Goal: Information Seeking & Learning: Learn about a topic

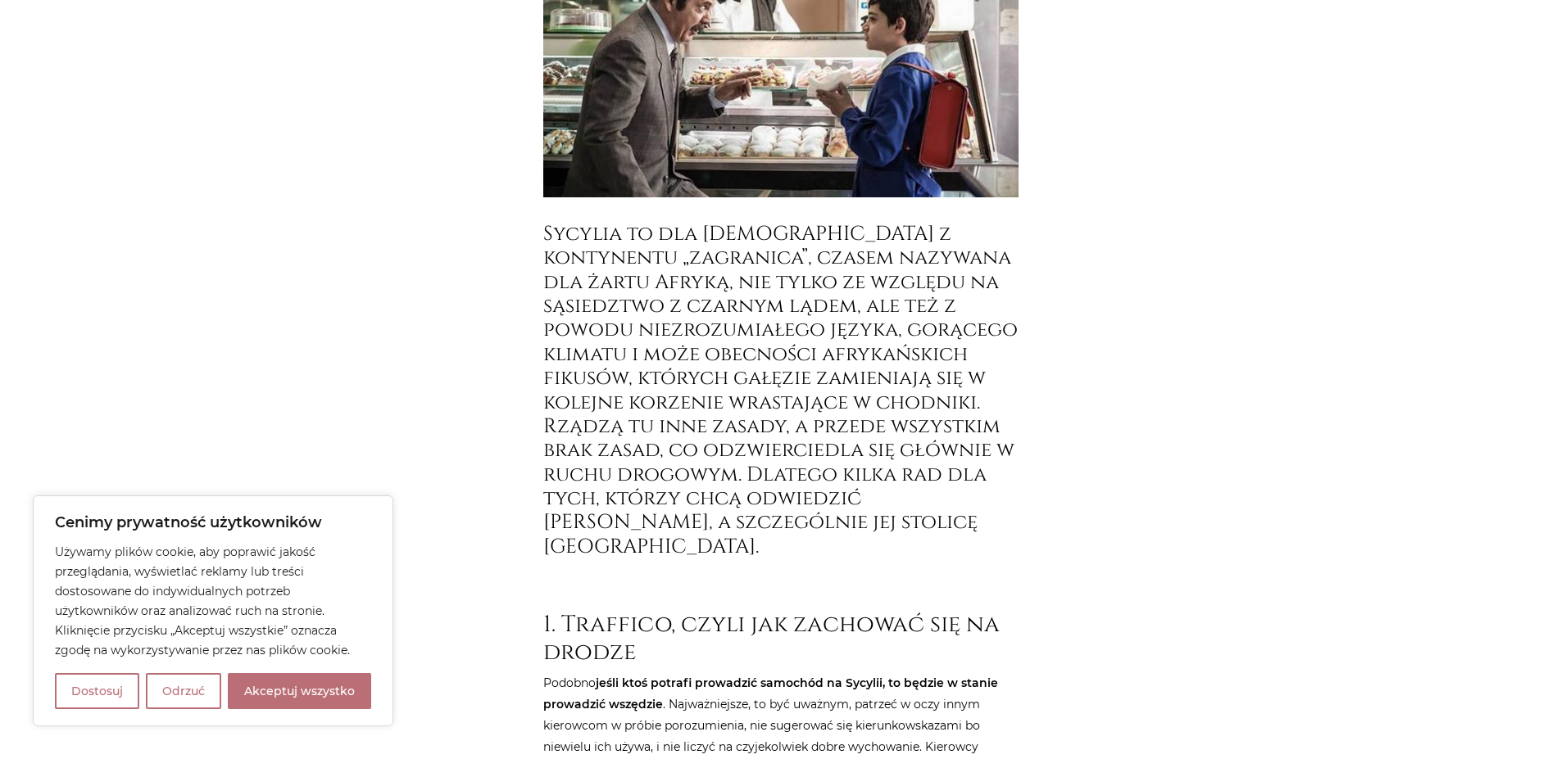
scroll to position [492, 0]
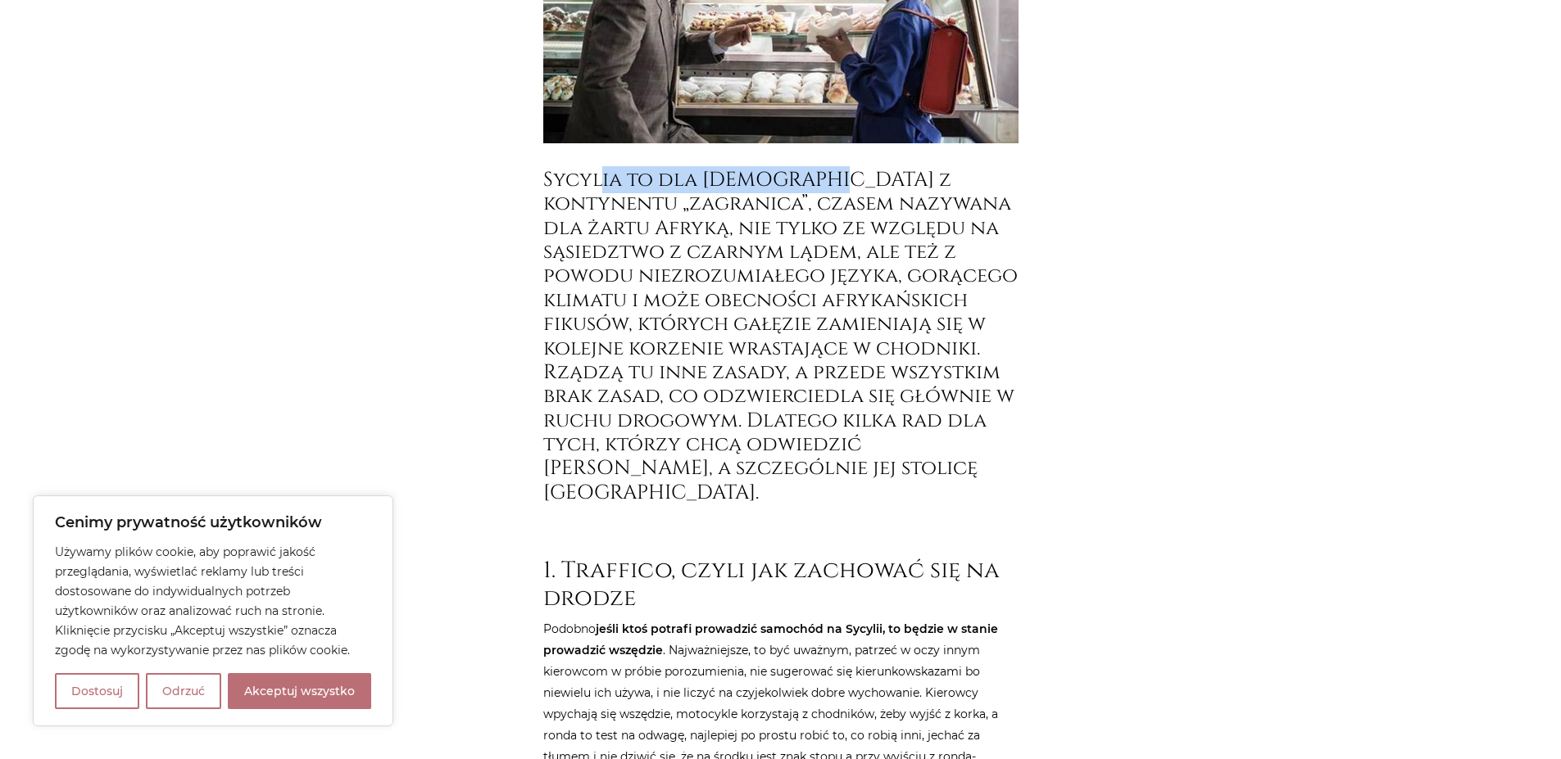
drag, startPoint x: 597, startPoint y: 186, endPoint x: 849, endPoint y: 186, distance: 251.5
click at [849, 186] on h3 "Sycylia to dla [DEMOGRAPHIC_DATA] z kontynentu „zagranica”, czasem nazywana dla…" at bounding box center [780, 336] width 475 height 337
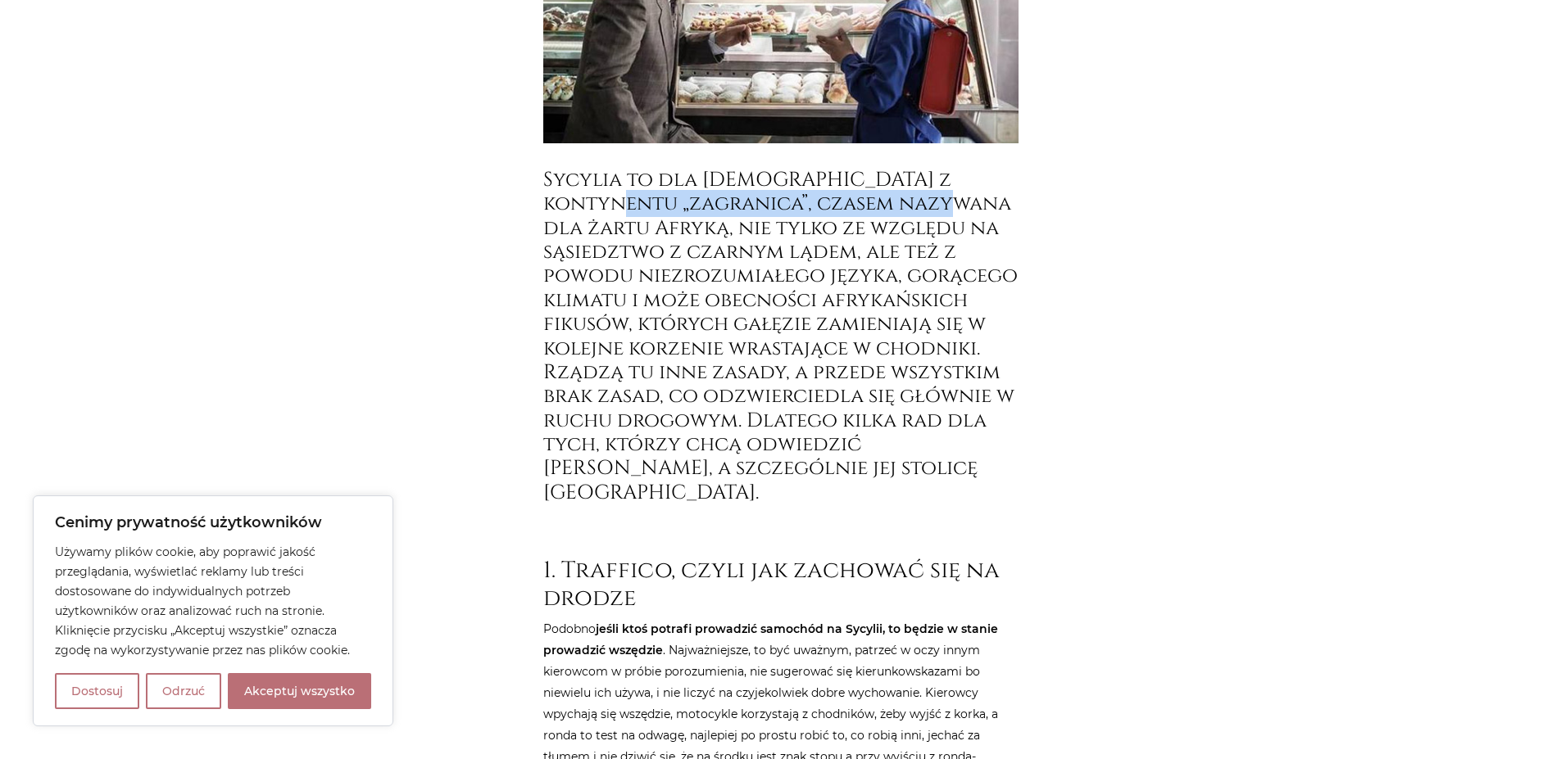
drag, startPoint x: 617, startPoint y: 207, endPoint x: 950, endPoint y: 207, distance: 332.6
click at [950, 207] on h3 "Sycylia to dla [DEMOGRAPHIC_DATA] z kontynentu „zagranica”, czasem nazywana dla…" at bounding box center [780, 336] width 475 height 337
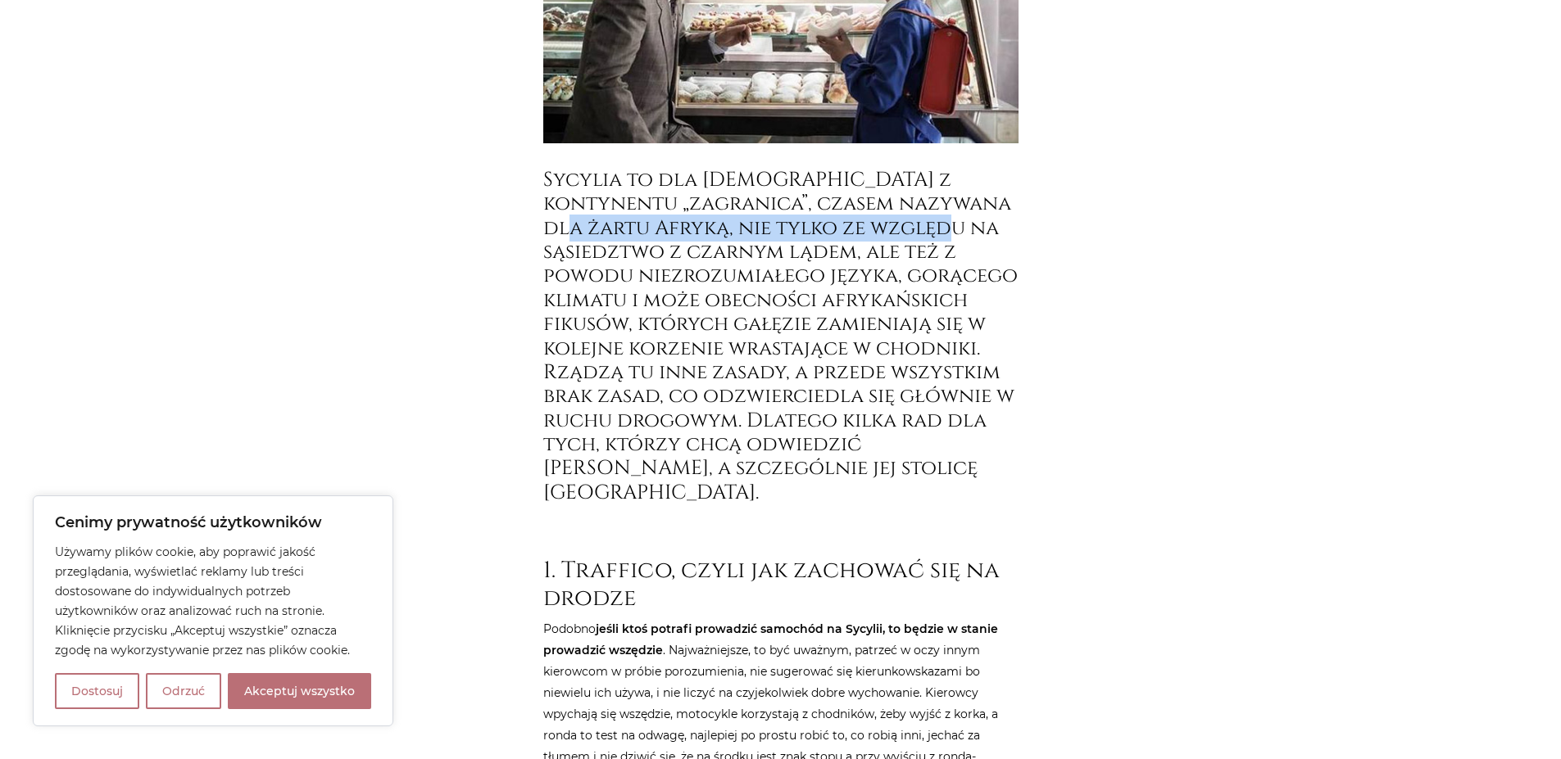
drag, startPoint x: 580, startPoint y: 224, endPoint x: 960, endPoint y: 236, distance: 380.3
click at [960, 236] on h3 "Sycylia to dla [DEMOGRAPHIC_DATA] z kontynentu „zagranica”, czasem nazywana dla…" at bounding box center [780, 336] width 475 height 337
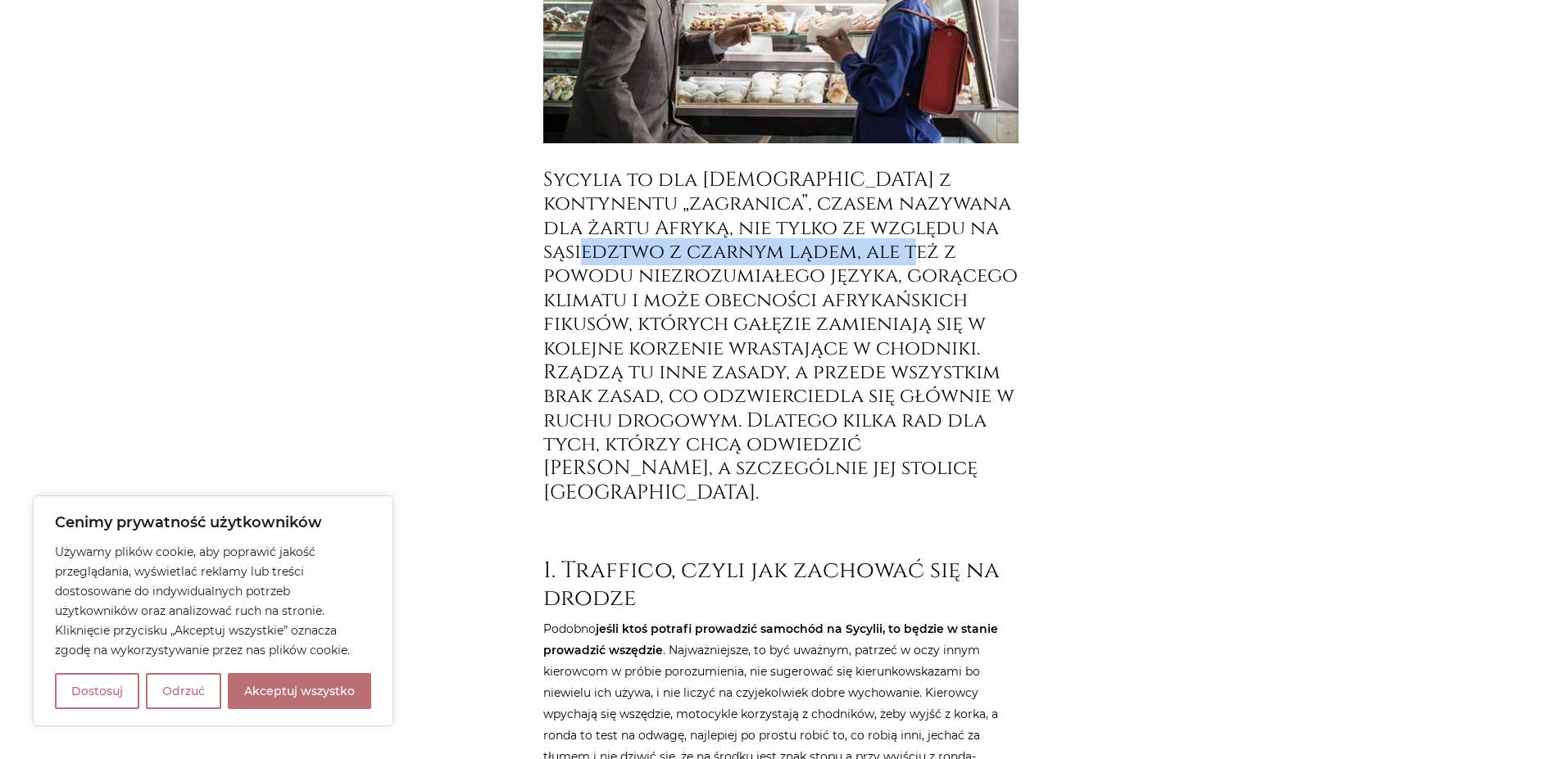
drag, startPoint x: 583, startPoint y: 250, endPoint x: 925, endPoint y: 250, distance: 342.5
click at [925, 250] on h3 "Sycylia to dla [DEMOGRAPHIC_DATA] z kontynentu „zagranica”, czasem nazywana dla…" at bounding box center [780, 336] width 475 height 337
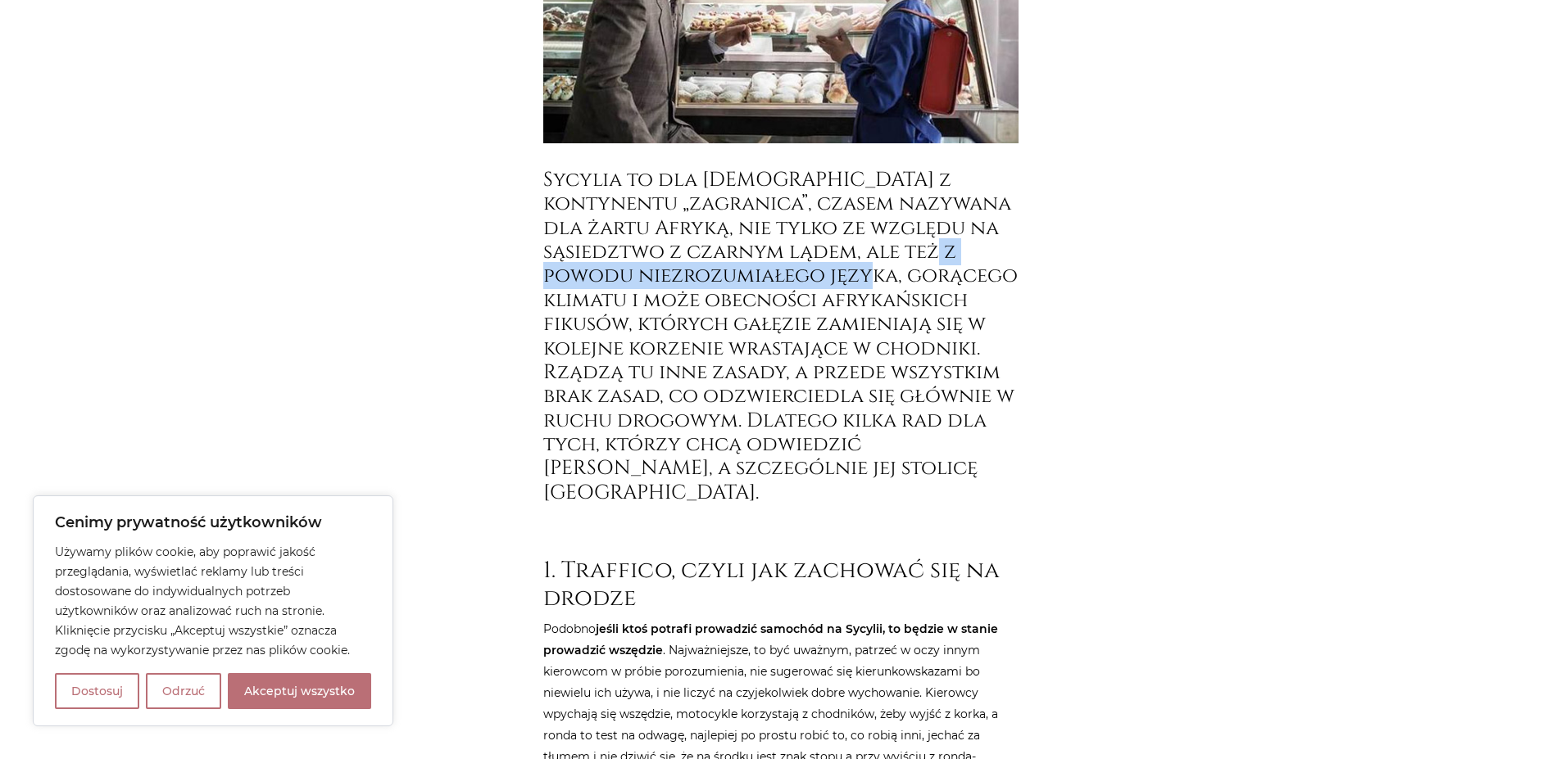
drag, startPoint x: 554, startPoint y: 281, endPoint x: 916, endPoint y: 281, distance: 362.1
click at [916, 281] on h3 "Sycylia to dla [DEMOGRAPHIC_DATA] z kontynentu „zagranica”, czasem nazywana dla…" at bounding box center [780, 336] width 475 height 337
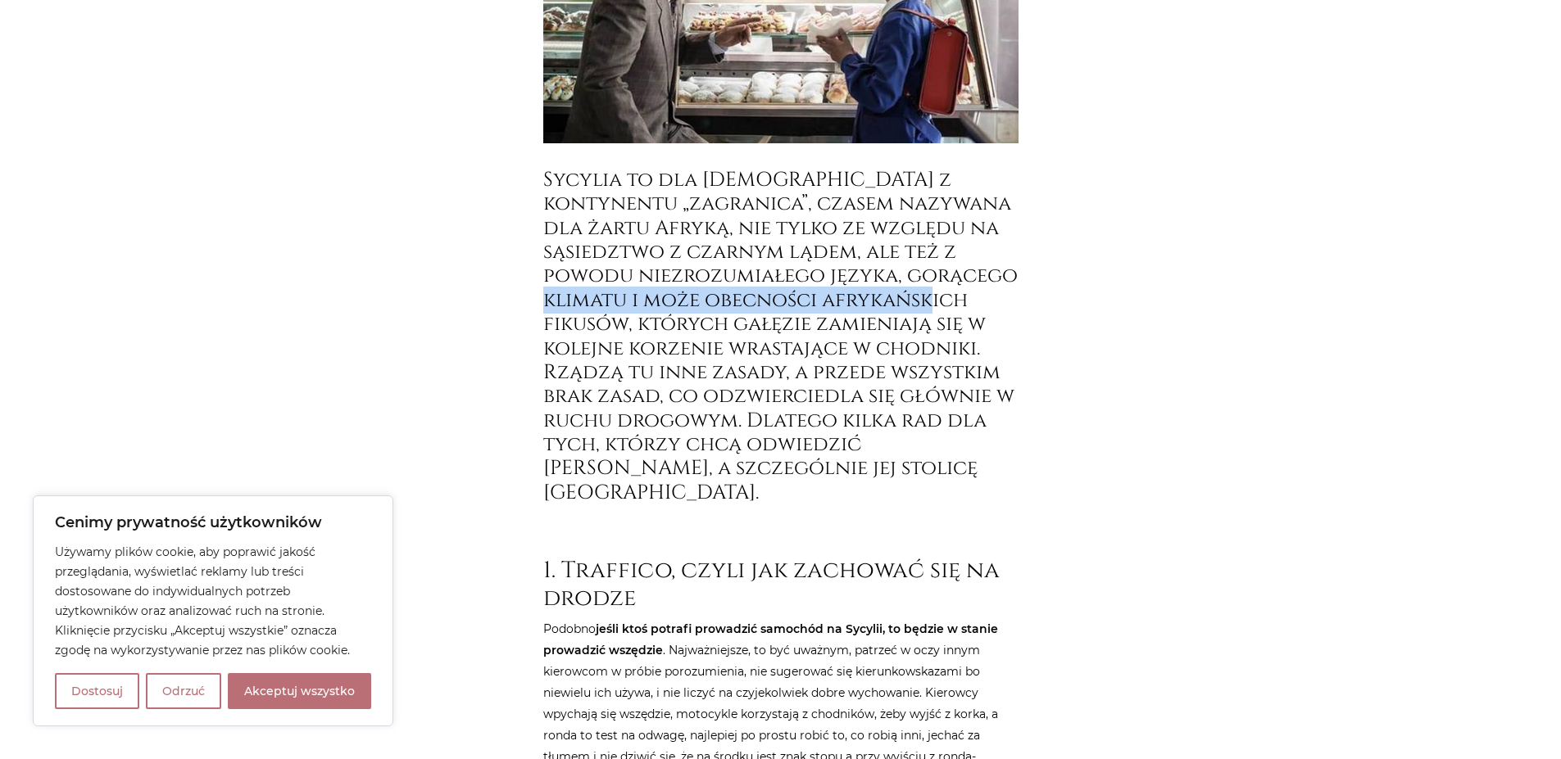
drag, startPoint x: 553, startPoint y: 299, endPoint x: 968, endPoint y: 299, distance: 415.4
click at [968, 299] on h3 "Sycylia to dla [DEMOGRAPHIC_DATA] z kontynentu „zagranica”, czasem nazywana dla…" at bounding box center [780, 336] width 475 height 337
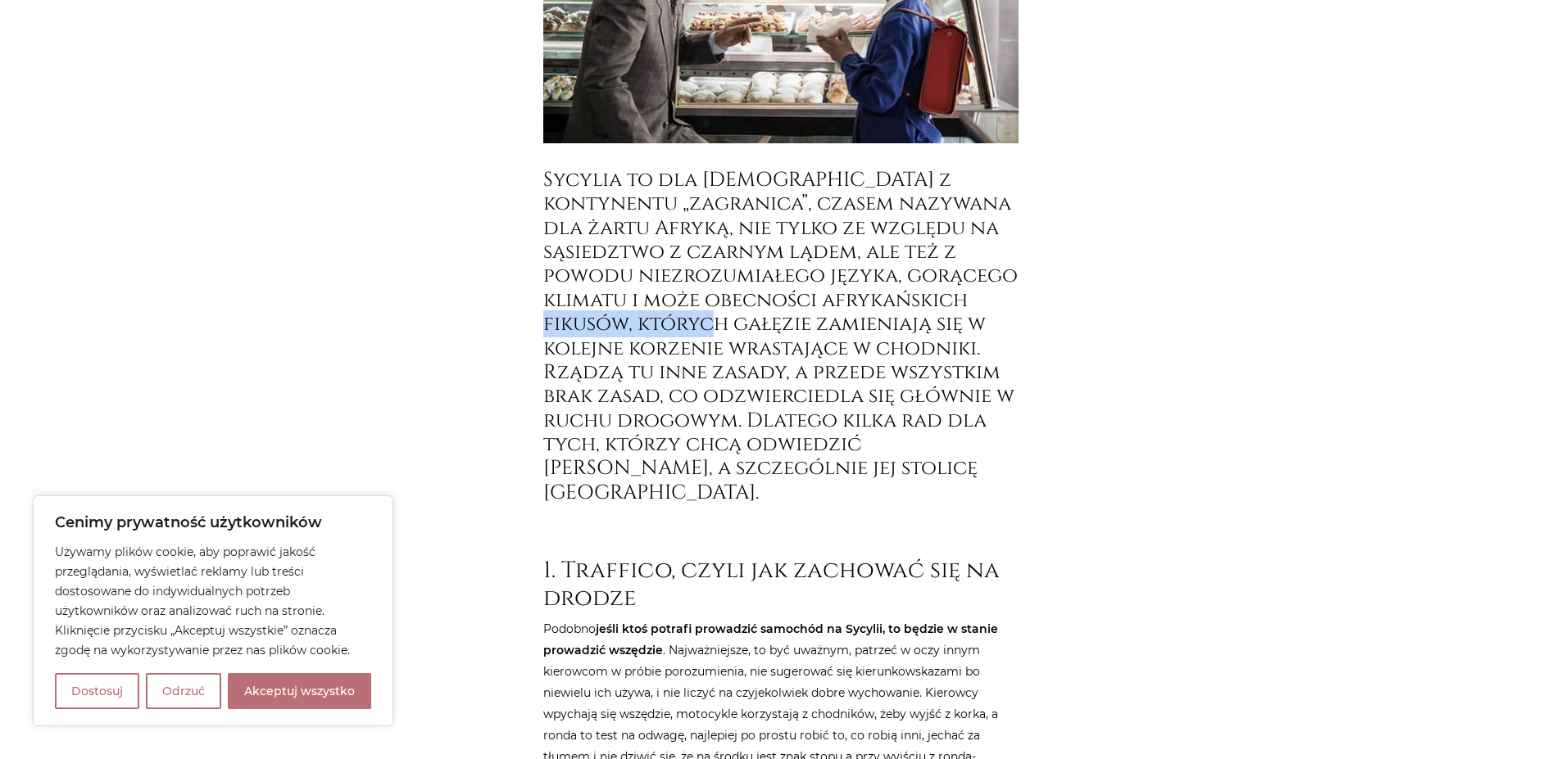
drag, startPoint x: 569, startPoint y: 325, endPoint x: 732, endPoint y: 321, distance: 163.1
click at [732, 321] on h3 "Sycylia to dla [DEMOGRAPHIC_DATA] z kontynentu „zagranica”, czasem nazywana dla…" at bounding box center [780, 336] width 475 height 337
drag, startPoint x: 793, startPoint y: 316, endPoint x: 936, endPoint y: 327, distance: 143.0
click at [936, 327] on h3 "Sycylia to dla [DEMOGRAPHIC_DATA] z kontynentu „zagranica”, czasem nazywana dla…" at bounding box center [780, 336] width 475 height 337
drag, startPoint x: 528, startPoint y: 351, endPoint x: 845, endPoint y: 355, distance: 317.9
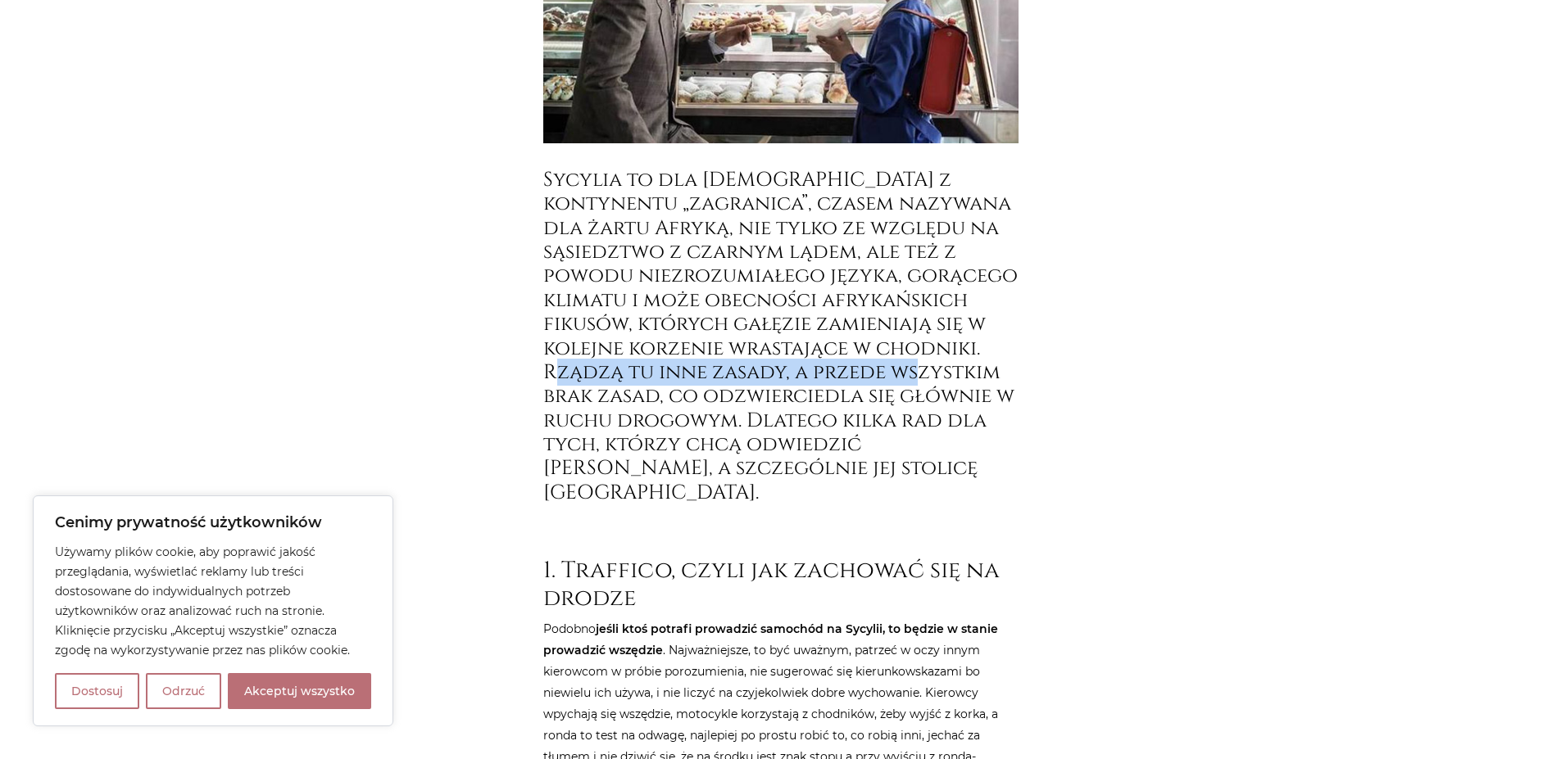
drag, startPoint x: 562, startPoint y: 380, endPoint x: 925, endPoint y: 380, distance: 362.9
click at [925, 380] on h3 "Sycylia to dla [DEMOGRAPHIC_DATA] z kontynentu „zagranica”, czasem nazywana dla…" at bounding box center [780, 336] width 475 height 337
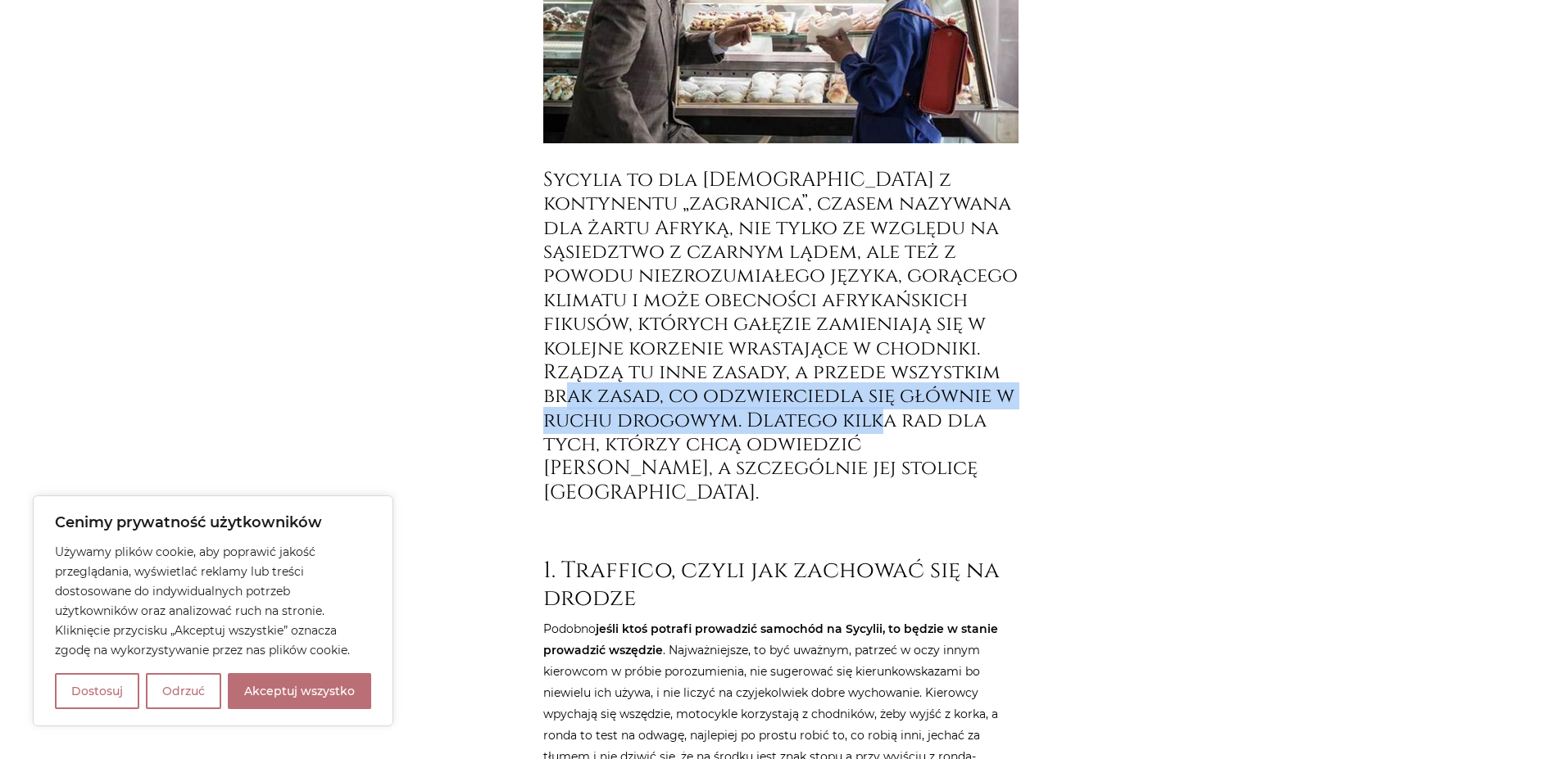
drag, startPoint x: 555, startPoint y: 392, endPoint x: 932, endPoint y: 411, distance: 377.3
click at [932, 411] on h3 "Sycylia to dla [DEMOGRAPHIC_DATA] z kontynentu „zagranica”, czasem nazywana dla…" at bounding box center [780, 336] width 475 height 337
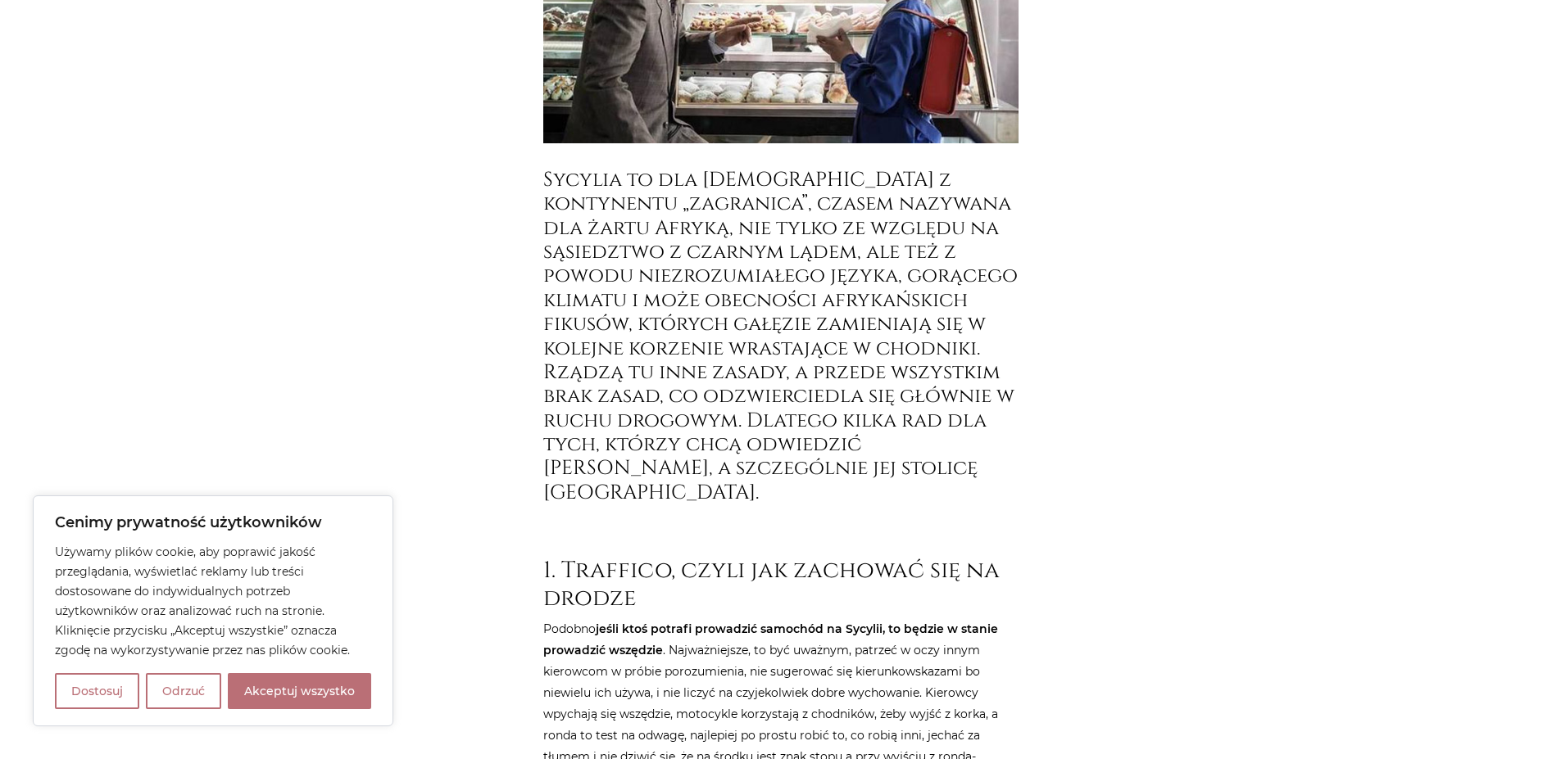
click at [630, 450] on h3 "Sycylia to dla [DEMOGRAPHIC_DATA] z kontynentu „zagranica”, czasem nazywana dla…" at bounding box center [780, 336] width 475 height 337
drag, startPoint x: 569, startPoint y: 421, endPoint x: 891, endPoint y: 424, distance: 321.2
click at [891, 424] on h3 "Sycylia to dla [DEMOGRAPHIC_DATA] z kontynentu „zagranica”, czasem nazywana dla…" at bounding box center [780, 336] width 475 height 337
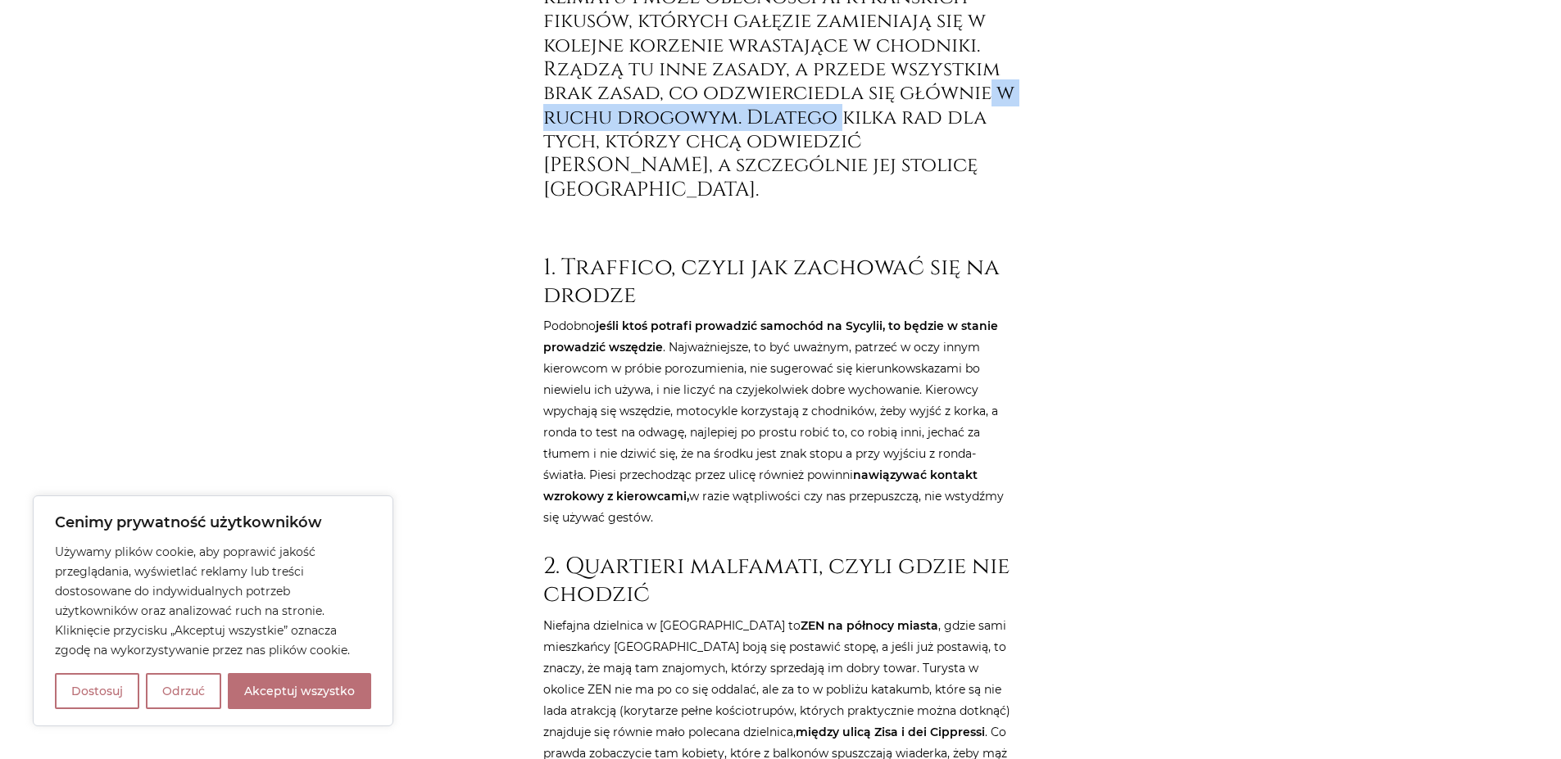
scroll to position [885, 0]
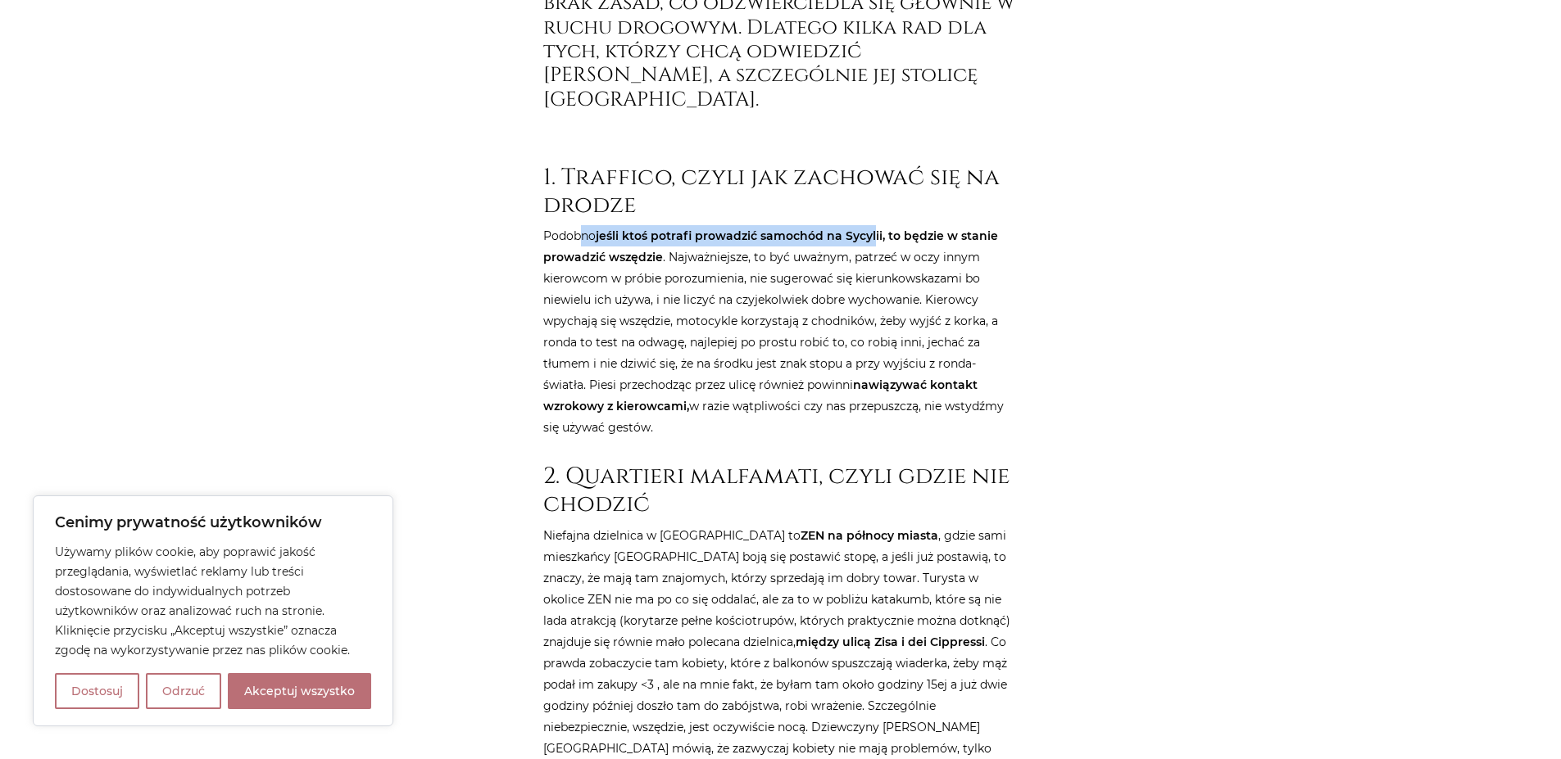
drag, startPoint x: 583, startPoint y: 211, endPoint x: 875, endPoint y: 209, distance: 291.7
click at [875, 225] on p "Podobno jeśli ktoś potrafi prowadzić samochód na Sycylii, to będzie w stanie pr…" at bounding box center [780, 331] width 475 height 213
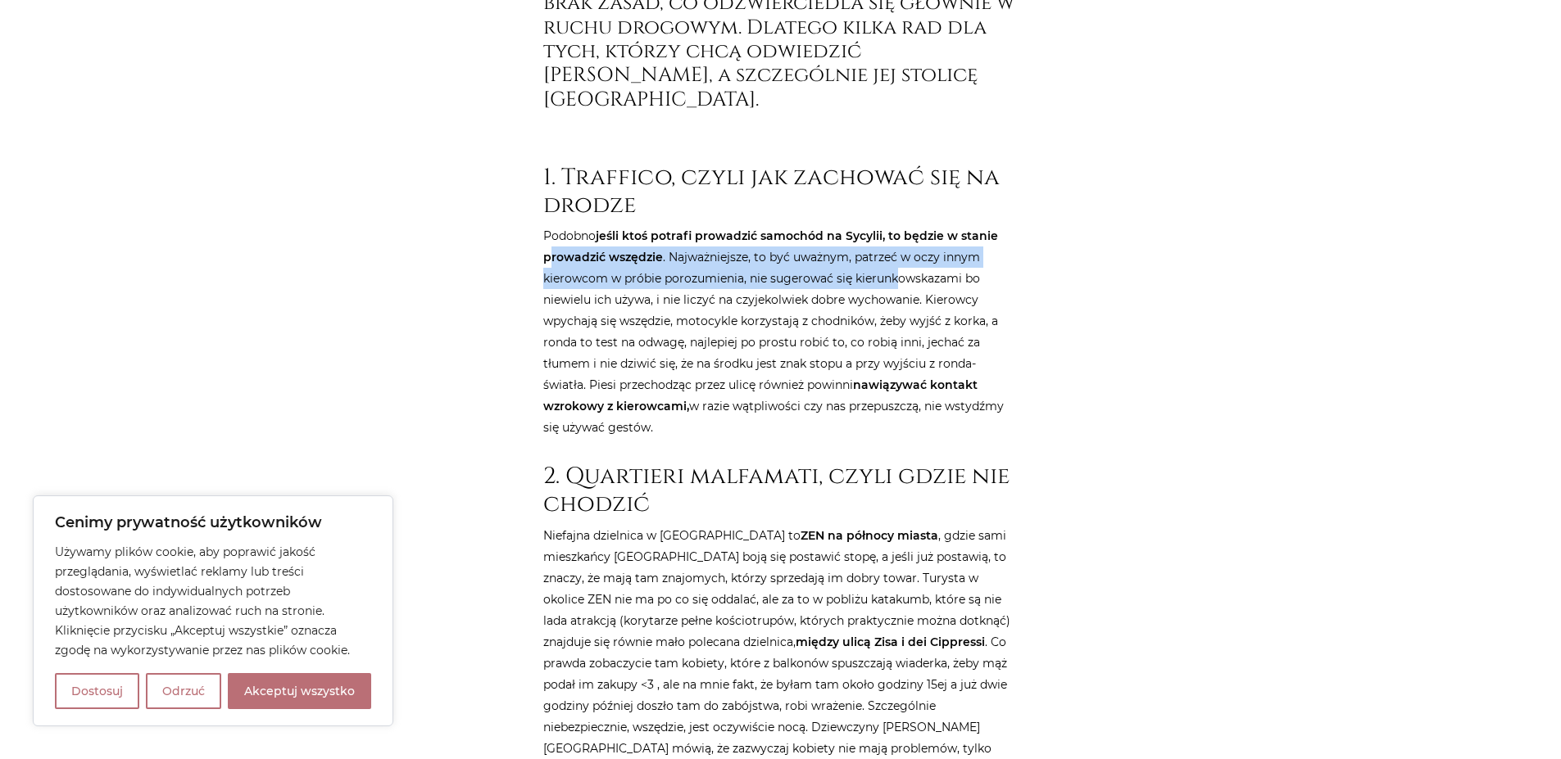
drag, startPoint x: 548, startPoint y: 243, endPoint x: 896, endPoint y: 246, distance: 348.2
click at [896, 246] on p "Podobno jeśli ktoś potrafi prowadzić samochód na Sycylii, to będzie w stanie pr…" at bounding box center [780, 331] width 475 height 213
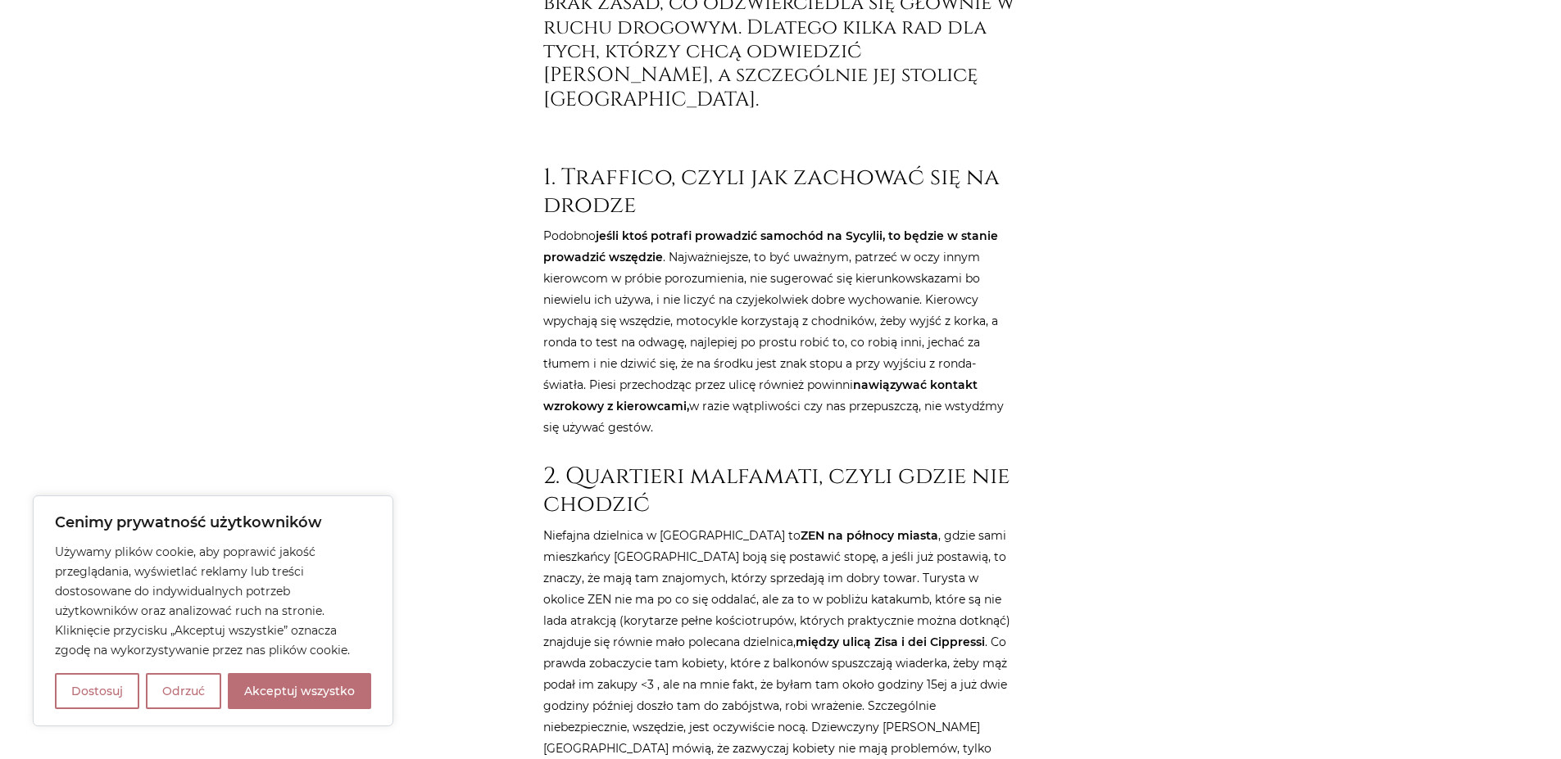
click at [915, 247] on p "Podobno jeśli ktoś potrafi prowadzić samochód na Sycylii, to będzie w stanie pr…" at bounding box center [780, 331] width 475 height 213
drag, startPoint x: 583, startPoint y: 271, endPoint x: 846, endPoint y: 275, distance: 263.8
click at [846, 275] on p "Podobno jeśli ktoś potrafi prowadzić samochód na Sycylii, to będzie w stanie pr…" at bounding box center [780, 331] width 475 height 213
drag, startPoint x: 617, startPoint y: 346, endPoint x: 891, endPoint y: 346, distance: 274.5
click at [891, 346] on p "Podobno jeśli ktoś potrafi prowadzić samochód na Sycylii, to będzie w stanie pr…" at bounding box center [780, 331] width 475 height 213
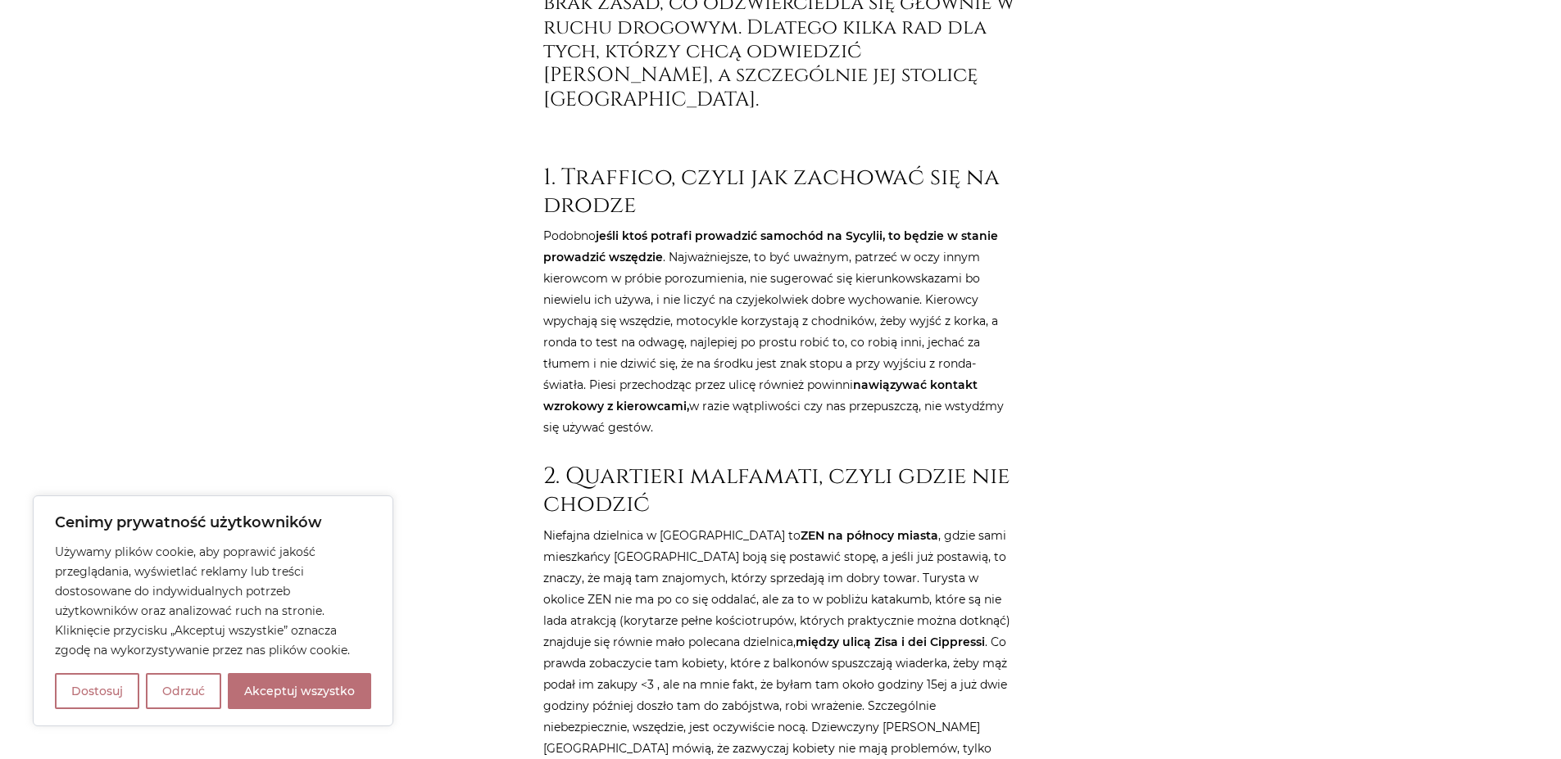
click at [918, 342] on p "Podobno jeśli ktoś potrafi prowadzić samochód na Sycylii, to będzie w stanie pr…" at bounding box center [780, 331] width 475 height 213
drag, startPoint x: 589, startPoint y: 364, endPoint x: 830, endPoint y: 364, distance: 240.9
click at [830, 364] on p "Podobno jeśli ktoś potrafi prowadzić samochód na Sycylii, to będzie w stanie pr…" at bounding box center [780, 331] width 475 height 213
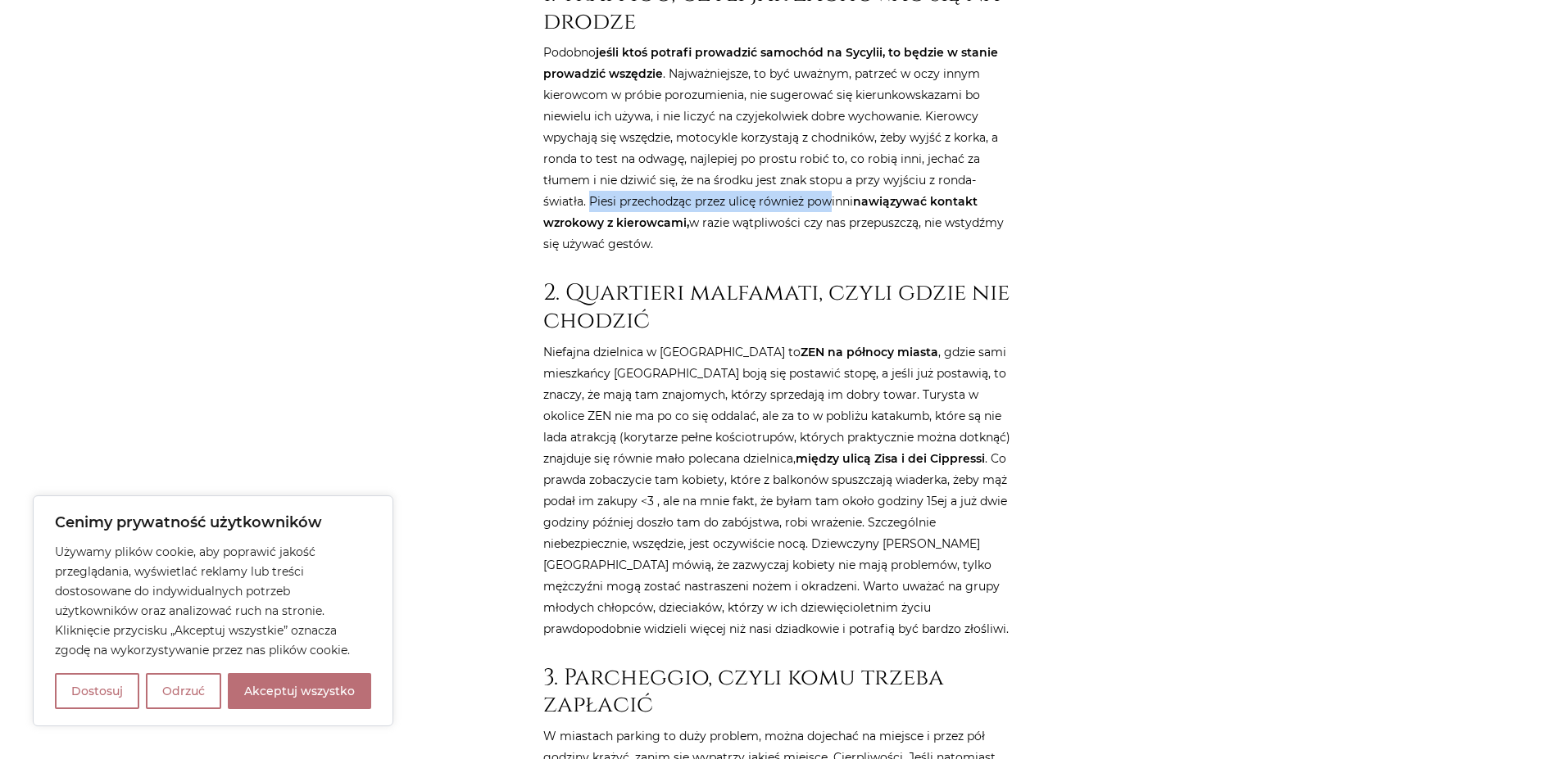
scroll to position [1180, 0]
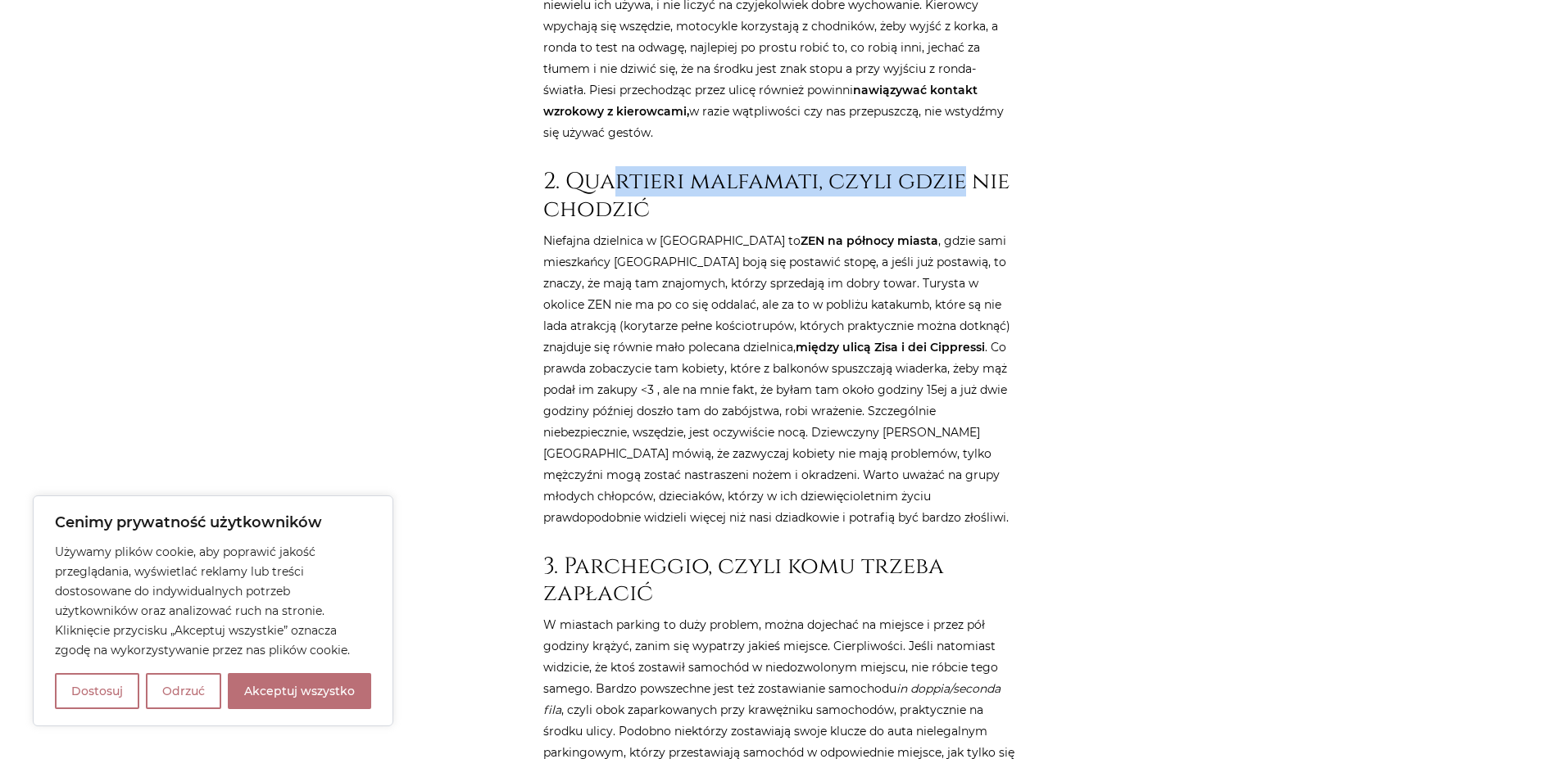
drag, startPoint x: 610, startPoint y: 160, endPoint x: 967, endPoint y: 160, distance: 356.4
click at [967, 168] on h2 "2. Quartieri malfamati, czyli gdzie nie chodzić" at bounding box center [780, 195] width 475 height 55
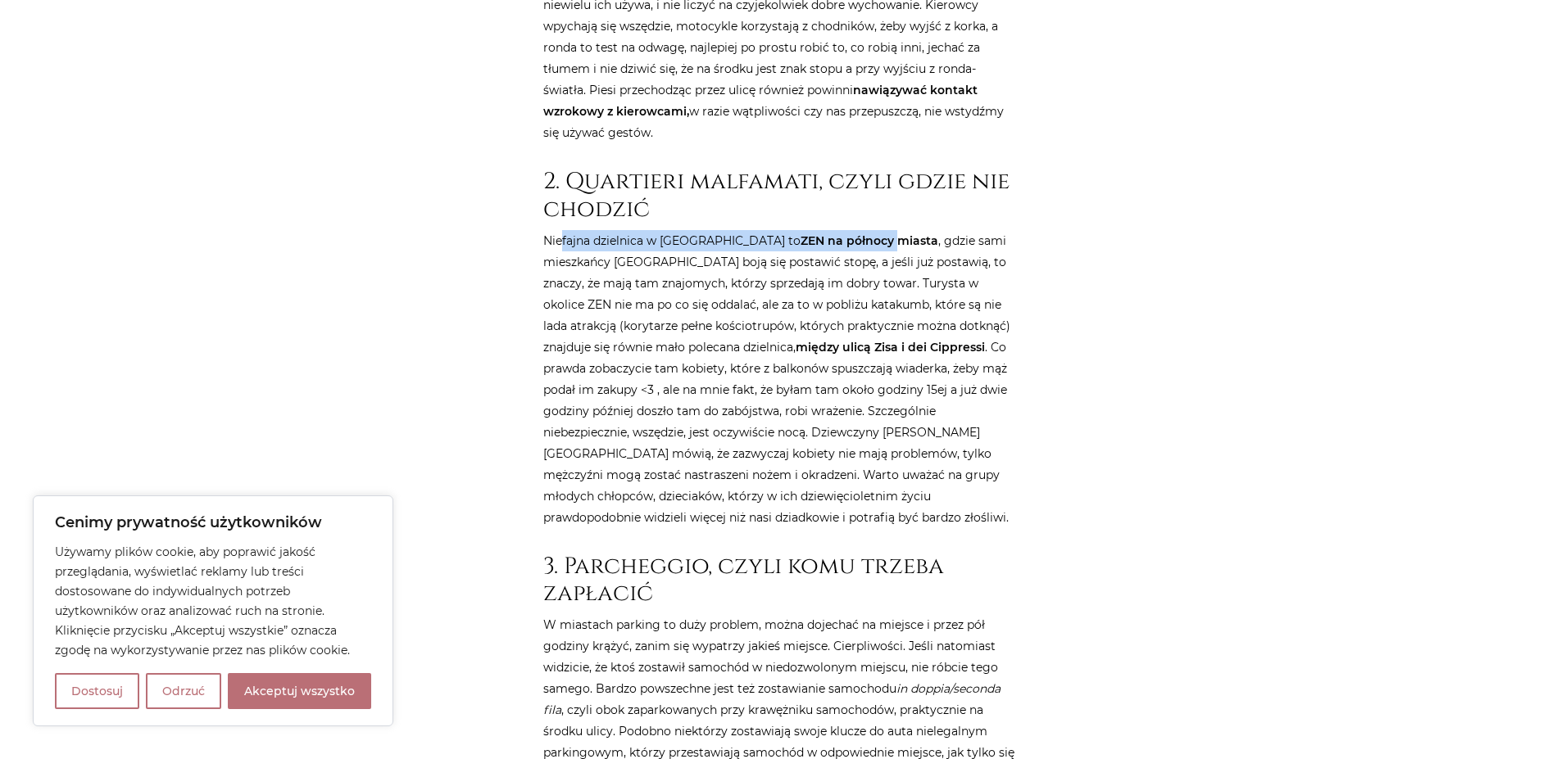
drag, startPoint x: 560, startPoint y: 221, endPoint x: 817, endPoint y: 227, distance: 256.5
click at [828, 230] on p "[GEOGRAPHIC_DATA] dzielnica w [GEOGRAPHIC_DATA] to ZEN na północy miasta , gdzi…" at bounding box center [780, 379] width 475 height 298
drag, startPoint x: 568, startPoint y: 234, endPoint x: 901, endPoint y: 245, distance: 333.6
click at [901, 245] on p "[GEOGRAPHIC_DATA] dzielnica w [GEOGRAPHIC_DATA] to ZEN na północy miasta , gdzi…" at bounding box center [780, 379] width 475 height 298
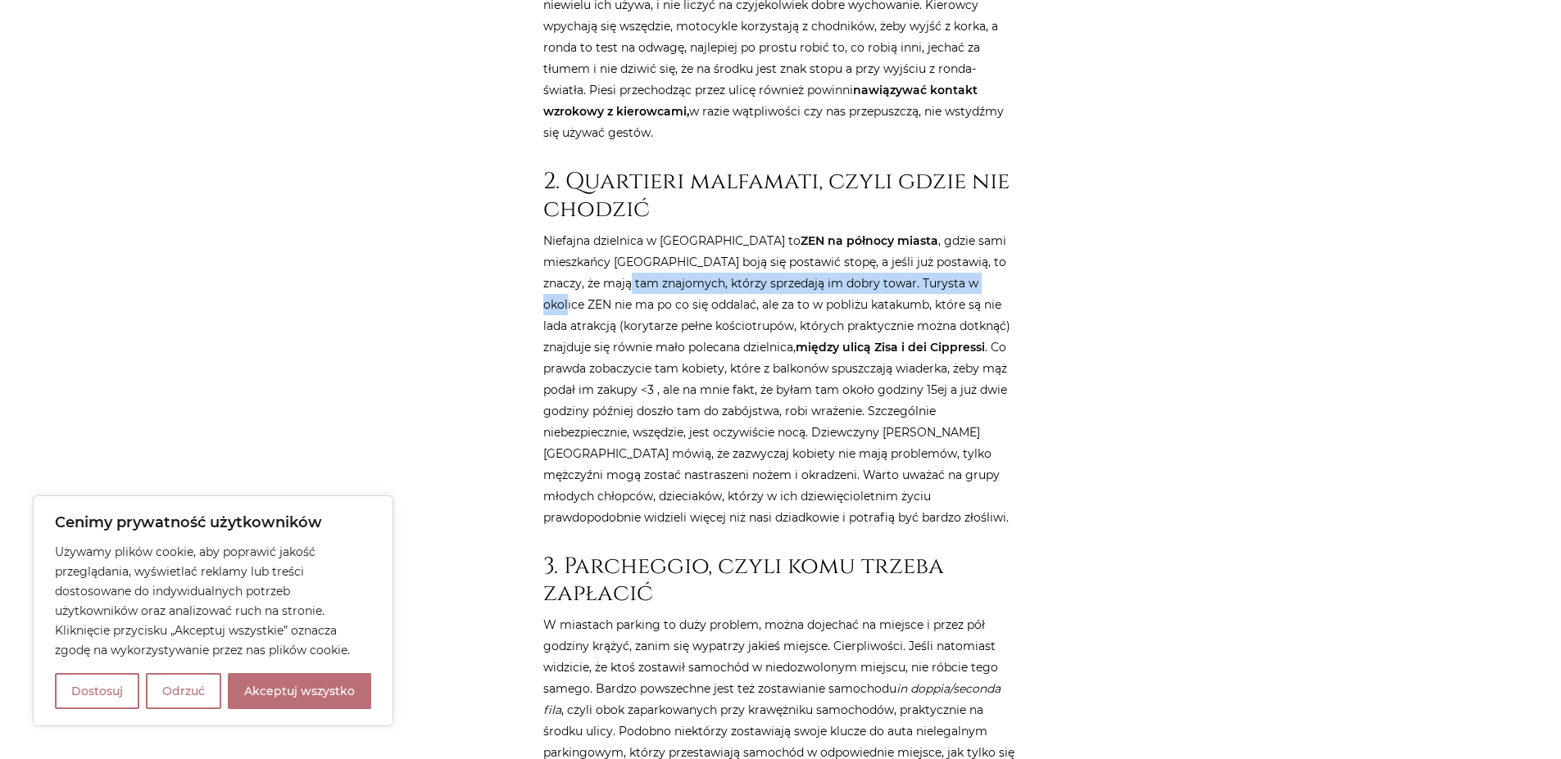
drag, startPoint x: 579, startPoint y: 256, endPoint x: 943, endPoint y: 262, distance: 363.8
click at [943, 262] on p "[GEOGRAPHIC_DATA] dzielnica w [GEOGRAPHIC_DATA] to ZEN na północy miasta , gdzi…" at bounding box center [780, 379] width 475 height 298
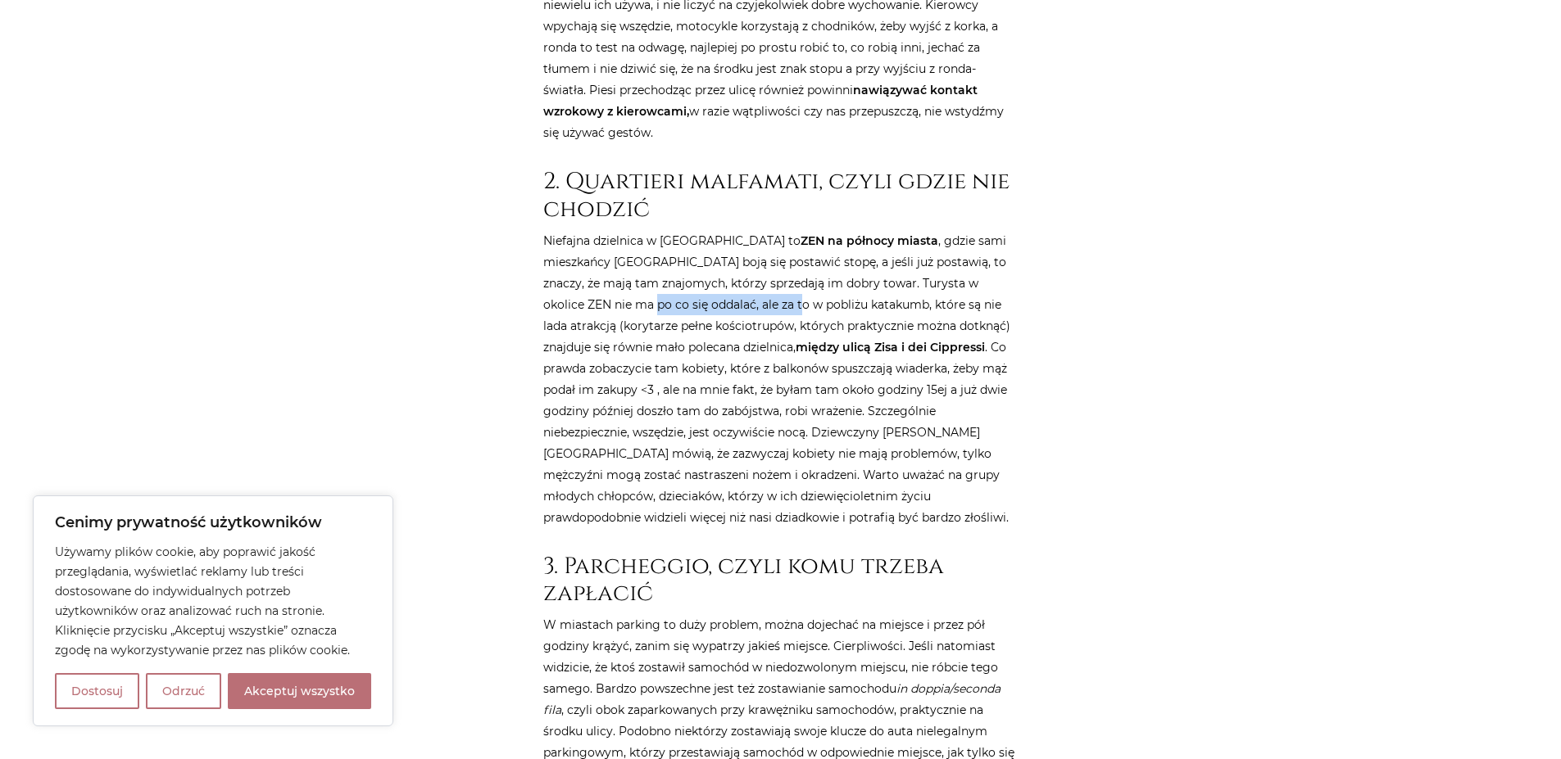
drag, startPoint x: 563, startPoint y: 284, endPoint x: 713, endPoint y: 283, distance: 149.9
click at [713, 283] on p "[GEOGRAPHIC_DATA] dzielnica w [GEOGRAPHIC_DATA] to ZEN na północy miasta , gdzi…" at bounding box center [780, 379] width 475 height 298
drag, startPoint x: 886, startPoint y: 269, endPoint x: 975, endPoint y: 269, distance: 89.3
click at [975, 269] on p "[GEOGRAPHIC_DATA] dzielnica w [GEOGRAPHIC_DATA] to ZEN na północy miasta , gdzi…" at bounding box center [780, 379] width 475 height 298
drag, startPoint x: 608, startPoint y: 281, endPoint x: 884, endPoint y: 278, distance: 276.1
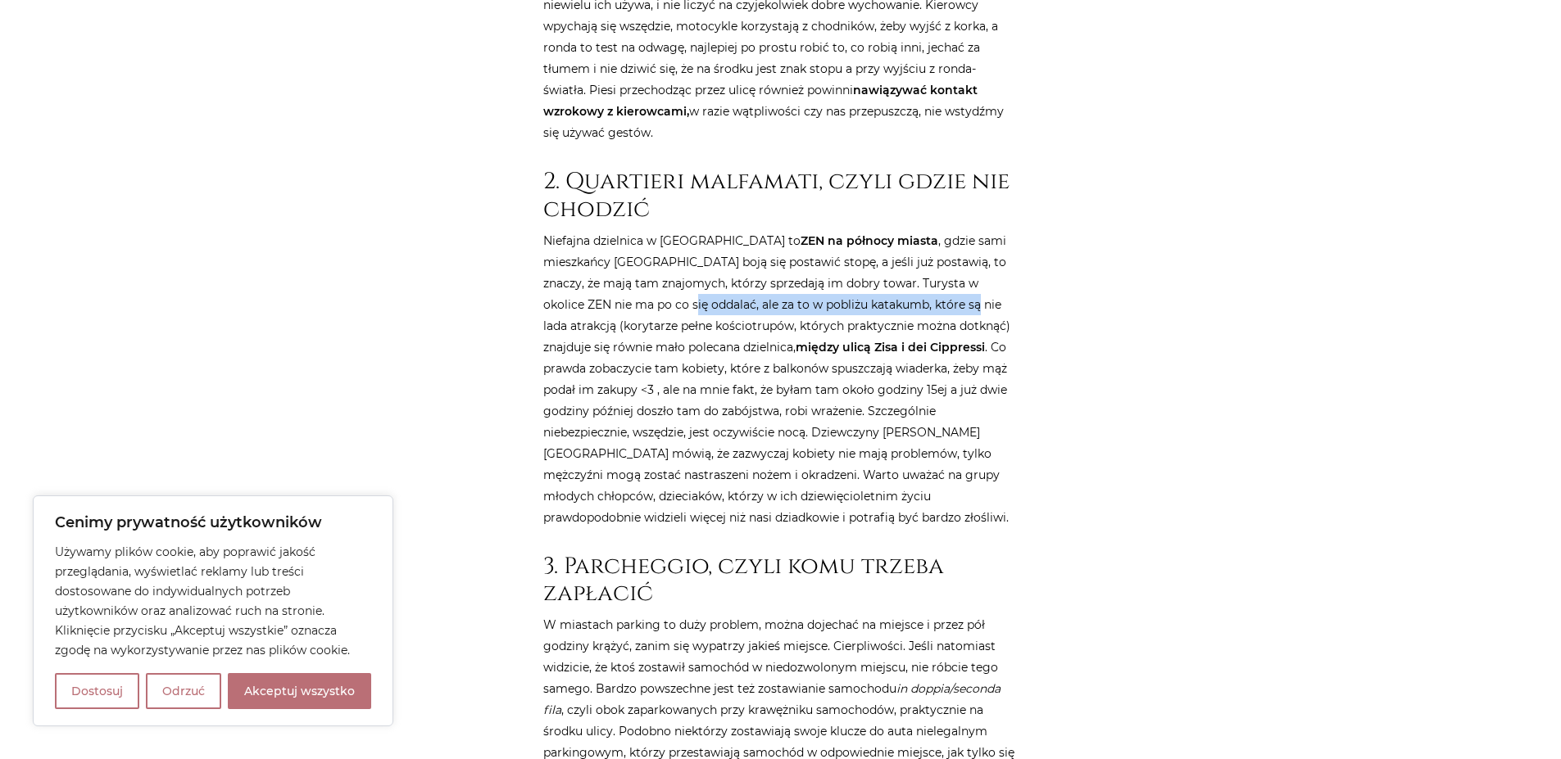
click at [884, 278] on p "[GEOGRAPHIC_DATA] dzielnica w [GEOGRAPHIC_DATA] to ZEN na północy miasta , gdzi…" at bounding box center [780, 379] width 475 height 298
drag, startPoint x: 542, startPoint y: 299, endPoint x: 868, endPoint y: 298, distance: 326.1
click at [868, 298] on p "[GEOGRAPHIC_DATA] dzielnica w [GEOGRAPHIC_DATA] to ZEN na północy miasta , gdzi…" at bounding box center [780, 379] width 475 height 298
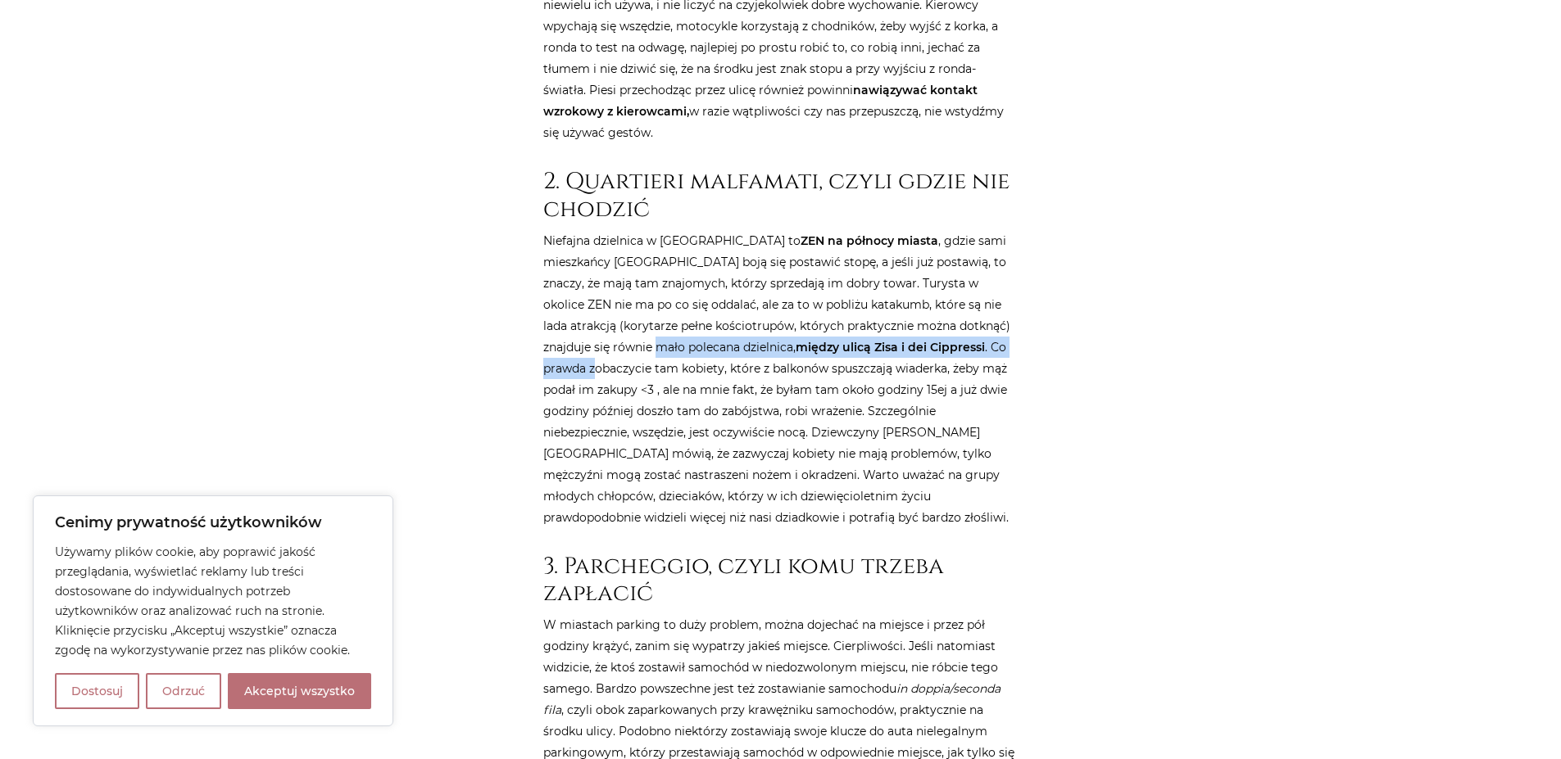
drag, startPoint x: 571, startPoint y: 324, endPoint x: 919, endPoint y: 324, distance: 348.2
click at [919, 324] on p "[GEOGRAPHIC_DATA] dzielnica w [GEOGRAPHIC_DATA] to ZEN na północy miasta , gdzi…" at bounding box center [780, 379] width 475 height 298
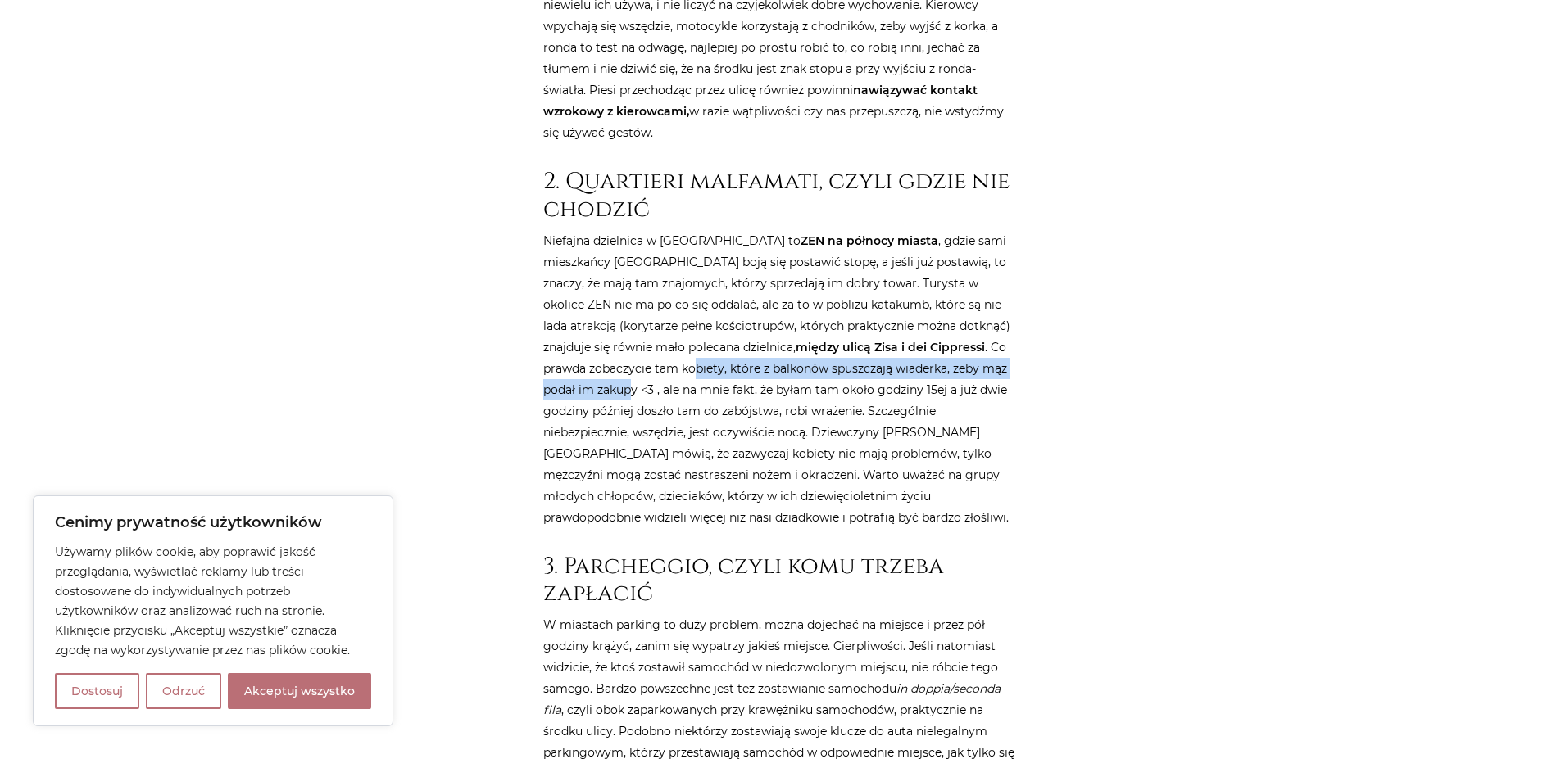
drag, startPoint x: 559, startPoint y: 349, endPoint x: 963, endPoint y: 350, distance: 403.9
click at [963, 350] on p "[GEOGRAPHIC_DATA] dzielnica w [GEOGRAPHIC_DATA] to ZEN na północy miasta , gdzi…" at bounding box center [780, 379] width 475 height 298
drag, startPoint x: 533, startPoint y: 369, endPoint x: 913, endPoint y: 369, distance: 380.1
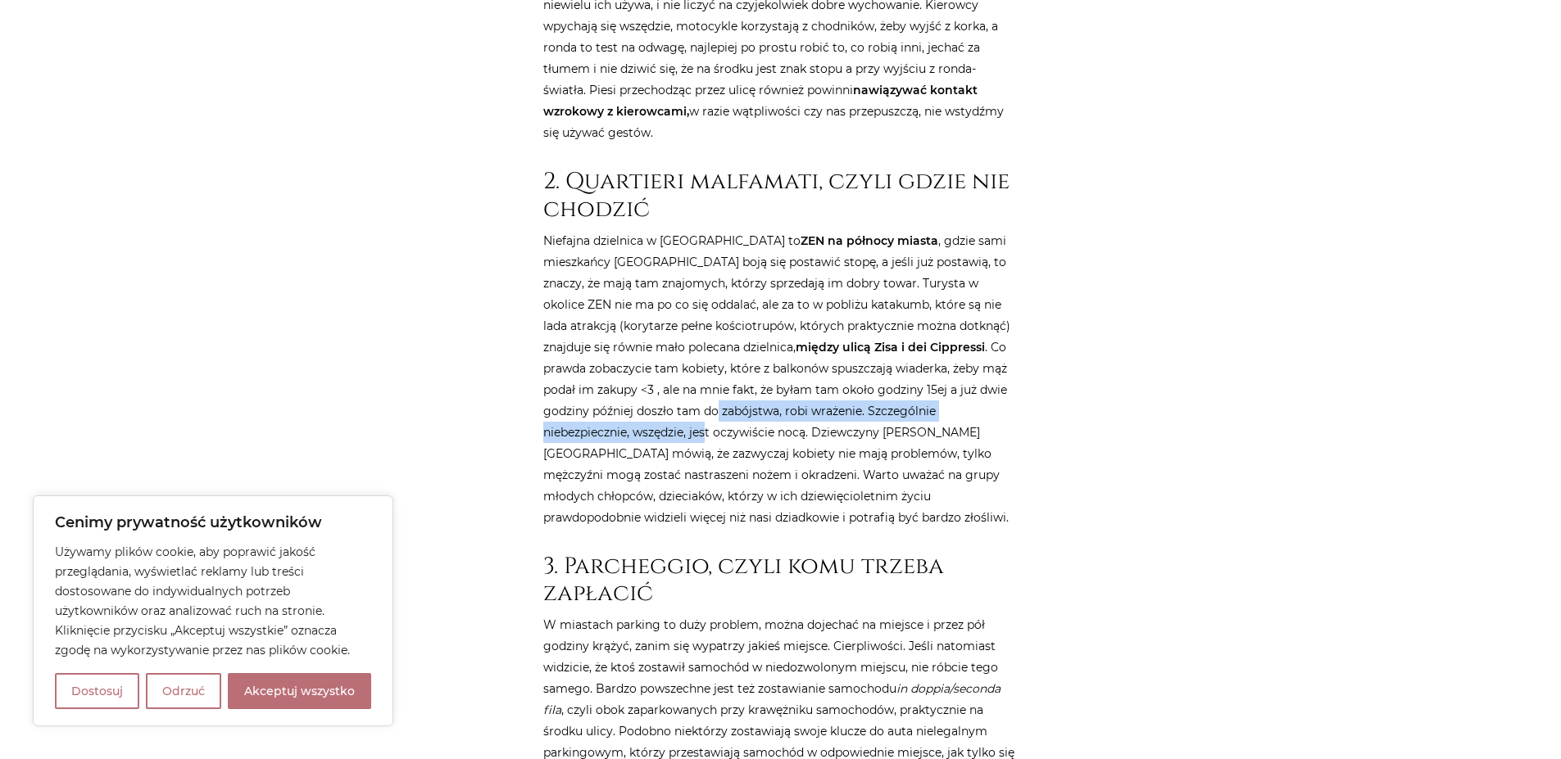
drag, startPoint x: 586, startPoint y: 385, endPoint x: 969, endPoint y: 385, distance: 383.4
click at [969, 385] on p "[GEOGRAPHIC_DATA] dzielnica w [GEOGRAPHIC_DATA] to ZEN na północy miasta , gdzi…" at bounding box center [780, 379] width 475 height 298
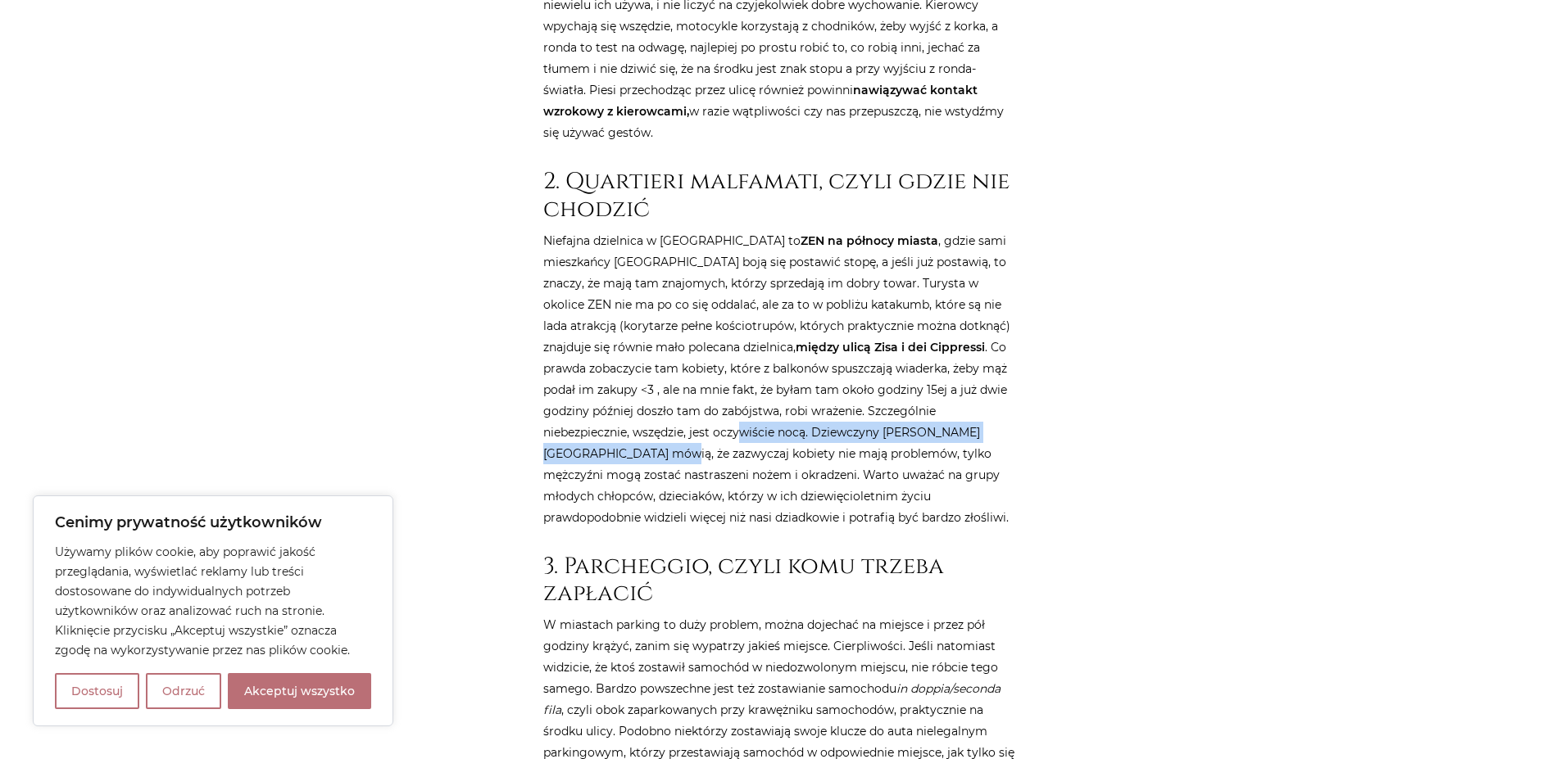
drag, startPoint x: 569, startPoint y: 407, endPoint x: 915, endPoint y: 410, distance: 345.8
click at [915, 410] on p "[GEOGRAPHIC_DATA] dzielnica w [GEOGRAPHIC_DATA] to ZEN na północy miasta , gdzi…" at bounding box center [780, 379] width 475 height 298
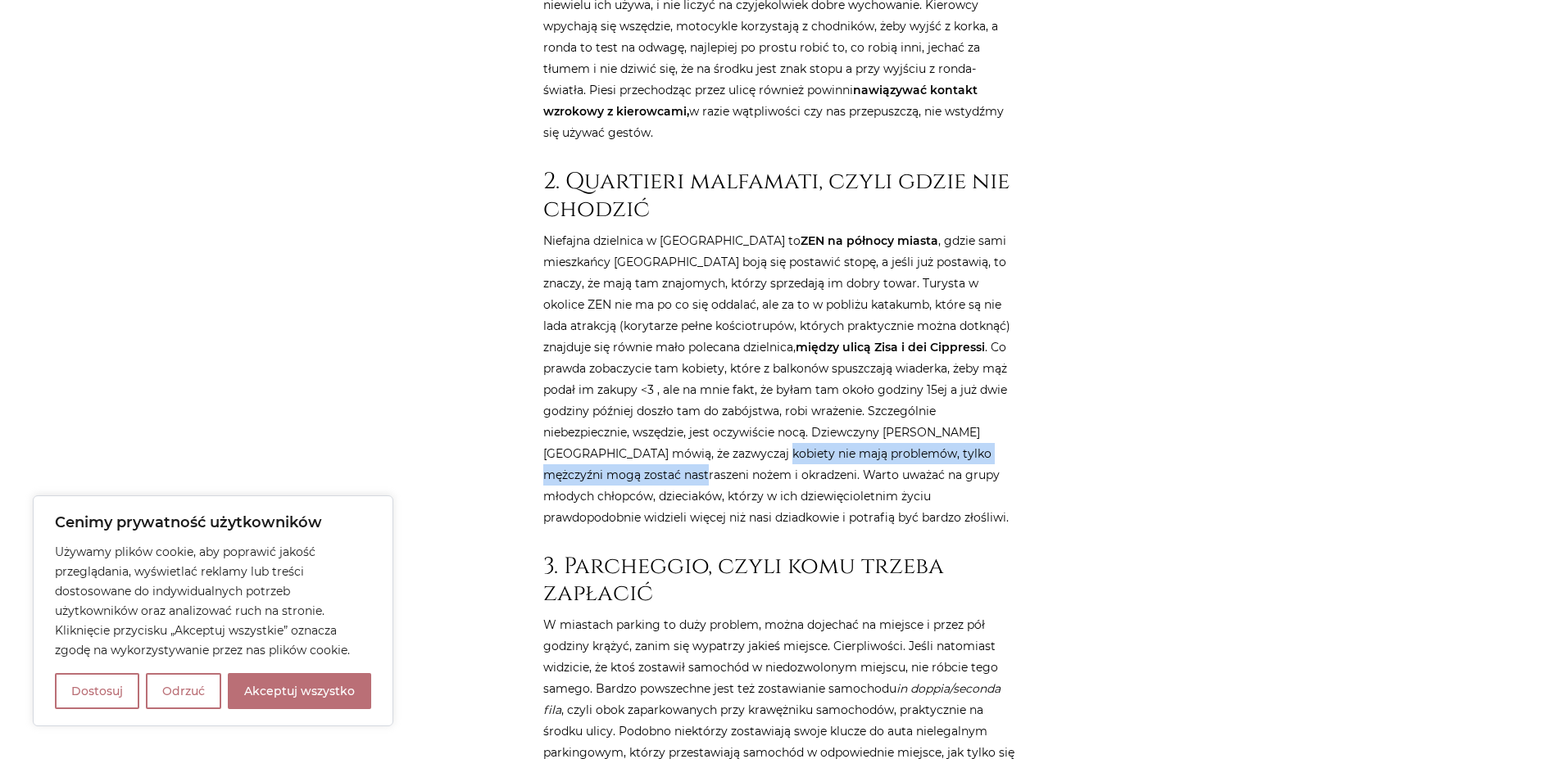
drag, startPoint x: 571, startPoint y: 437, endPoint x: 931, endPoint y: 433, distance: 359.7
click at [931, 433] on p "[GEOGRAPHIC_DATA] dzielnica w [GEOGRAPHIC_DATA] to ZEN na północy miasta , gdzi…" at bounding box center [780, 379] width 475 height 298
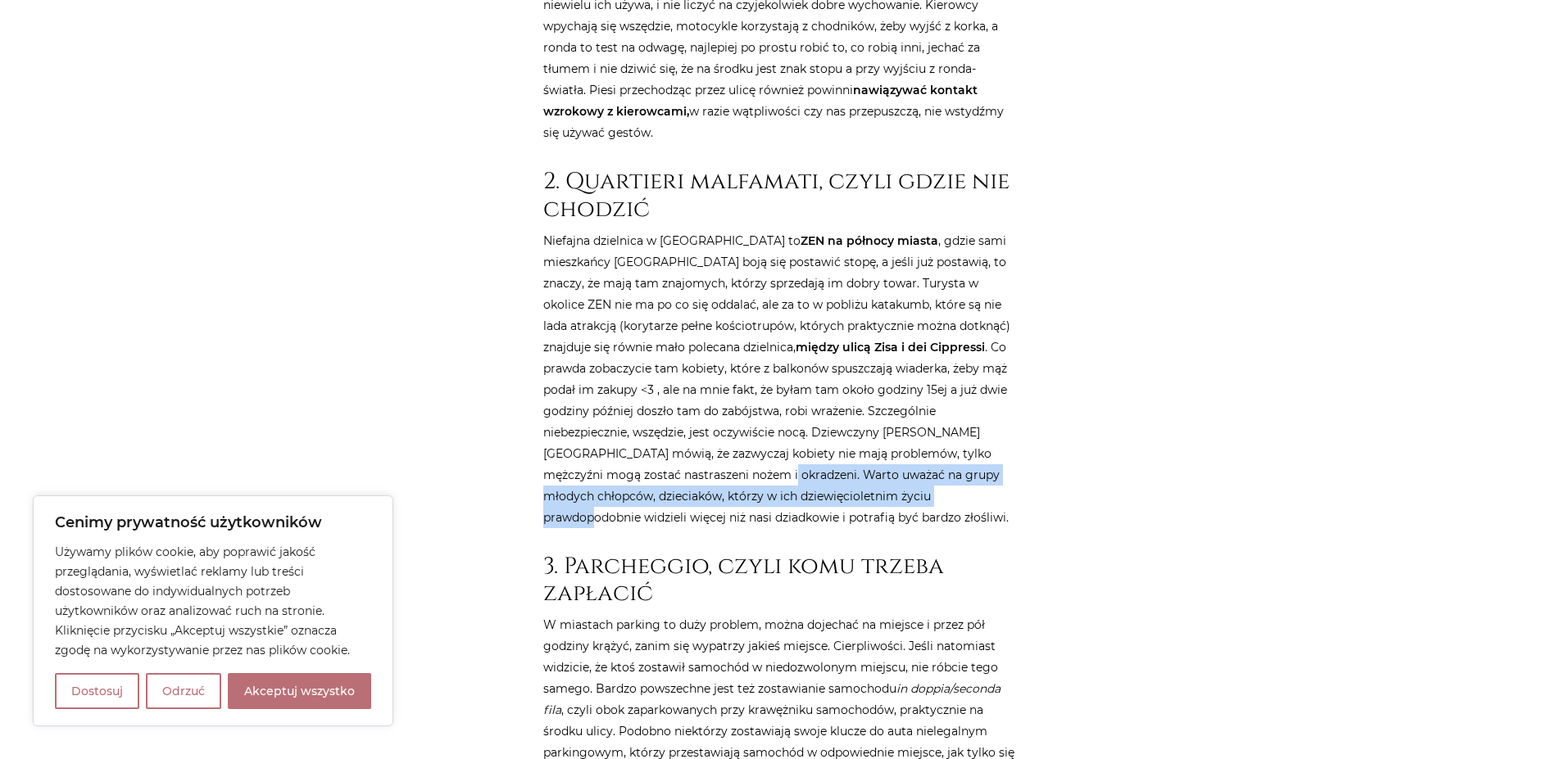
drag, startPoint x: 567, startPoint y: 461, endPoint x: 752, endPoint y: 461, distance: 185.2
click at [750, 462] on p "[GEOGRAPHIC_DATA] dzielnica w [GEOGRAPHIC_DATA] to ZEN na północy miasta , gdzi…" at bounding box center [780, 379] width 475 height 298
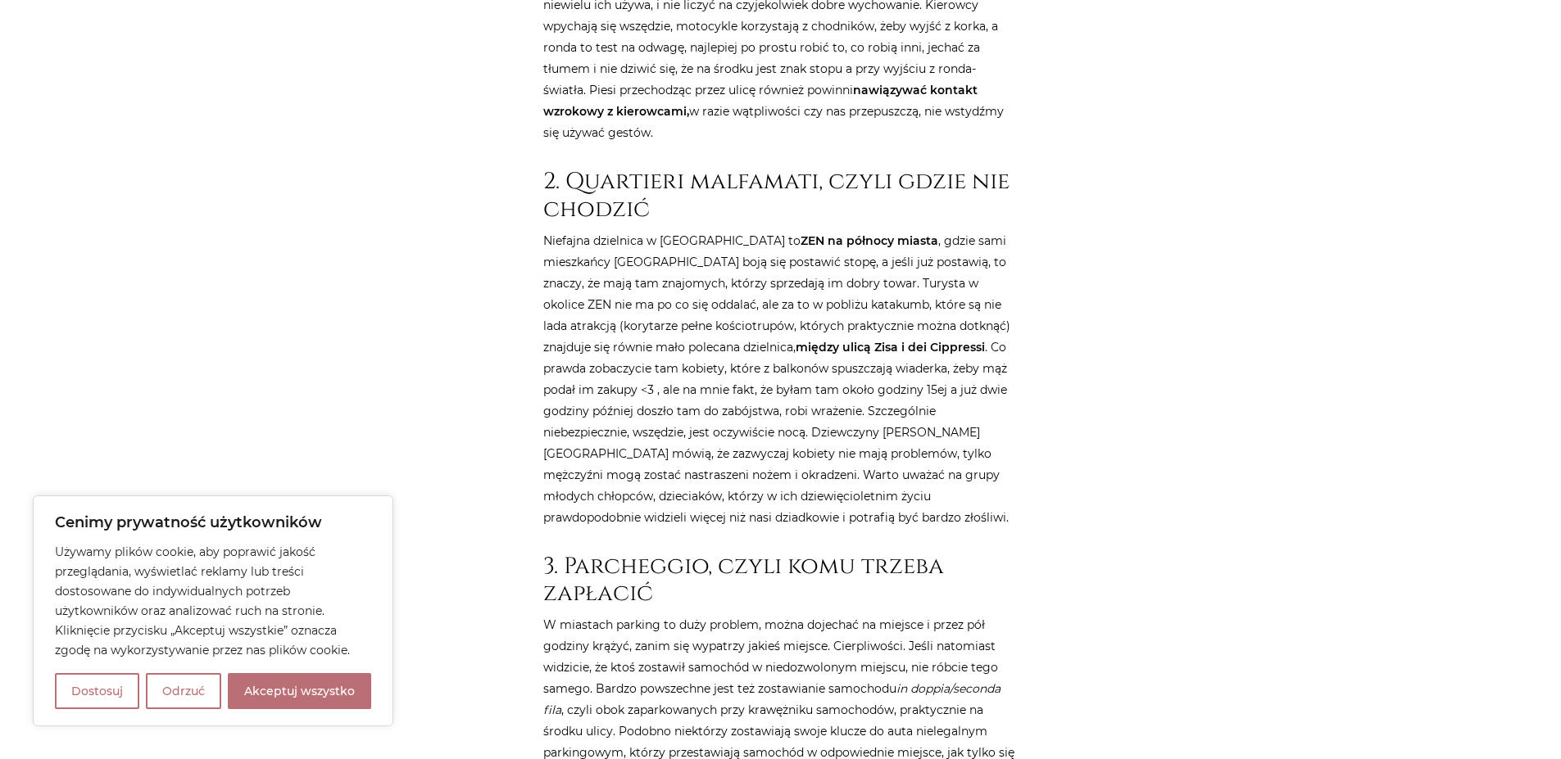
click at [568, 349] on p "[GEOGRAPHIC_DATA] dzielnica w [GEOGRAPHIC_DATA] to ZEN na północy miasta , gdzi…" at bounding box center [780, 379] width 475 height 298
drag, startPoint x: 639, startPoint y: 468, endPoint x: 909, endPoint y: 478, distance: 270.5
click at [909, 478] on p "[GEOGRAPHIC_DATA] dzielnica w [GEOGRAPHIC_DATA] to ZEN na północy miasta , gdzi…" at bounding box center [780, 379] width 475 height 298
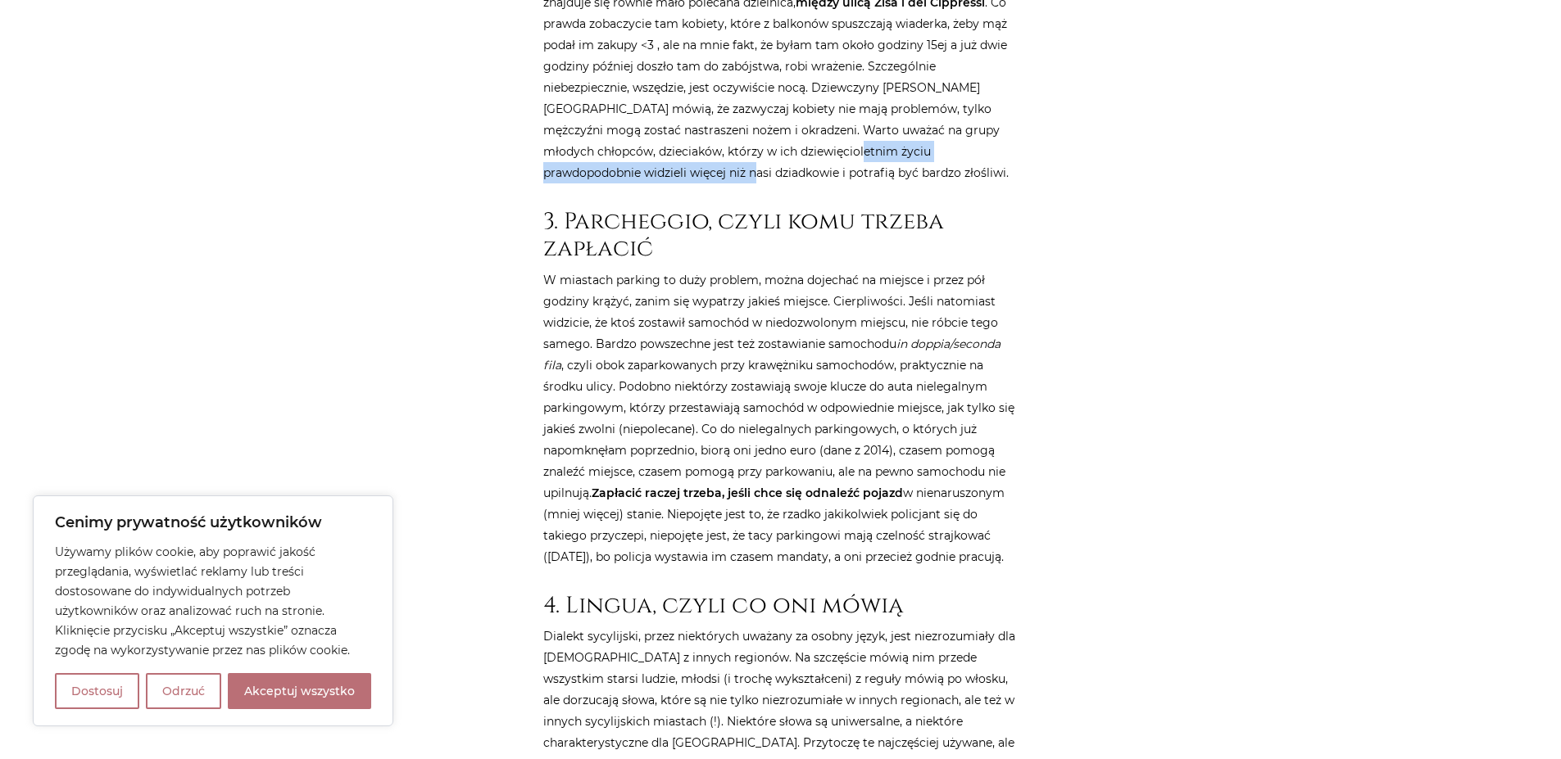
scroll to position [1573, 0]
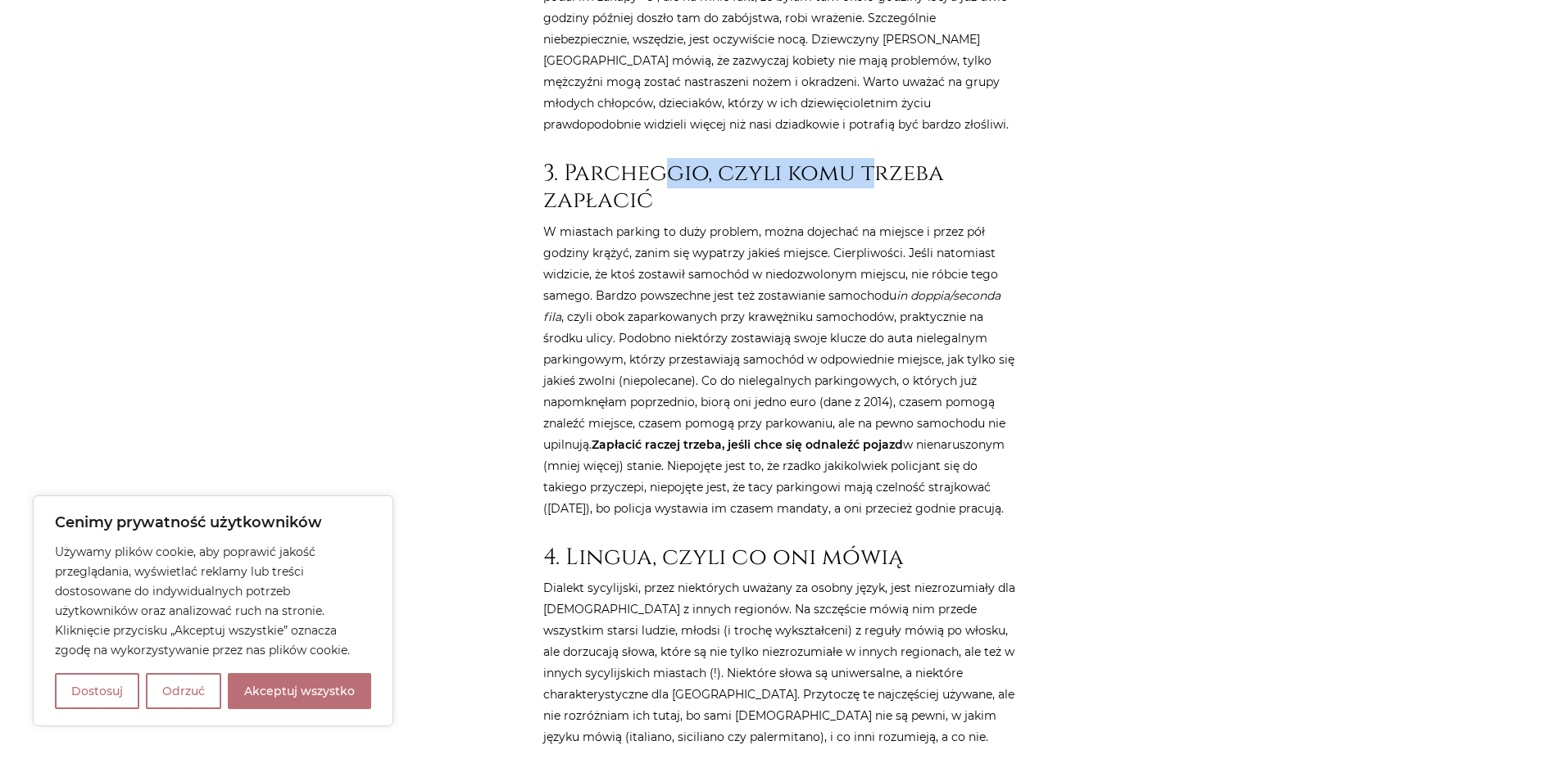
drag, startPoint x: 669, startPoint y: 148, endPoint x: 879, endPoint y: 145, distance: 210.6
click at [879, 160] on h2 "3. Parcheggio, czyli komu trzeba zapłacić" at bounding box center [780, 187] width 475 height 55
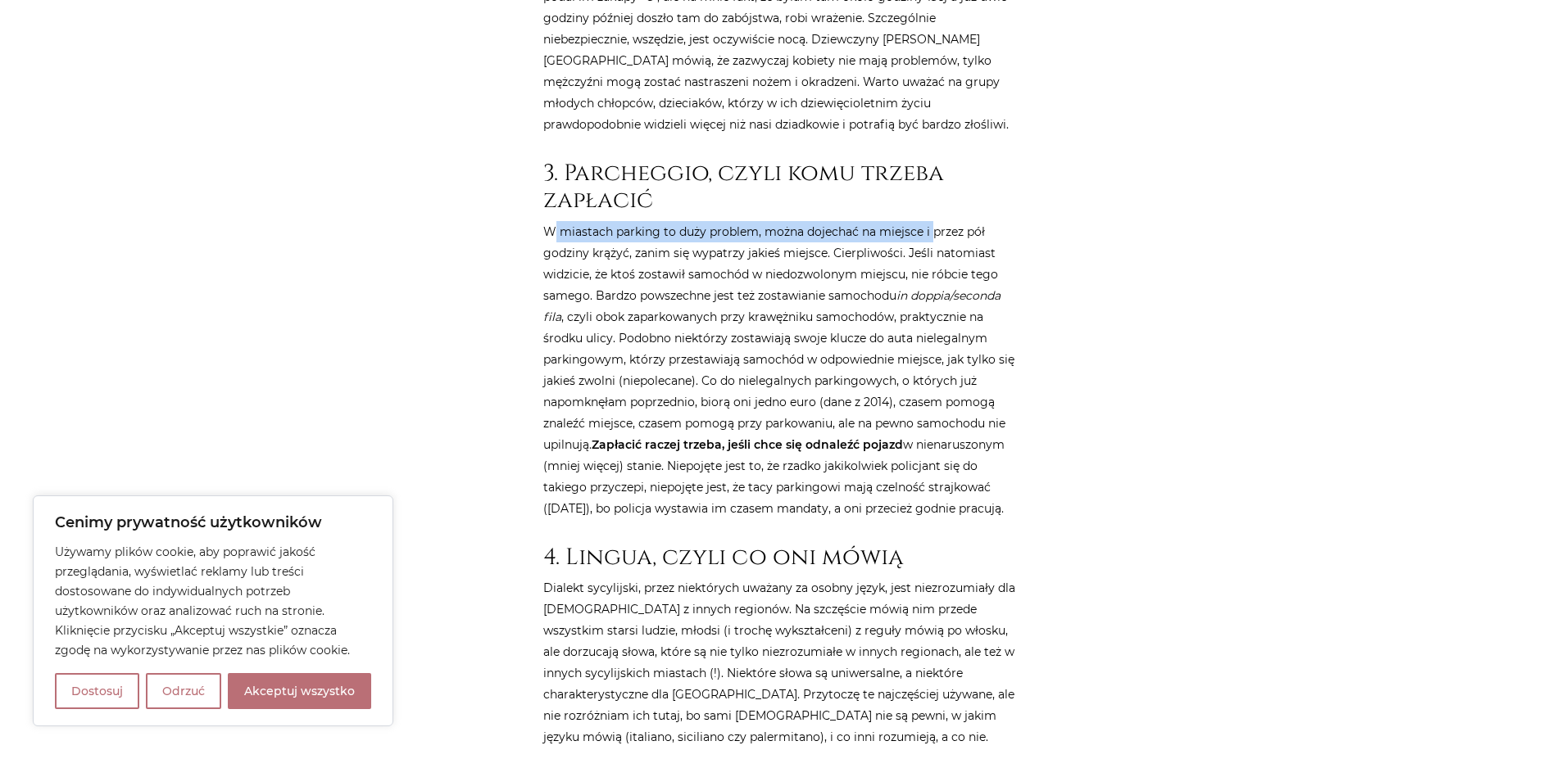
drag, startPoint x: 553, startPoint y: 206, endPoint x: 932, endPoint y: 215, distance: 379.4
click at [932, 221] on p "W miastach parking to duży problem, można dojechać na miejsce i przez pół godzi…" at bounding box center [780, 370] width 475 height 298
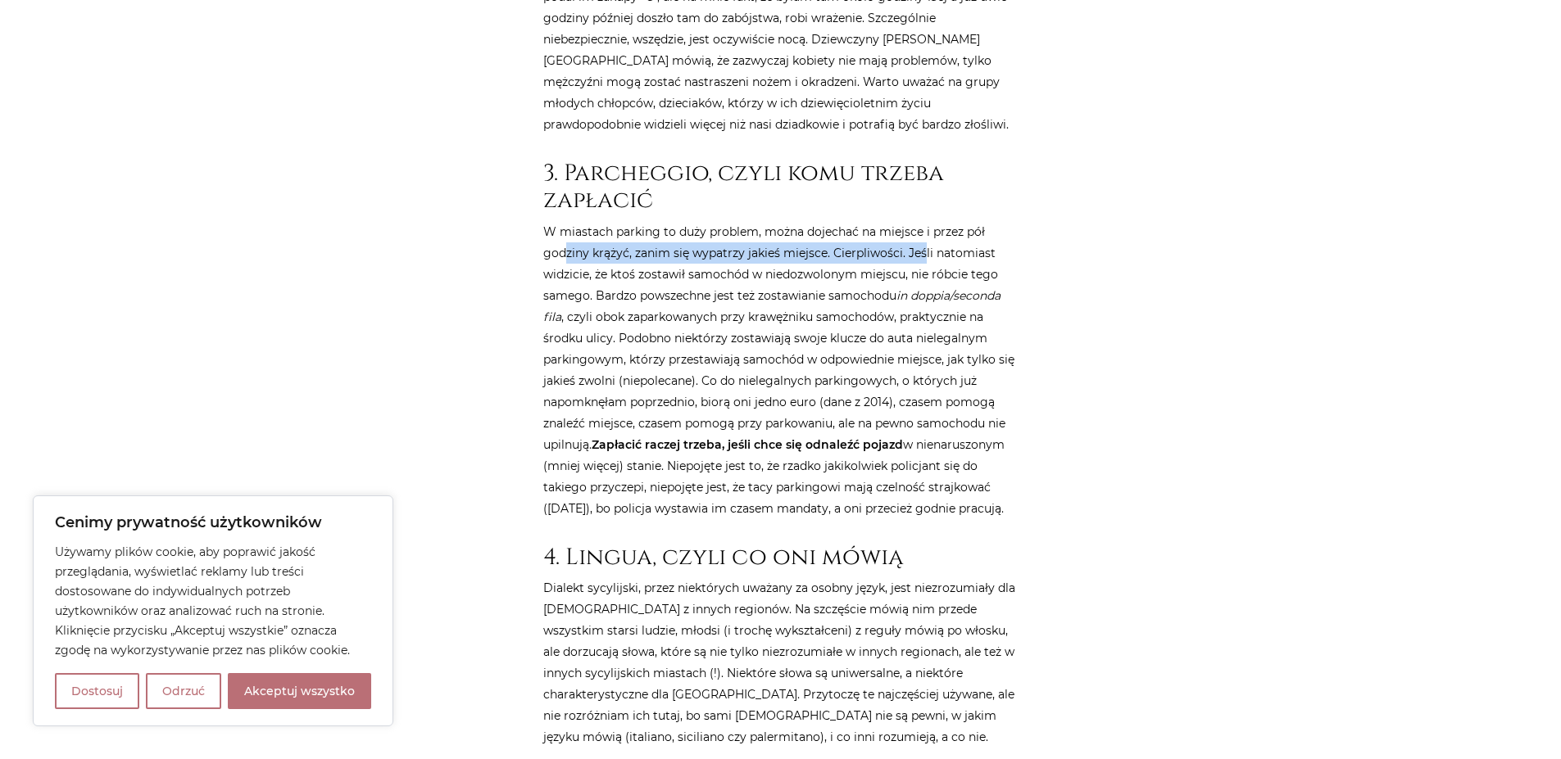
drag, startPoint x: 567, startPoint y: 228, endPoint x: 923, endPoint y: 238, distance: 356.5
click at [923, 238] on p "W miastach parking to duży problem, można dojechać na miejsce i przez pół godzi…" at bounding box center [780, 370] width 475 height 298
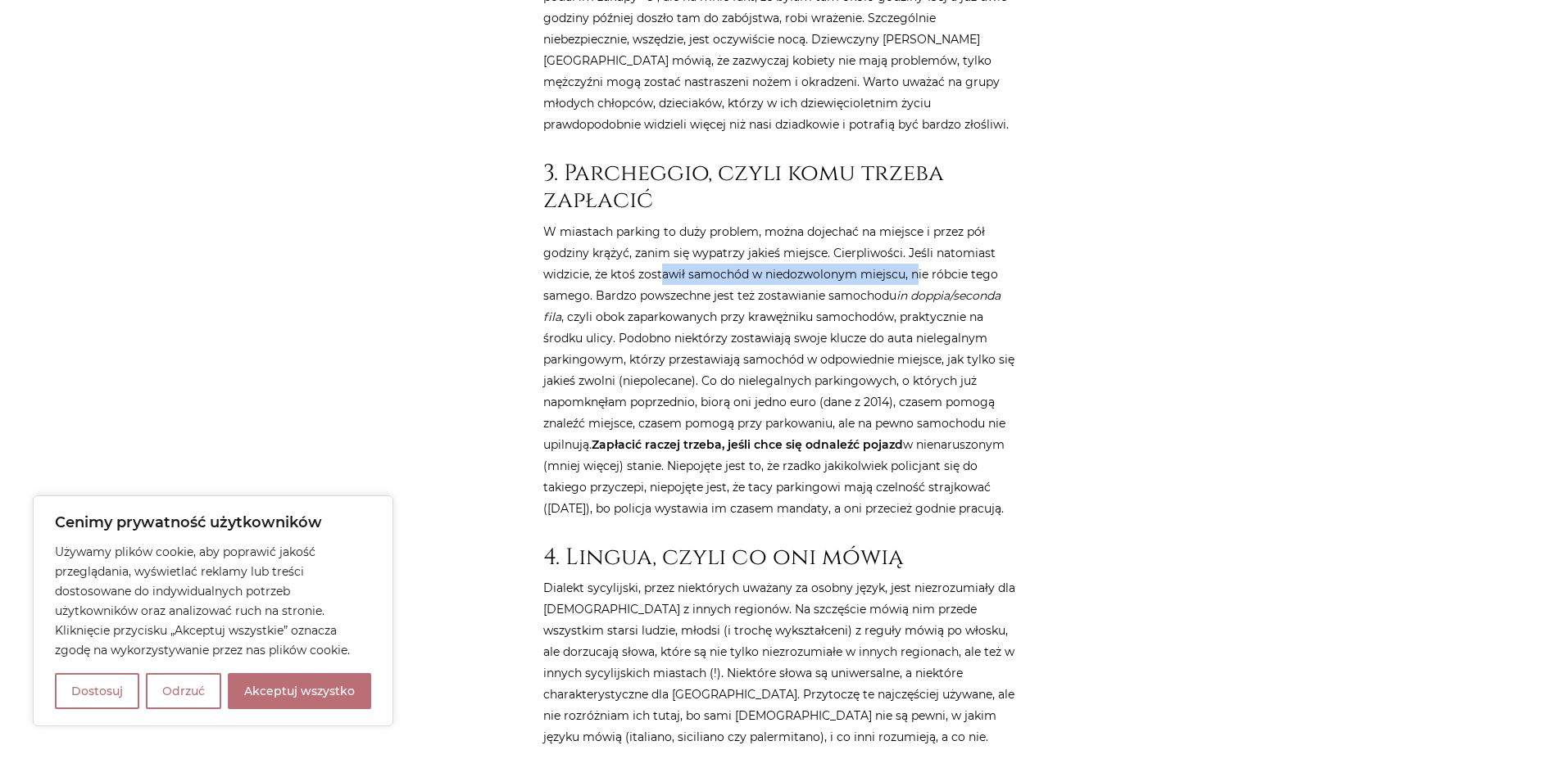
drag, startPoint x: 662, startPoint y: 244, endPoint x: 913, endPoint y: 257, distance: 251.9
click at [913, 257] on p "W miastach parking to duży problem, można dojechać na miejsce i przez pół godzi…" at bounding box center [780, 370] width 475 height 298
drag, startPoint x: 551, startPoint y: 270, endPoint x: 938, endPoint y: 274, distance: 387.5
click at [938, 274] on p "W miastach parking to duży problem, można dojechać na miejsce i przez pół godzi…" at bounding box center [780, 370] width 475 height 298
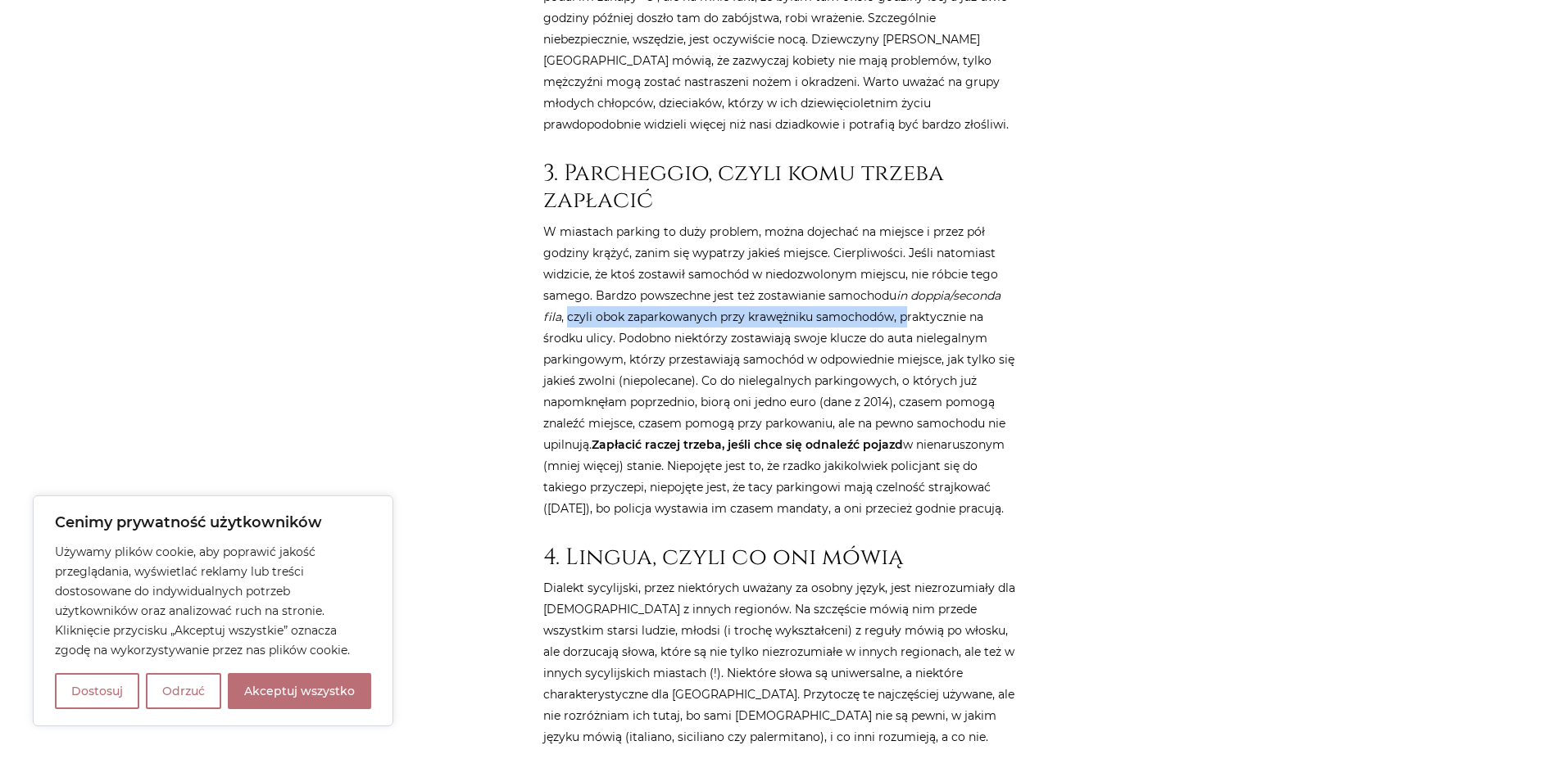
drag, startPoint x: 565, startPoint y: 293, endPoint x: 906, endPoint y: 302, distance: 340.9
click at [906, 302] on p "W miastach parking to duży problem, można dojechać na miejsce i przez pół godzi…" at bounding box center [780, 370] width 475 height 298
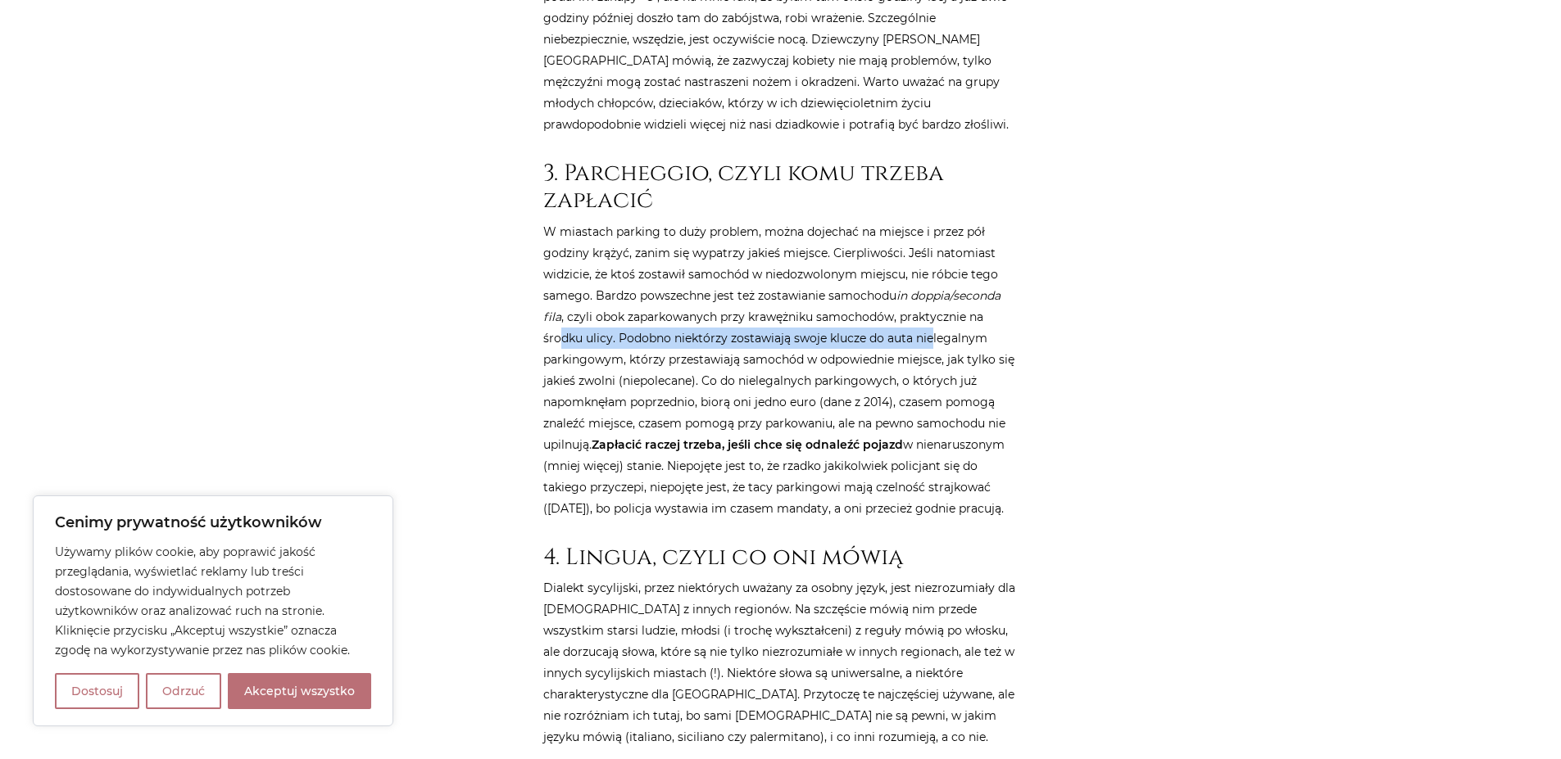
drag, startPoint x: 560, startPoint y: 314, endPoint x: 932, endPoint y: 323, distance: 372.1
click at [932, 323] on p "W miastach parking to duży problem, można dojechać na miejsce i przez pół godzi…" at bounding box center [780, 370] width 475 height 298
drag, startPoint x: 552, startPoint y: 338, endPoint x: 923, endPoint y: 334, distance: 371.1
click at [923, 334] on p "W miastach parking to duży problem, można dojechać na miejsce i przez pół godzi…" at bounding box center [780, 370] width 475 height 298
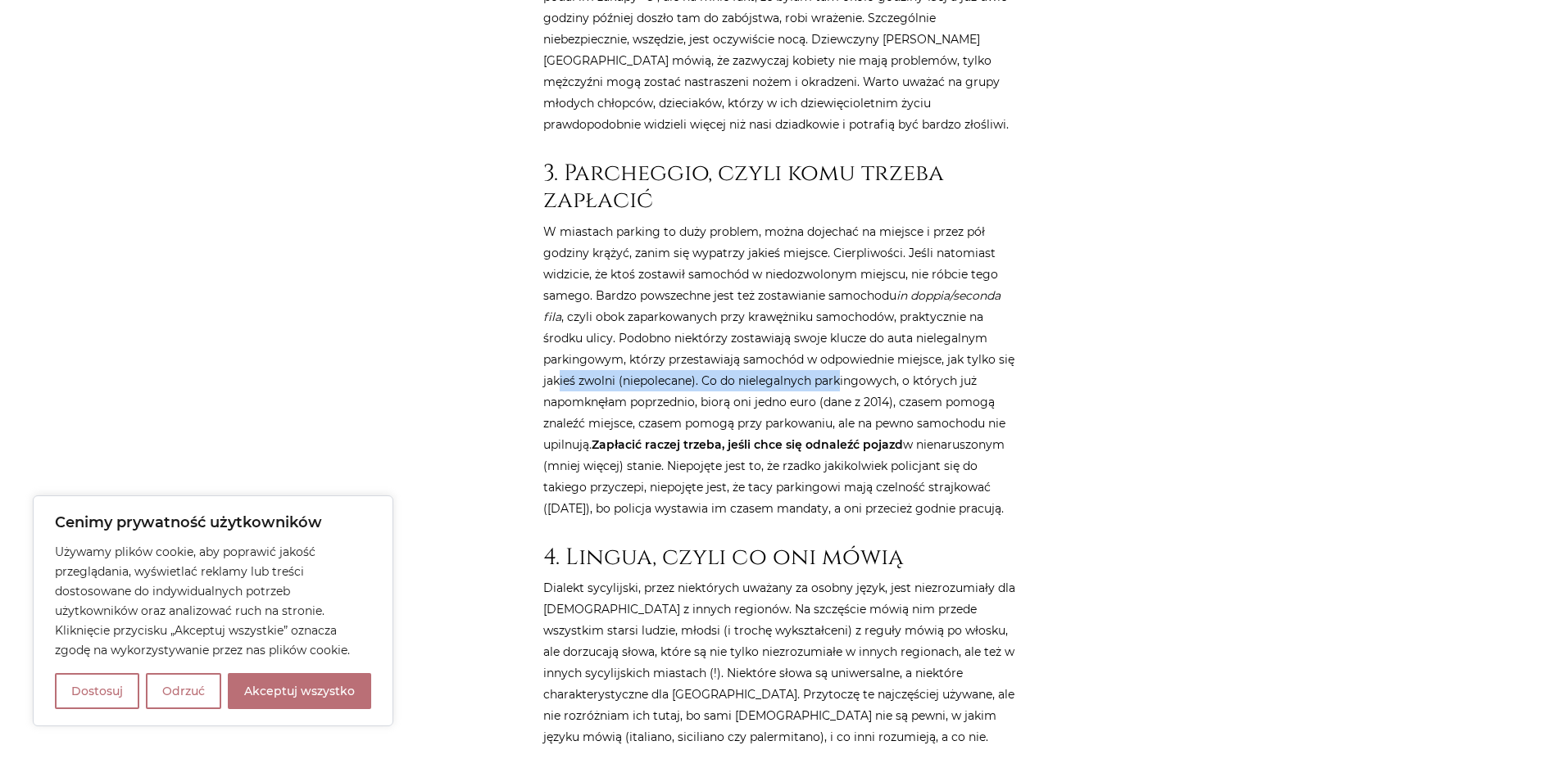
drag, startPoint x: 558, startPoint y: 356, endPoint x: 839, endPoint y: 357, distance: 281.0
click at [839, 357] on p "W miastach parking to duży problem, można dojechać na miejsce i przez pół godzi…" at bounding box center [780, 370] width 475 height 298
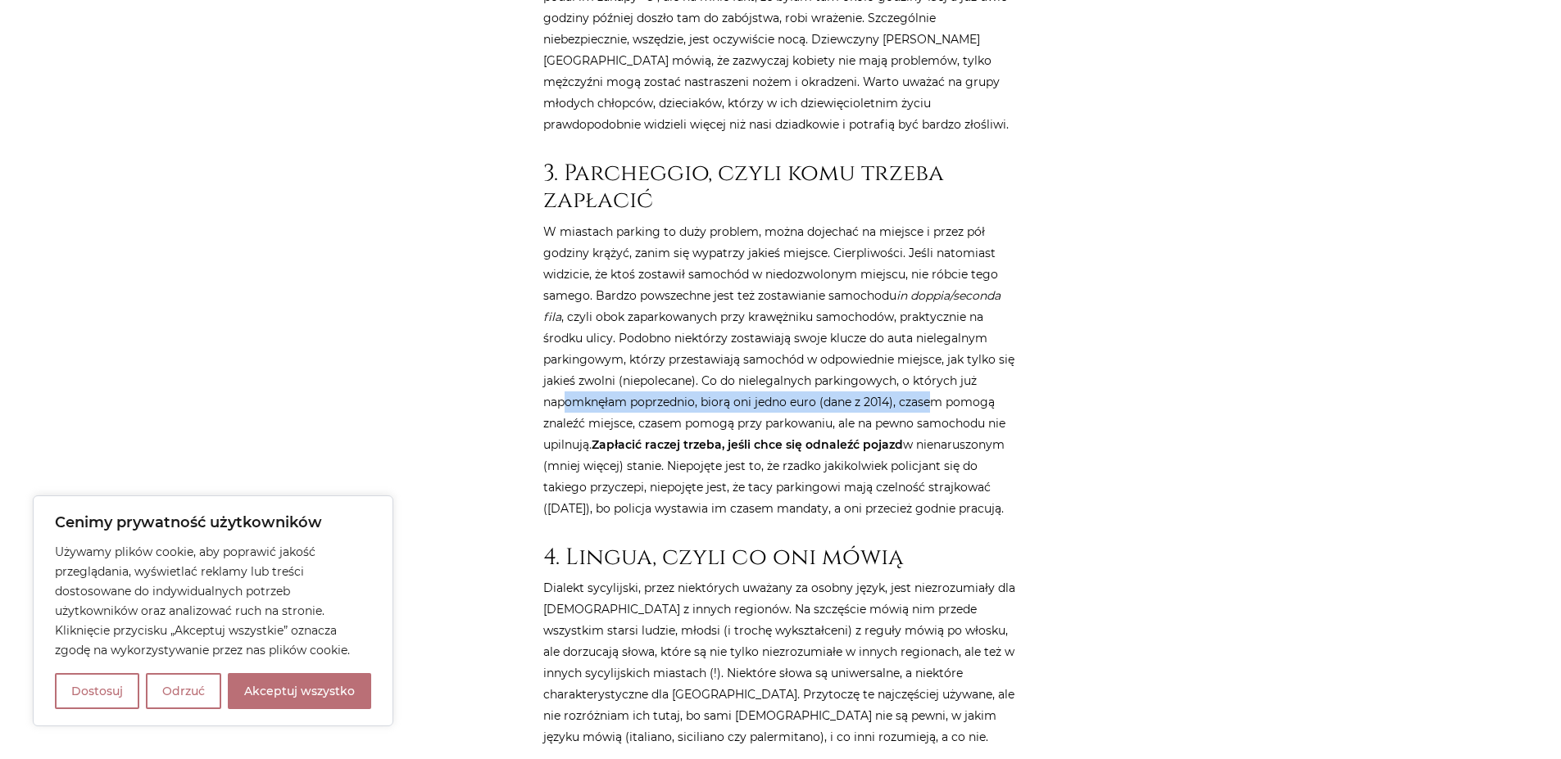
drag, startPoint x: 568, startPoint y: 376, endPoint x: 931, endPoint y: 383, distance: 363.0
click at [931, 383] on p "W miastach parking to duży problem, można dojechać na miejsce i przez pół godzi…" at bounding box center [780, 370] width 475 height 298
drag, startPoint x: 592, startPoint y: 392, endPoint x: 981, endPoint y: 405, distance: 389.4
click at [981, 405] on p "W miastach parking to duży problem, można dojechać na miejsce i przez pół godzi…" at bounding box center [780, 370] width 475 height 298
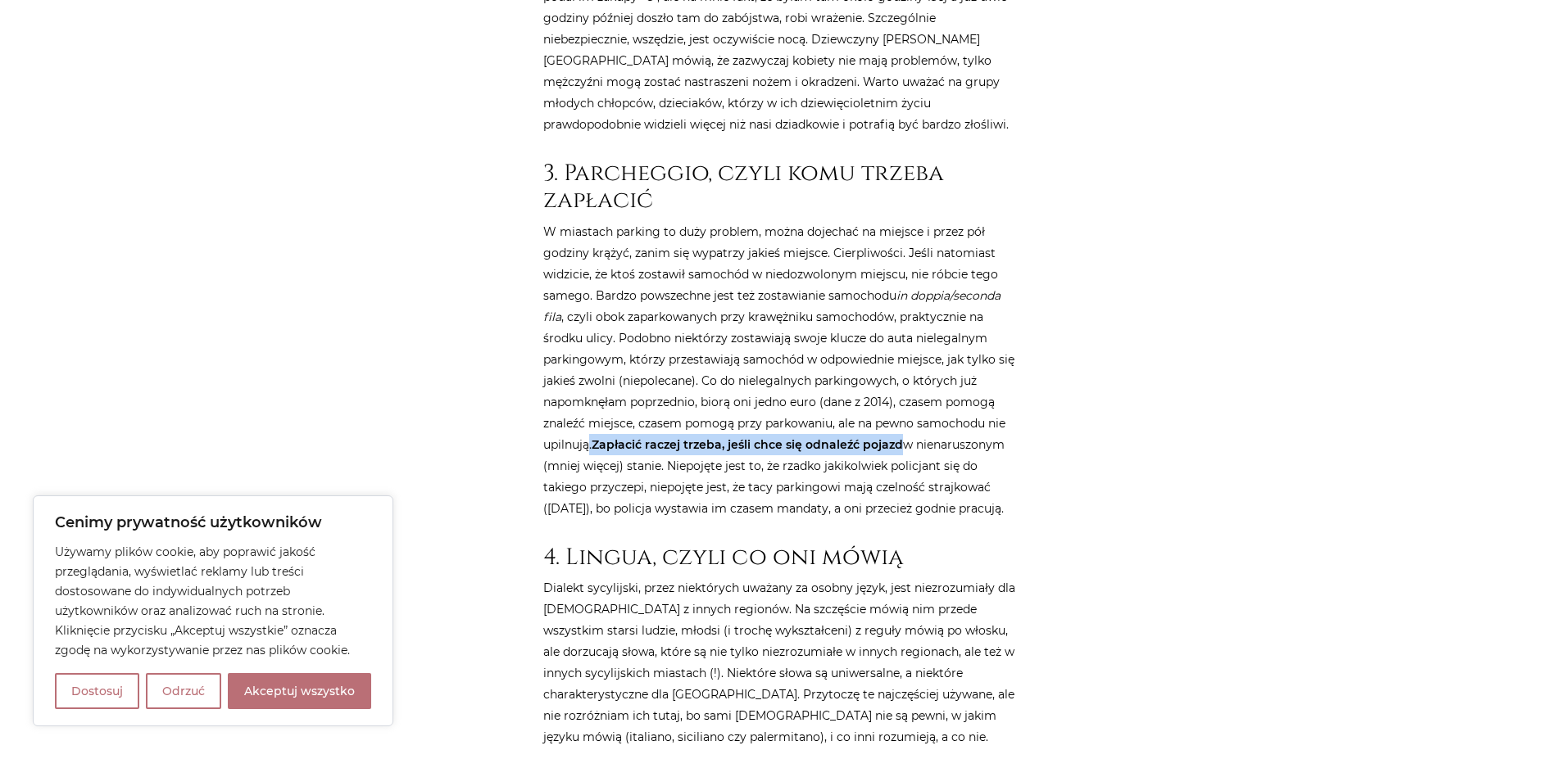
drag, startPoint x: 591, startPoint y: 422, endPoint x: 899, endPoint y: 427, distance: 308.1
click at [899, 427] on p "W miastach parking to duży problem, można dojechać na miejsce i przez pół godzi…" at bounding box center [780, 370] width 475 height 298
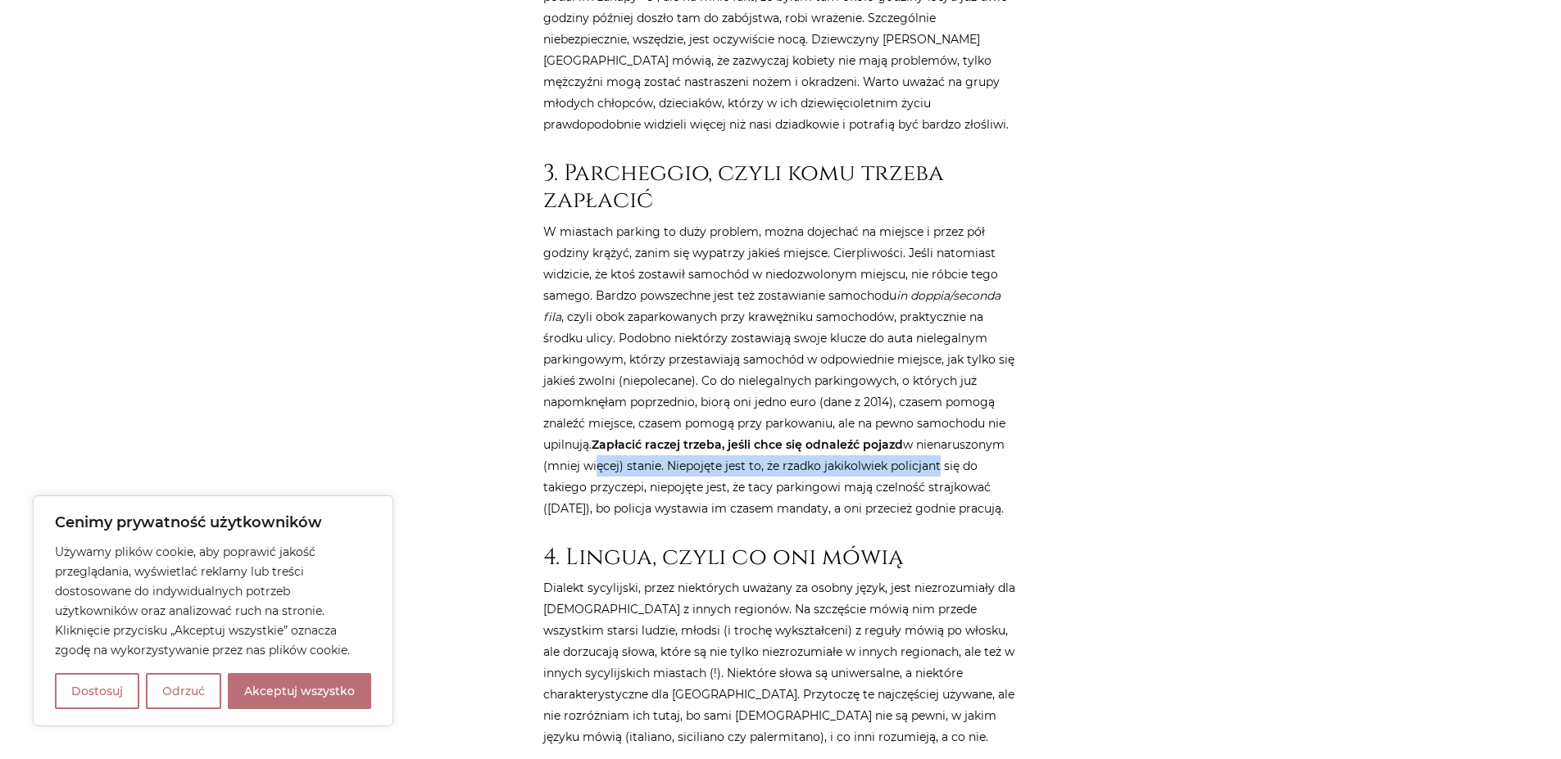
drag, startPoint x: 591, startPoint y: 437, endPoint x: 936, endPoint y: 450, distance: 346.0
click at [936, 450] on p "W miastach parking to duży problem, można dojechać na miejsce i przez pół godzi…" at bounding box center [780, 370] width 475 height 298
click at [946, 451] on p "W miastach parking to duży problem, można dojechać na miejsce i przez pół godzi…" at bounding box center [780, 370] width 475 height 298
drag, startPoint x: 547, startPoint y: 460, endPoint x: 645, endPoint y: 456, distance: 97.5
click at [643, 456] on p "W miastach parking to duży problem, można dojechać na miejsce i przez pół godzi…" at bounding box center [780, 370] width 475 height 298
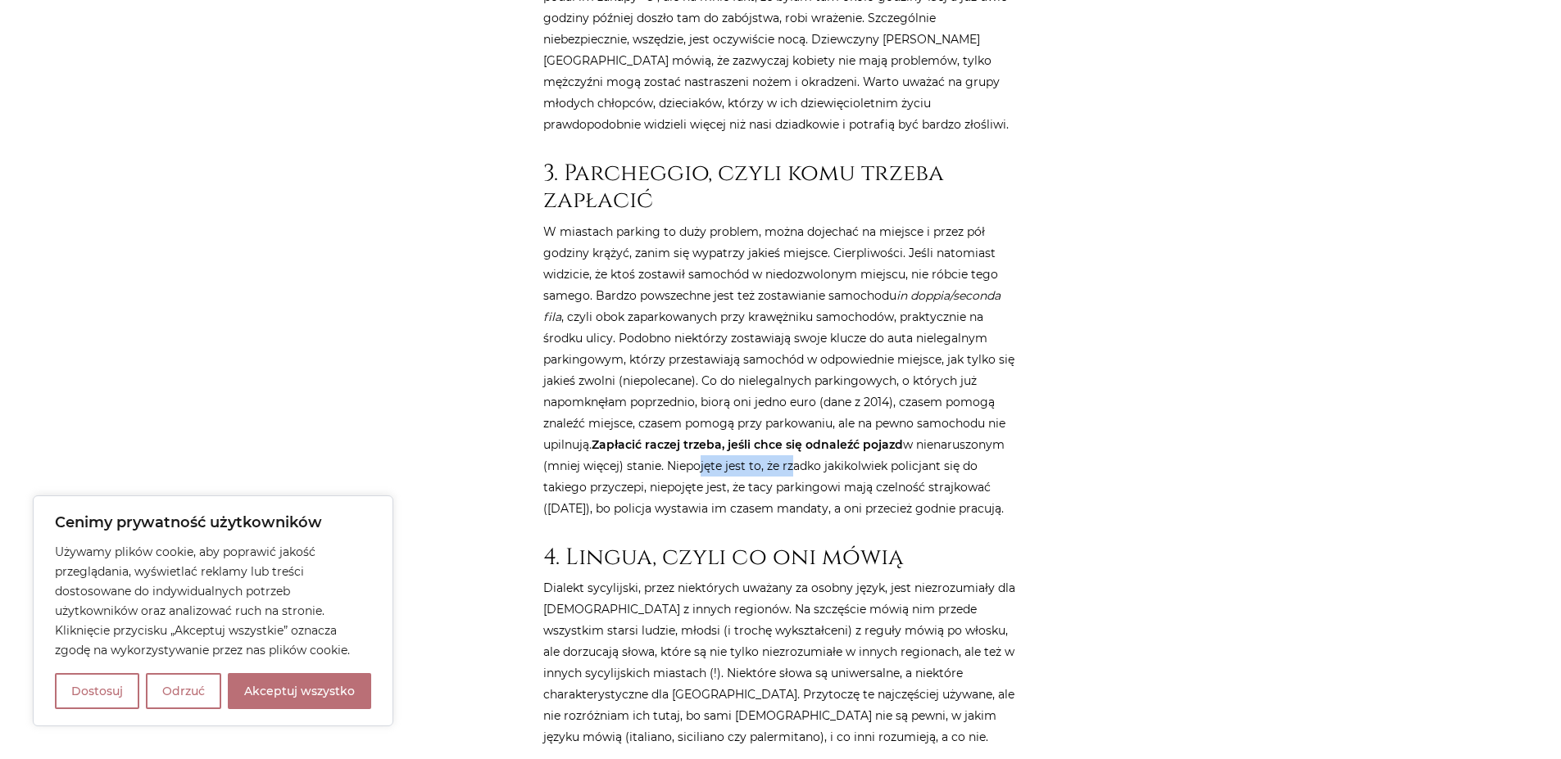
drag, startPoint x: 690, startPoint y: 441, endPoint x: 788, endPoint y: 440, distance: 98.3
click at [787, 440] on p "W miastach parking to duży problem, można dojechać na miejsce i przez pół godzi…" at bounding box center [780, 370] width 475 height 298
drag, startPoint x: 802, startPoint y: 442, endPoint x: 944, endPoint y: 449, distance: 141.9
click at [944, 449] on p "W miastach parking to duży problem, można dojechać na miejsce i przez pół godzi…" at bounding box center [780, 370] width 475 height 298
drag, startPoint x: 649, startPoint y: 456, endPoint x: 935, endPoint y: 472, distance: 286.4
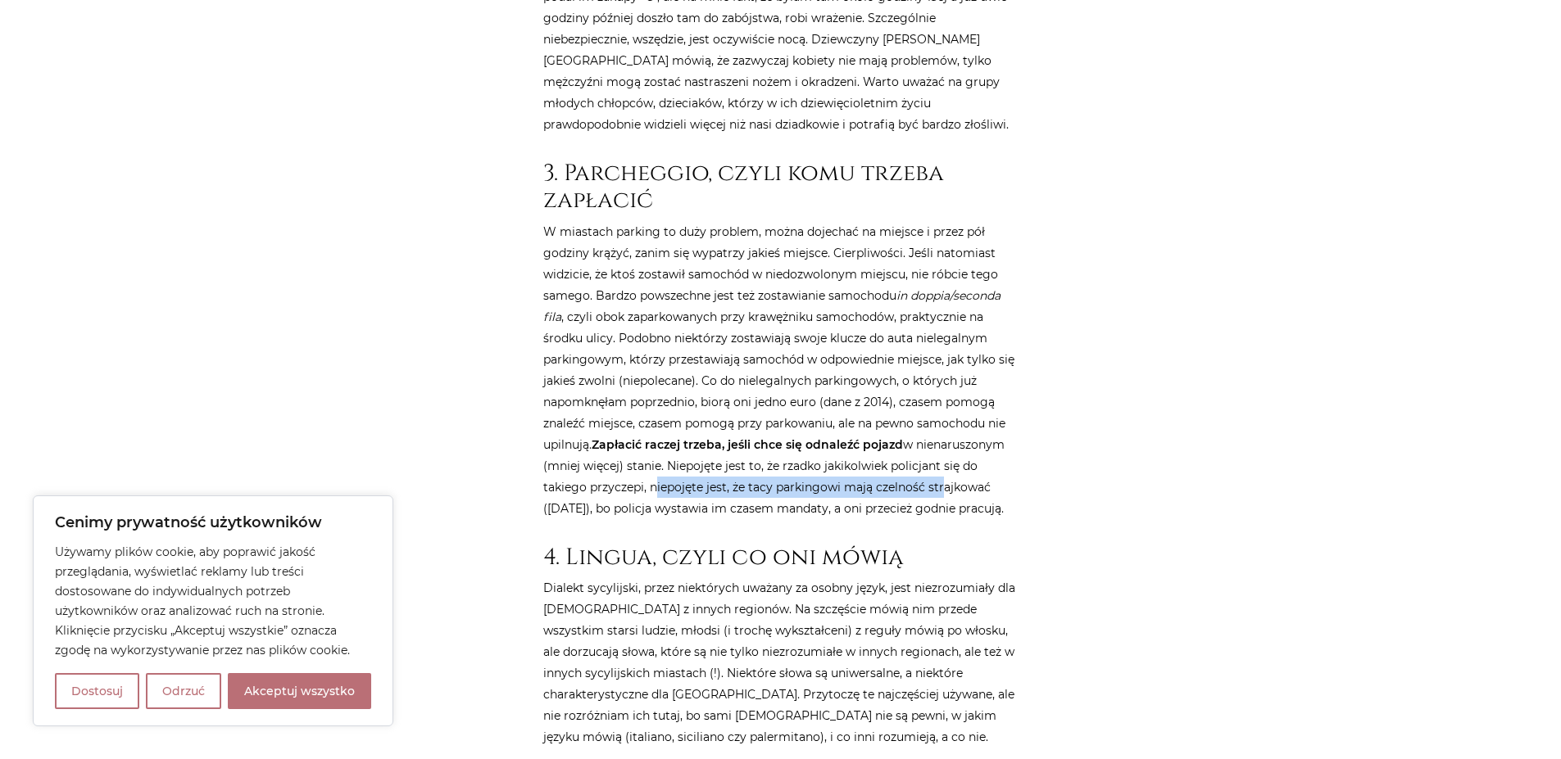
click at [935, 472] on p "W miastach parking to duży problem, można dojechać na miejsce i przez pół godzi…" at bounding box center [780, 370] width 475 height 298
drag, startPoint x: 573, startPoint y: 486, endPoint x: 875, endPoint y: 505, distance: 303.0
click at [875, 505] on p "W miastach parking to duży problem, można dojechać na miejsce i przez pół godzi…" at bounding box center [780, 370] width 475 height 298
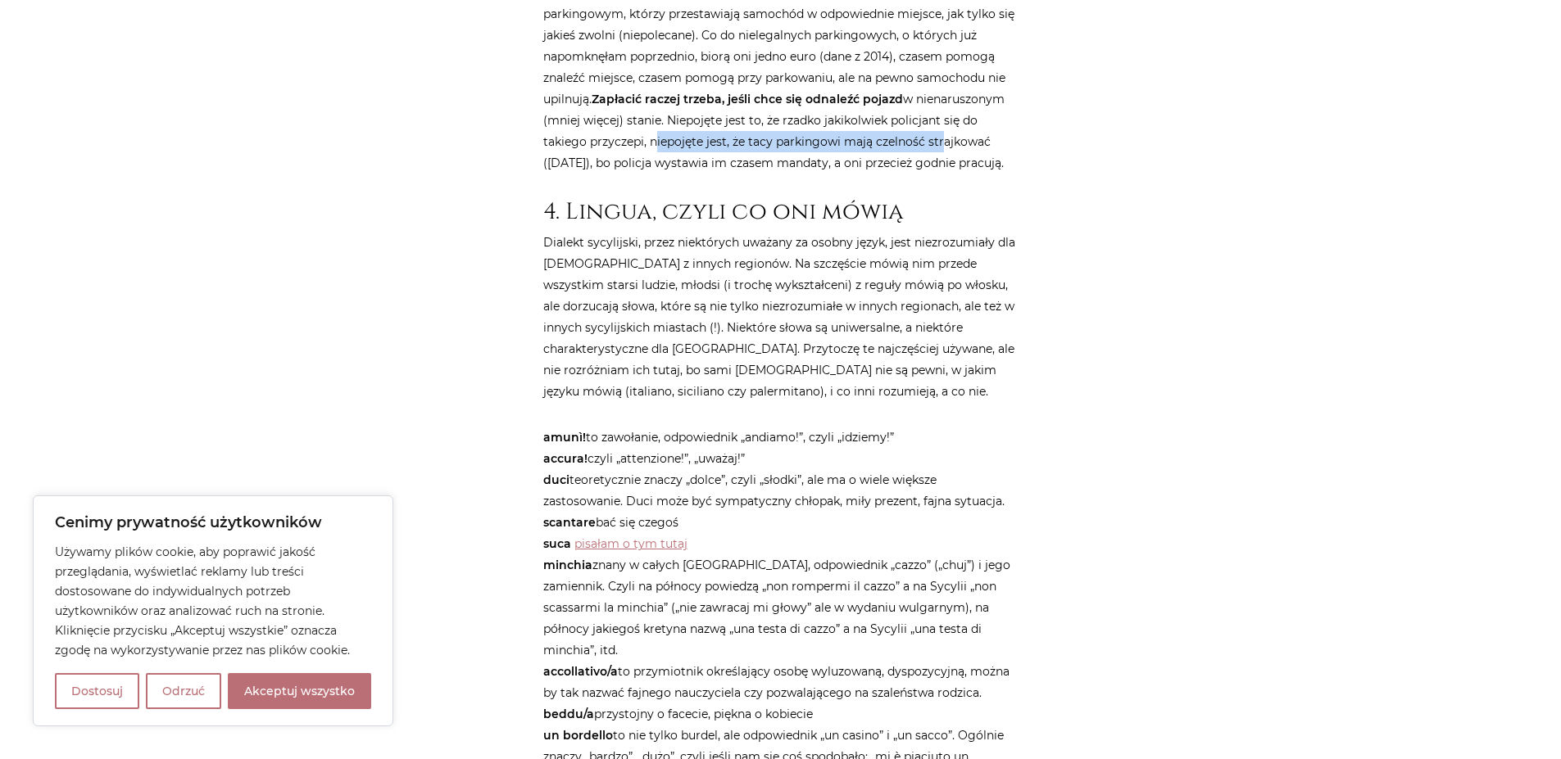
scroll to position [1966, 0]
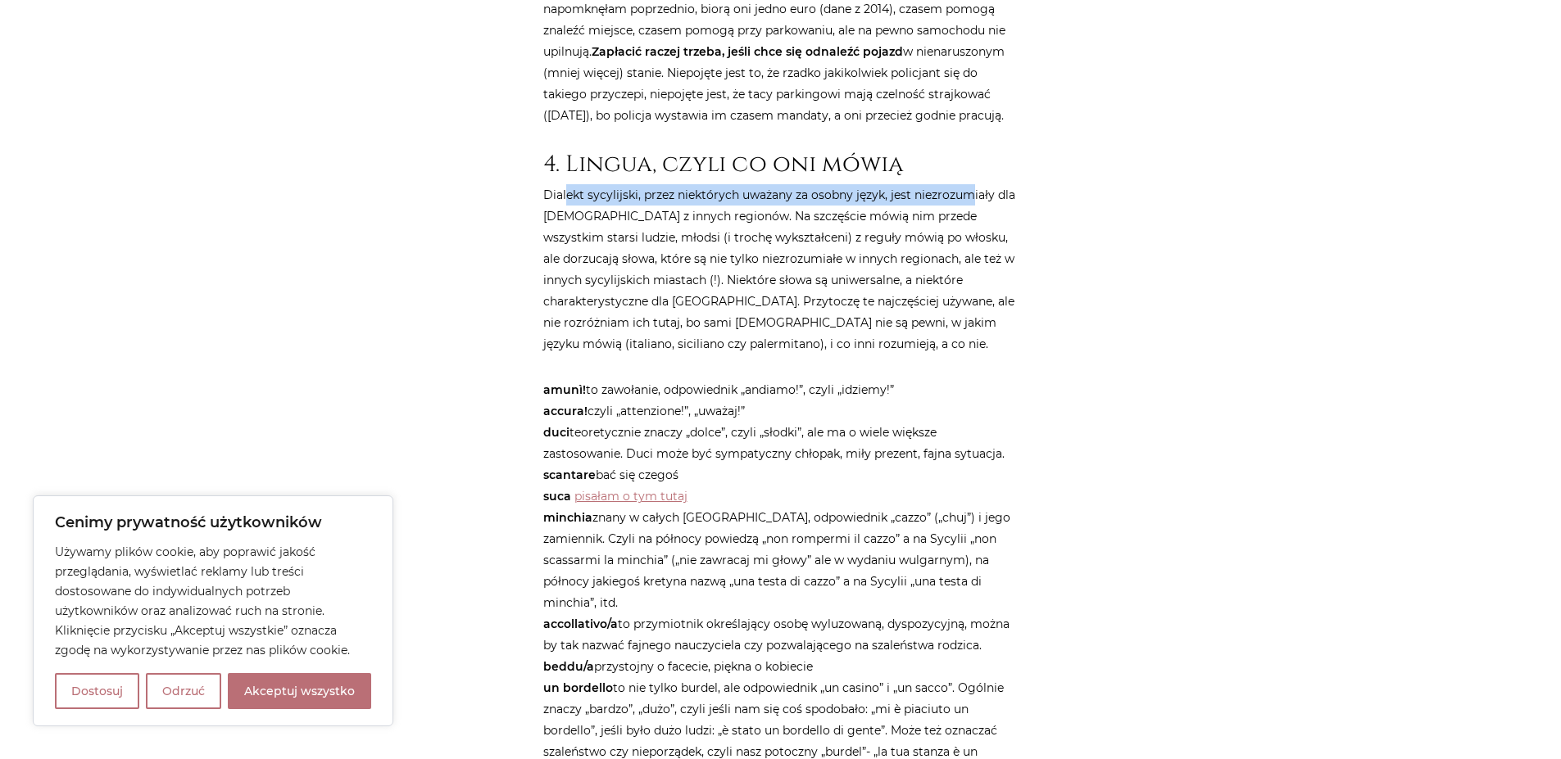
drag, startPoint x: 569, startPoint y: 197, endPoint x: 966, endPoint y: 200, distance: 397.4
click at [966, 200] on p "Dialekt sycylijski, przez niektórych uważany za osobny język, jest niezrozumiał…" at bounding box center [780, 269] width 475 height 170
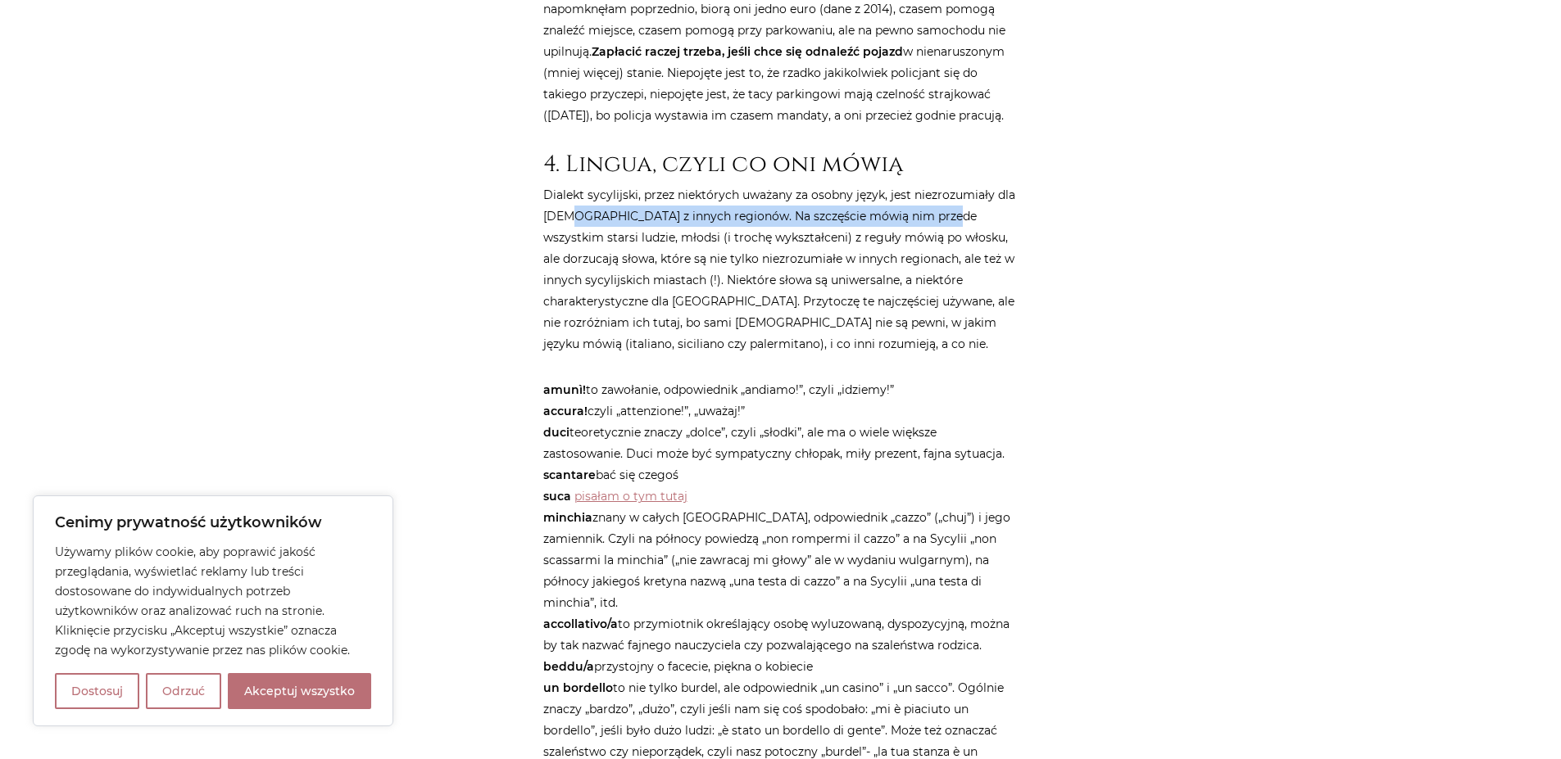
drag, startPoint x: 576, startPoint y: 215, endPoint x: 945, endPoint y: 218, distance: 368.7
click at [945, 218] on p "Dialekt sycylijski, przez niektórych uważany za osobny język, jest niezrozumiał…" at bounding box center [780, 269] width 475 height 170
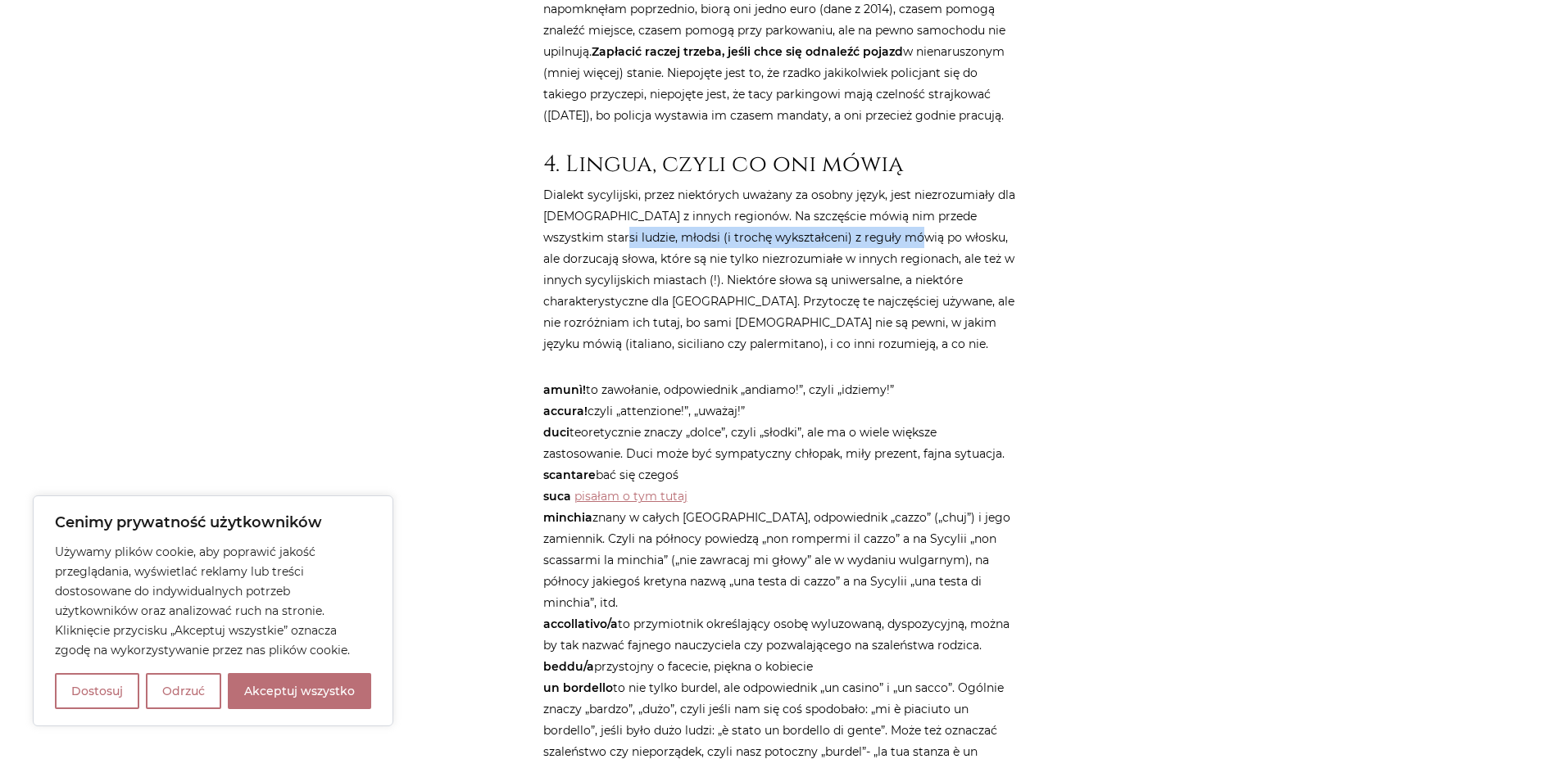
drag, startPoint x: 584, startPoint y: 232, endPoint x: 870, endPoint y: 240, distance: 286.0
click at [887, 238] on p "Dialekt sycylijski, przez niektórych uważany za osobny język, jest niezrozumiał…" at bounding box center [780, 269] width 475 height 170
drag, startPoint x: 564, startPoint y: 261, endPoint x: 912, endPoint y: 261, distance: 347.4
click at [912, 261] on p "Dialekt sycylijski, przez niektórych uważany za osobny język, jest niezrozumiał…" at bounding box center [780, 269] width 475 height 170
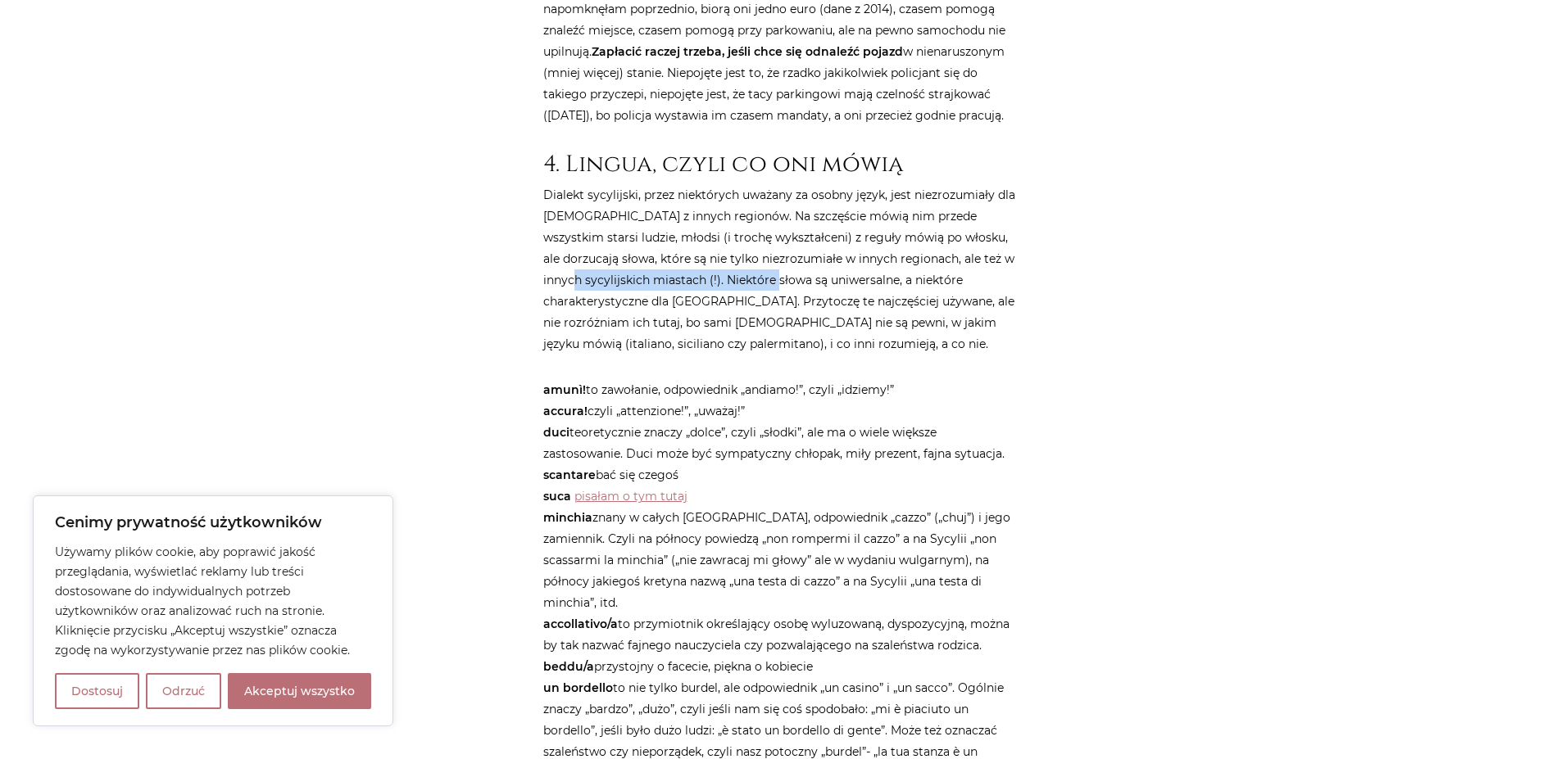
drag, startPoint x: 589, startPoint y: 283, endPoint x: 798, endPoint y: 279, distance: 208.9
click at [798, 279] on p "Dialekt sycylijski, przez niektórych uważany za osobny język, jest niezrozumiał…" at bounding box center [780, 269] width 475 height 170
drag, startPoint x: 824, startPoint y: 279, endPoint x: 897, endPoint y: 279, distance: 72.9
click at [897, 279] on p "Dialekt sycylijski, przez niektórych uważany za osobny język, jest niezrozumiał…" at bounding box center [780, 269] width 475 height 170
drag, startPoint x: 579, startPoint y: 298, endPoint x: 827, endPoint y: 300, distance: 247.4
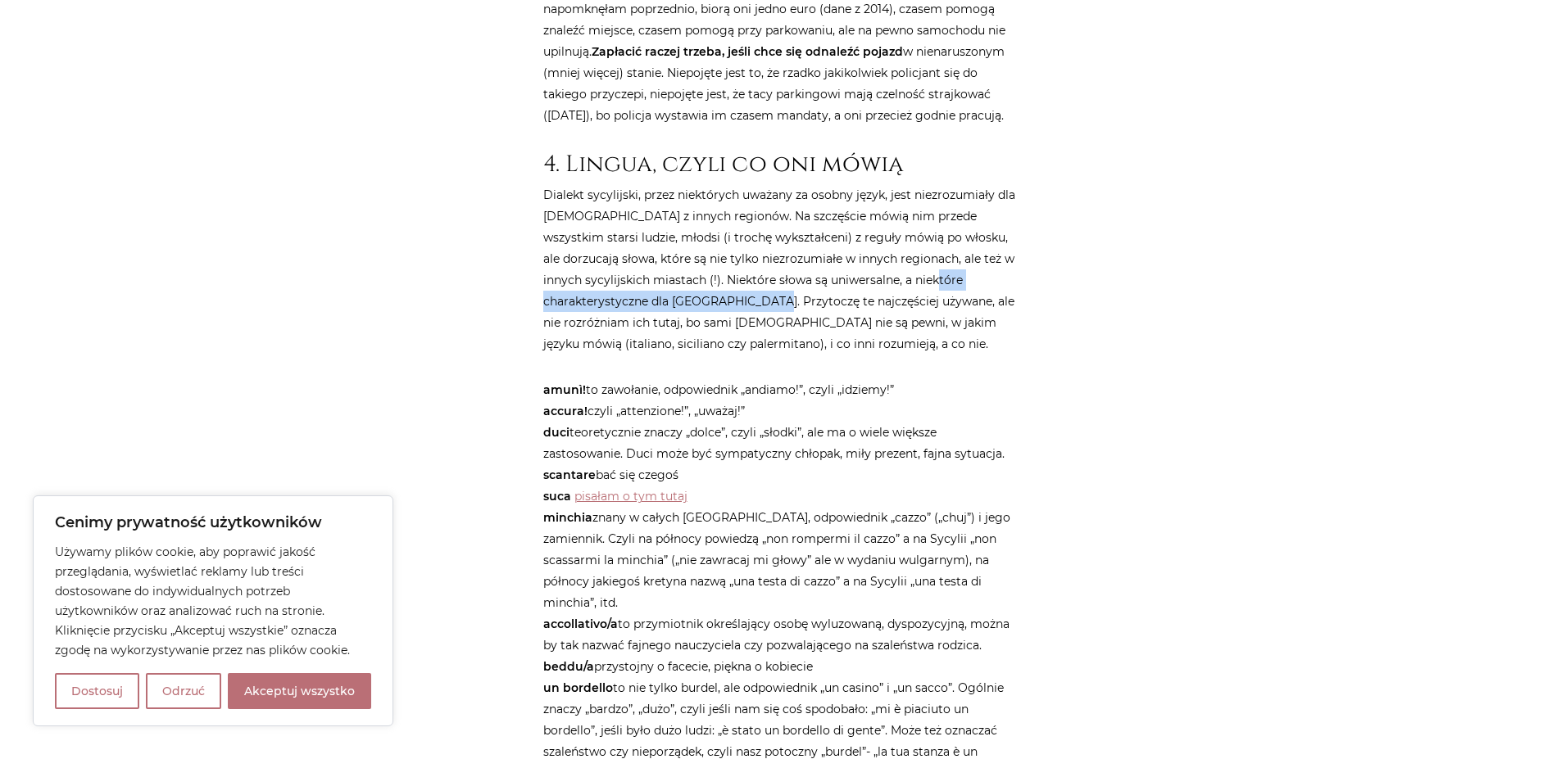
click at [827, 300] on p "Dialekt sycylijski, przez niektórych uważany za osobny język, jest niezrozumiał…" at bounding box center [780, 269] width 475 height 170
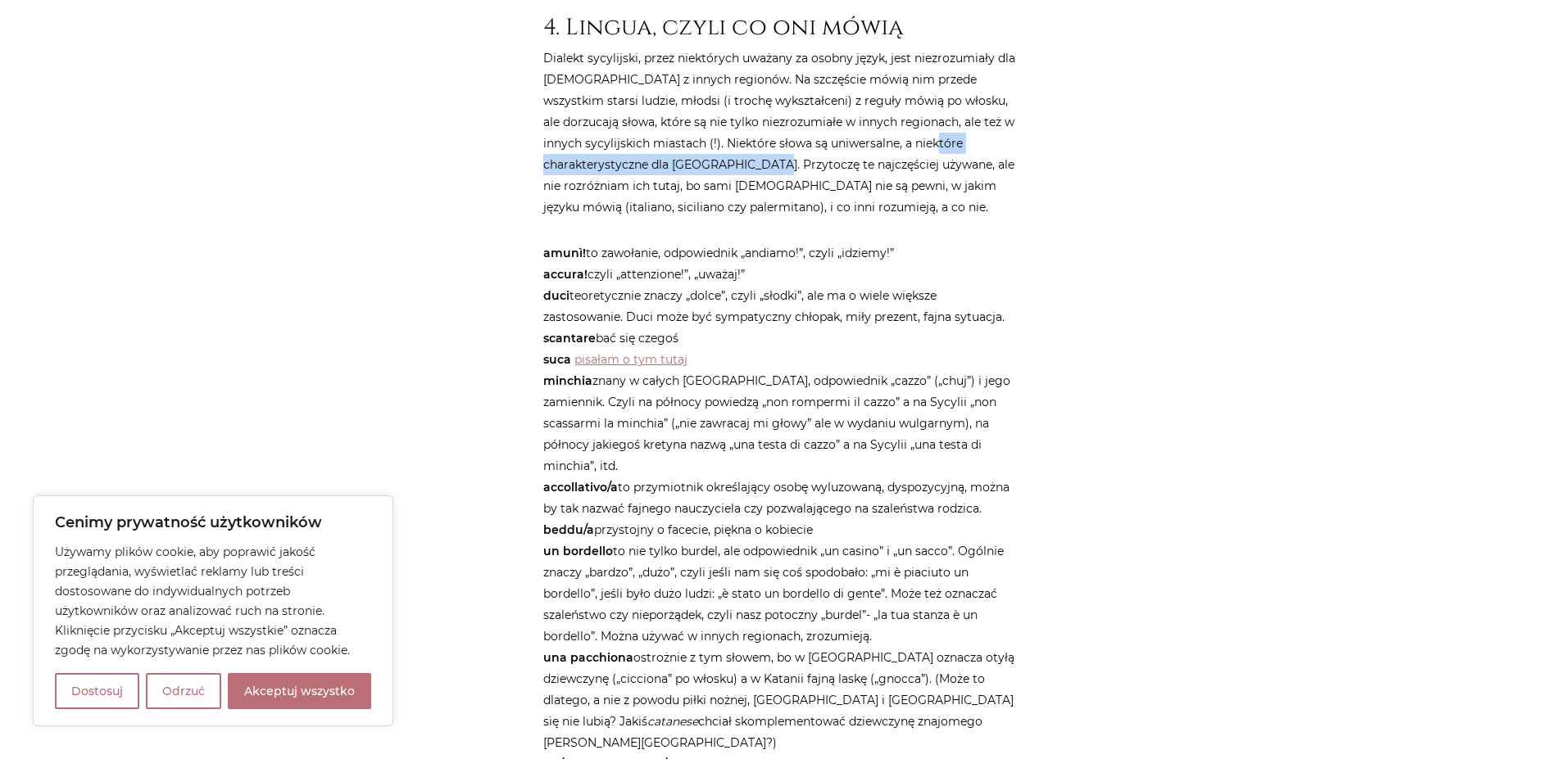
scroll to position [2163, 0]
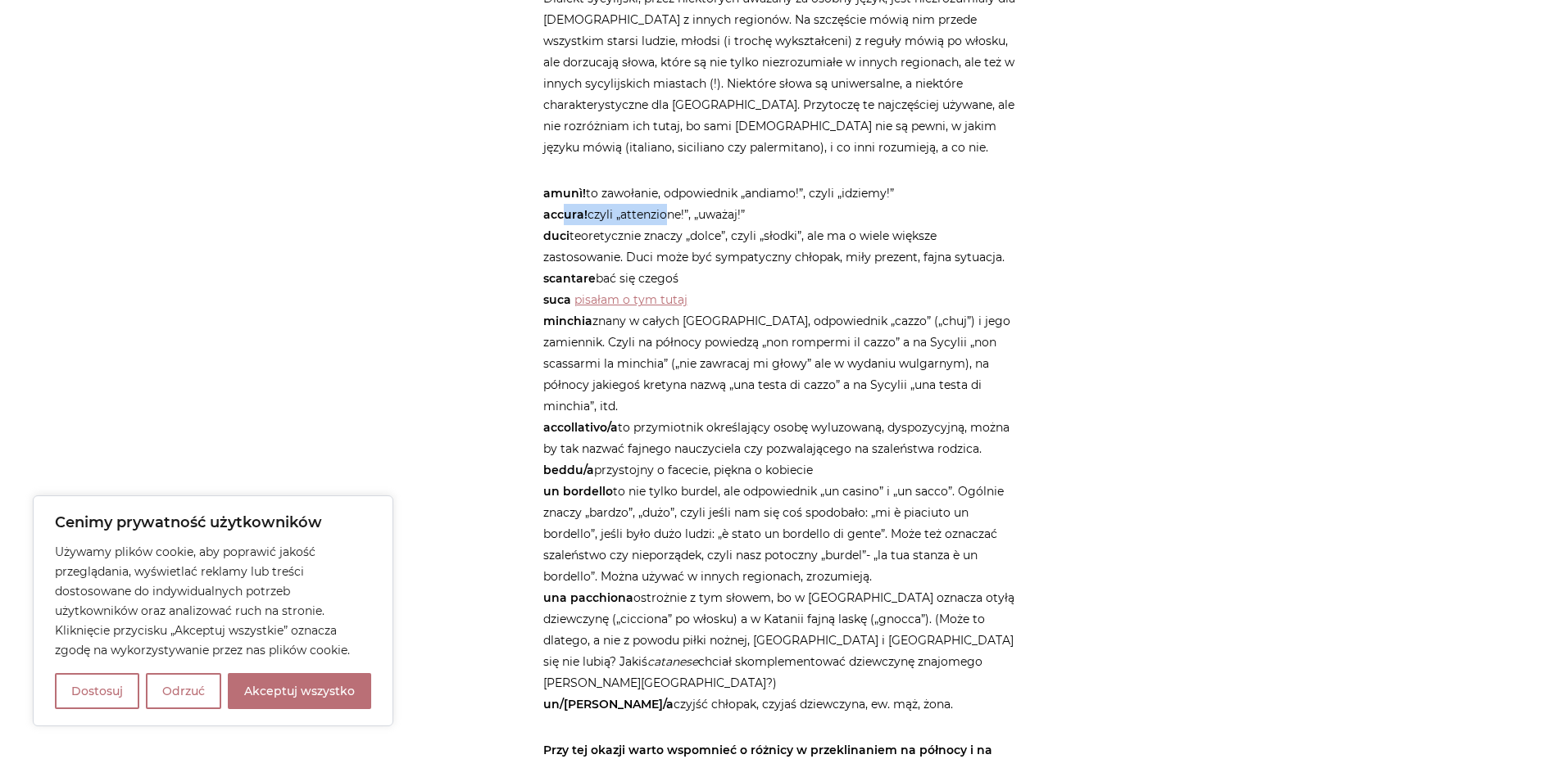
drag, startPoint x: 559, startPoint y: 215, endPoint x: 663, endPoint y: 213, distance: 104.1
click at [663, 213] on p "amunì! to zawołanie, odpowiednik „andiamo!”, czyli „idziemy!” accura! czyli „at…" at bounding box center [780, 449] width 475 height 533
click at [699, 219] on p "amunì! to zawołanie, odpowiednik „andiamo!”, czyli „idziemy!” accura! czyli „at…" at bounding box center [780, 449] width 475 height 533
drag, startPoint x: 618, startPoint y: 234, endPoint x: 782, endPoint y: 225, distance: 164.9
click at [782, 225] on p "amunì! to zawołanie, odpowiednik „andiamo!”, czyli „idziemy!” accura! czyli „at…" at bounding box center [780, 449] width 475 height 533
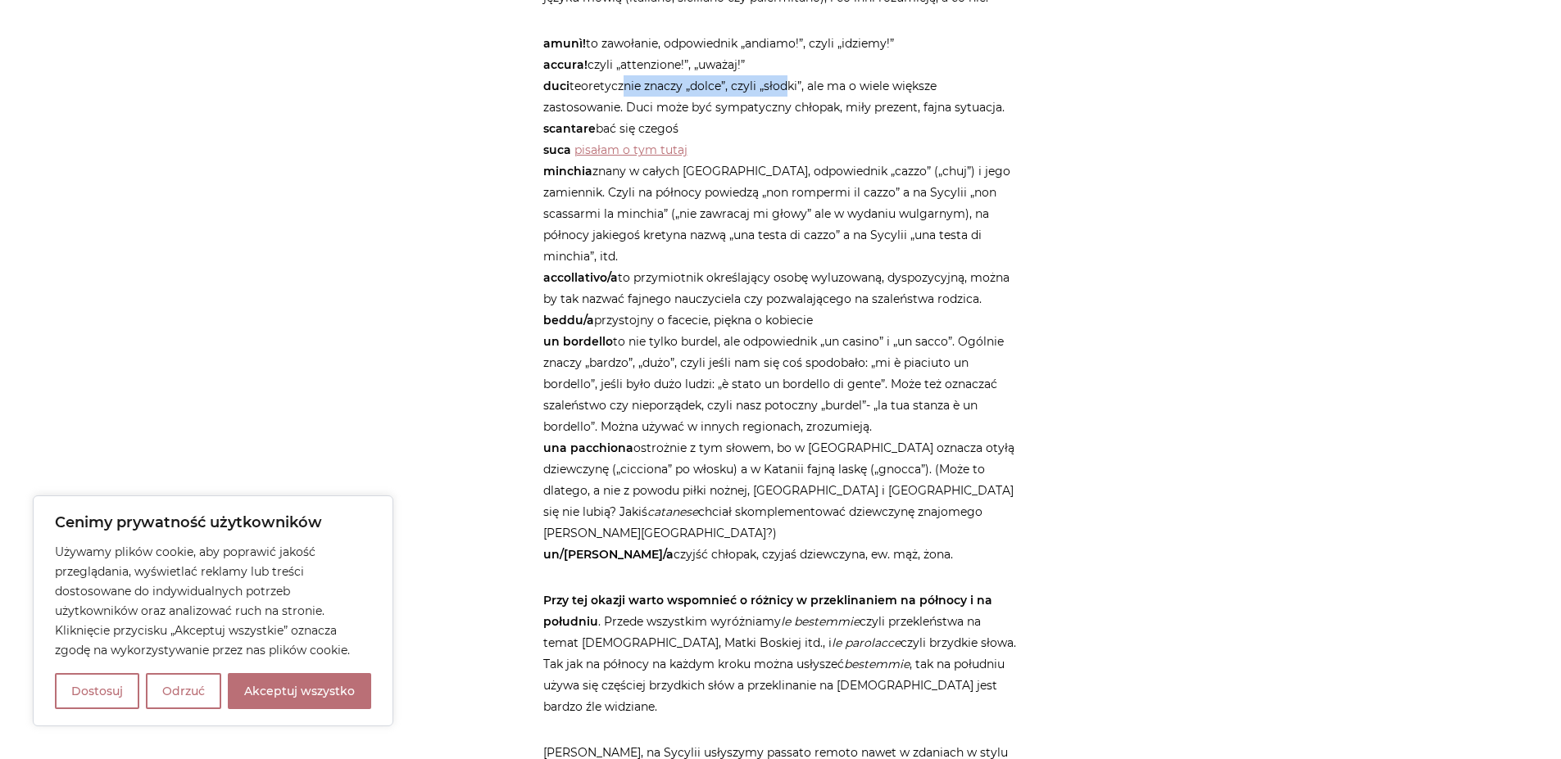
scroll to position [2360, 0]
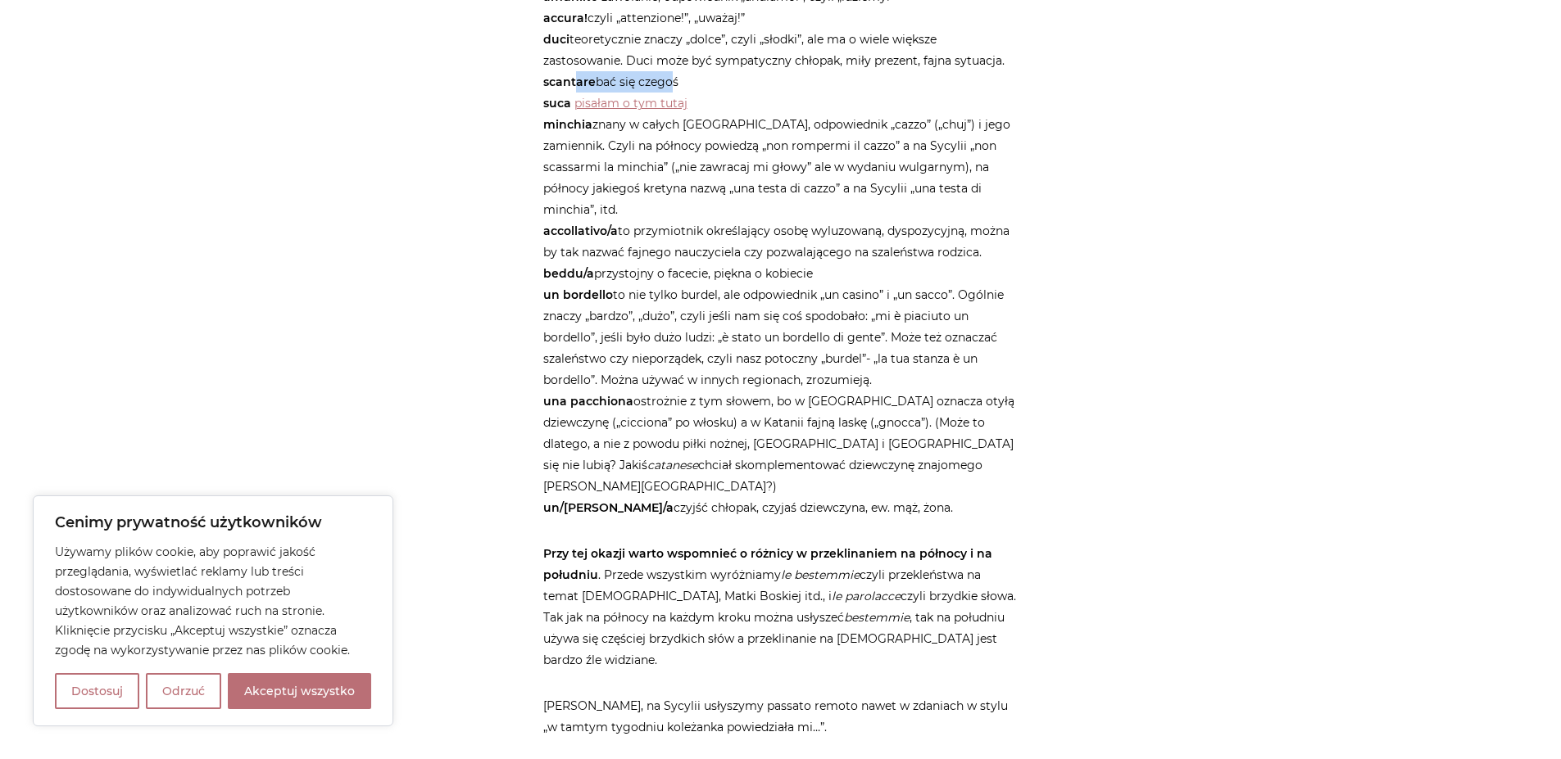
drag, startPoint x: 567, startPoint y: 76, endPoint x: 671, endPoint y: 76, distance: 104.0
click at [668, 76] on p "amunì! to zawołanie, odpowiednik „andiamo!”, czyli „idziemy!” accura! czyli „at…" at bounding box center [780, 252] width 475 height 533
drag, startPoint x: 565, startPoint y: 129, endPoint x: 914, endPoint y: 126, distance: 349.0
click at [914, 126] on p "amunì! to zawołanie, odpowiednik „andiamo!”, czyli „idziemy!” accura! czyli „at…" at bounding box center [780, 252] width 475 height 533
drag, startPoint x: 560, startPoint y: 147, endPoint x: 922, endPoint y: 140, distance: 361.4
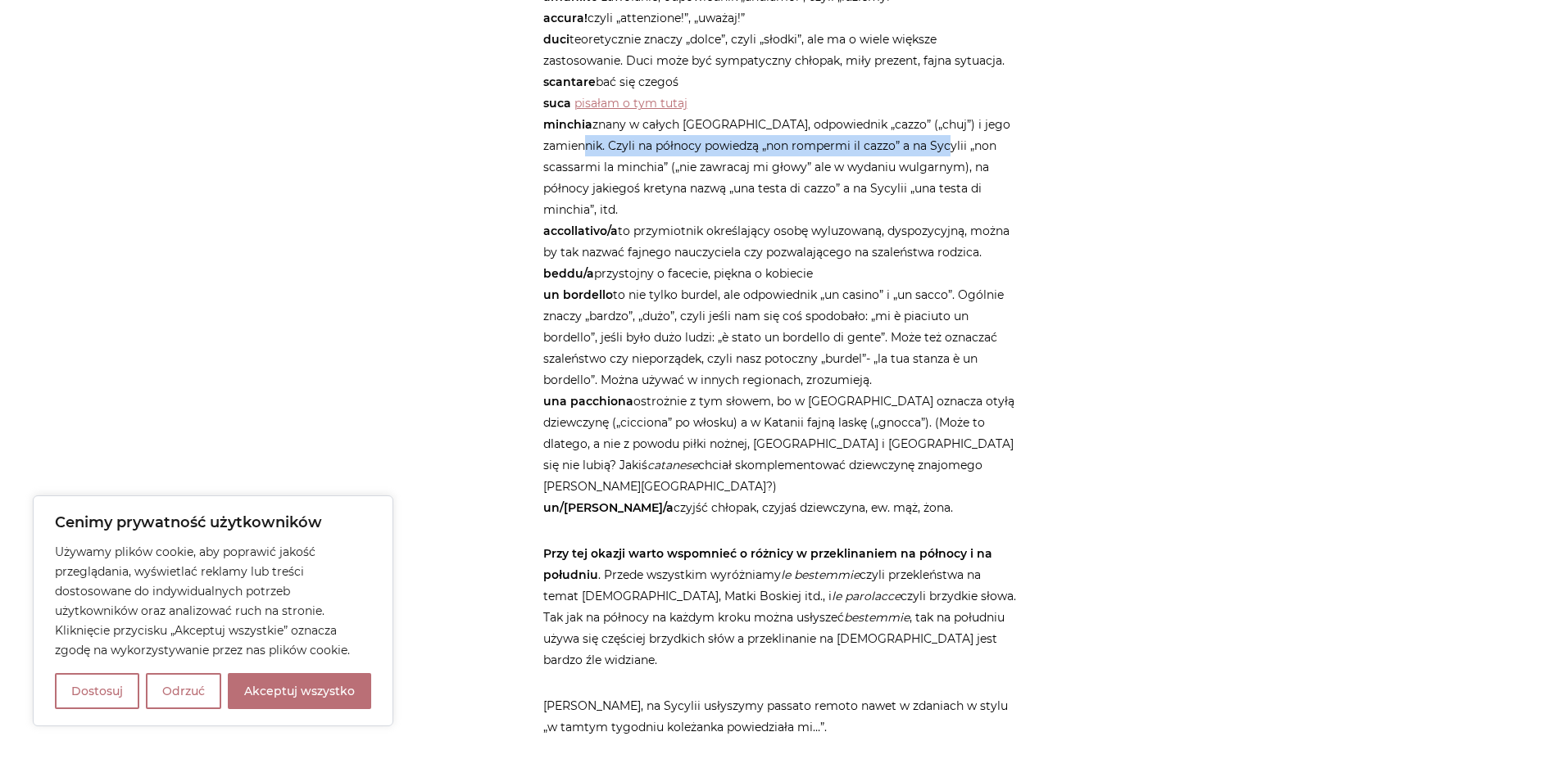
click at [922, 140] on p "amunì! to zawołanie, odpowiednik „andiamo!”, czyli „idziemy!” accura! czyli „at…" at bounding box center [780, 252] width 475 height 533
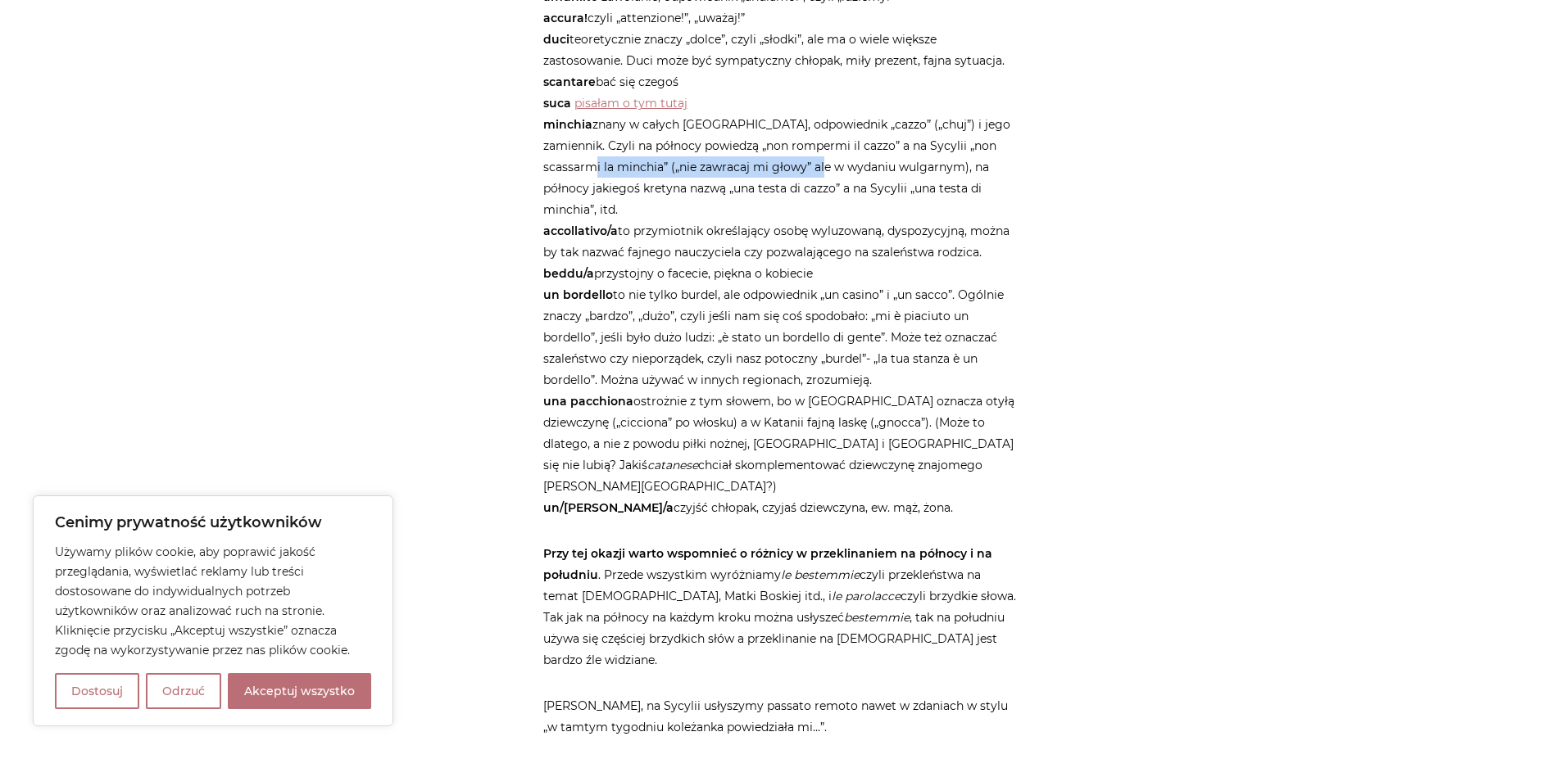
drag, startPoint x: 563, startPoint y: 163, endPoint x: 800, endPoint y: 170, distance: 236.9
click at [800, 170] on p "amunì! to zawołanie, odpowiednik „andiamo!”, czyli „idziemy!” accura! czyli „at…" at bounding box center [780, 252] width 475 height 533
drag, startPoint x: 648, startPoint y: 210, endPoint x: 799, endPoint y: 207, distance: 150.8
click at [799, 207] on p "amunì! to zawołanie, odpowiednik „andiamo!”, czyli „idziemy!” accura! czyli „at…" at bounding box center [780, 252] width 475 height 533
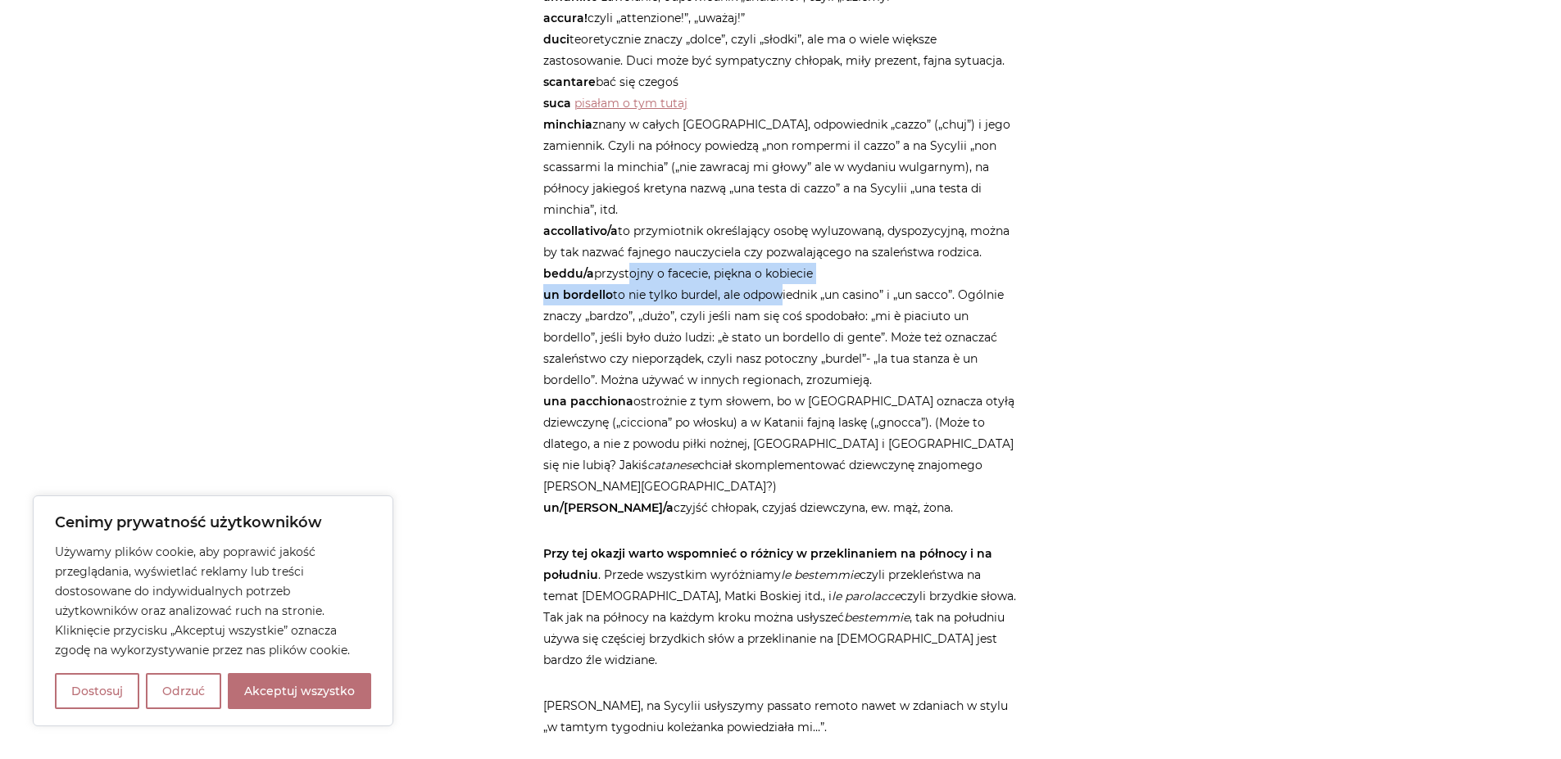
drag, startPoint x: 627, startPoint y: 260, endPoint x: 775, endPoint y: 262, distance: 148.3
click at [775, 262] on p "amunì! to zawołanie, odpowiednik „andiamo!”, czyli „idziemy!” accura! czyli „at…" at bounding box center [780, 252] width 475 height 533
drag, startPoint x: 677, startPoint y: 252, endPoint x: 746, endPoint y: 252, distance: 69.6
click at [746, 252] on p "amunì! to zawołanie, odpowiednik „andiamo!”, czyli „idziemy!” accura! czyli „at…" at bounding box center [780, 252] width 475 height 533
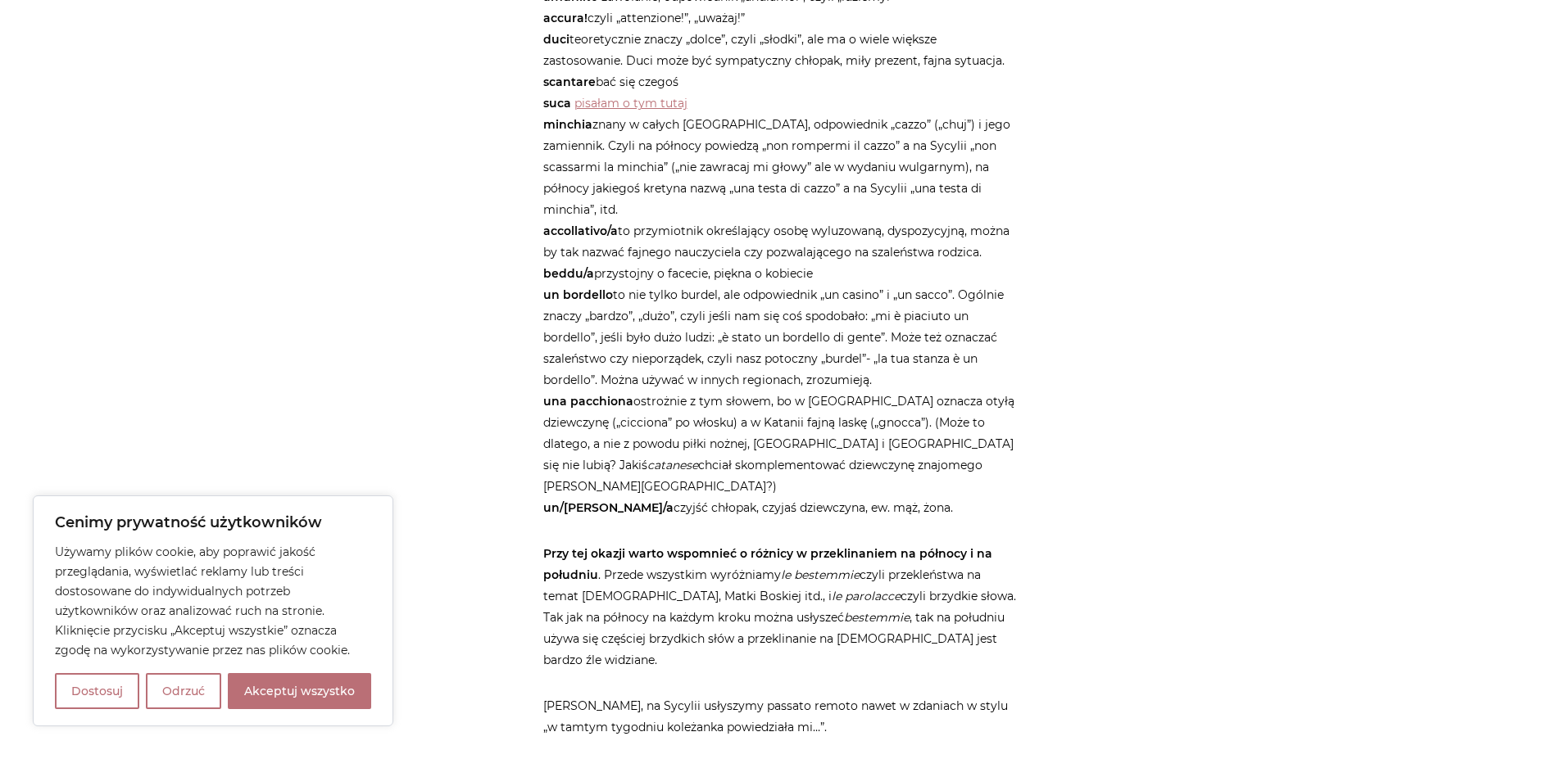
click at [765, 252] on p "amunì! to zawołanie, odpowiednik „andiamo!”, czyli „idziemy!” accura! czyli „at…" at bounding box center [780, 252] width 475 height 533
drag, startPoint x: 571, startPoint y: 272, endPoint x: 868, endPoint y: 282, distance: 297.6
click at [868, 282] on p "amunì! to zawołanie, odpowiednik „andiamo!”, czyli „idziemy!” accura! czyli „at…" at bounding box center [780, 252] width 475 height 533
drag, startPoint x: 561, startPoint y: 292, endPoint x: 755, endPoint y: 291, distance: 193.4
click at [755, 291] on p "amunì! to zawołanie, odpowiednik „andiamo!”, czyli „idziemy!” accura! czyli „at…" at bounding box center [780, 252] width 475 height 533
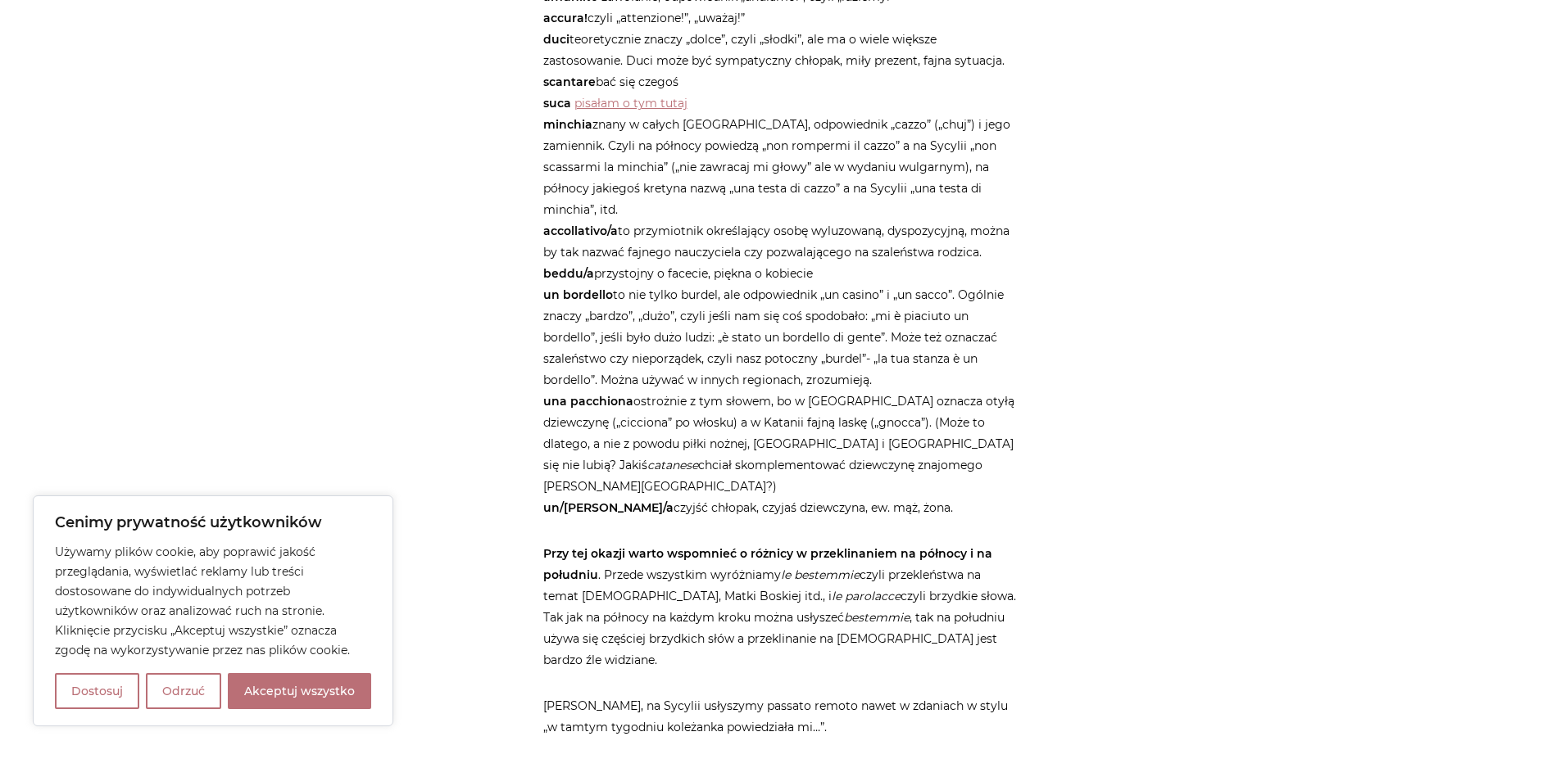
click at [800, 311] on p "amunì! to zawołanie, odpowiednik „andiamo!”, czyli „idziemy!” accura! czyli „at…" at bounding box center [780, 252] width 475 height 533
drag, startPoint x: 738, startPoint y: 302, endPoint x: 870, endPoint y: 302, distance: 131.9
click at [870, 302] on p "amunì! to zawołanie, odpowiednik „andiamo!”, czyli „idziemy!” accura! czyli „at…" at bounding box center [780, 252] width 475 height 533
drag, startPoint x: 567, startPoint y: 317, endPoint x: 789, endPoint y: 317, distance: 222.0
click at [789, 317] on p "amunì! to zawołanie, odpowiednik „andiamo!”, czyli „idziemy!” accura! czyli „at…" at bounding box center [780, 252] width 475 height 533
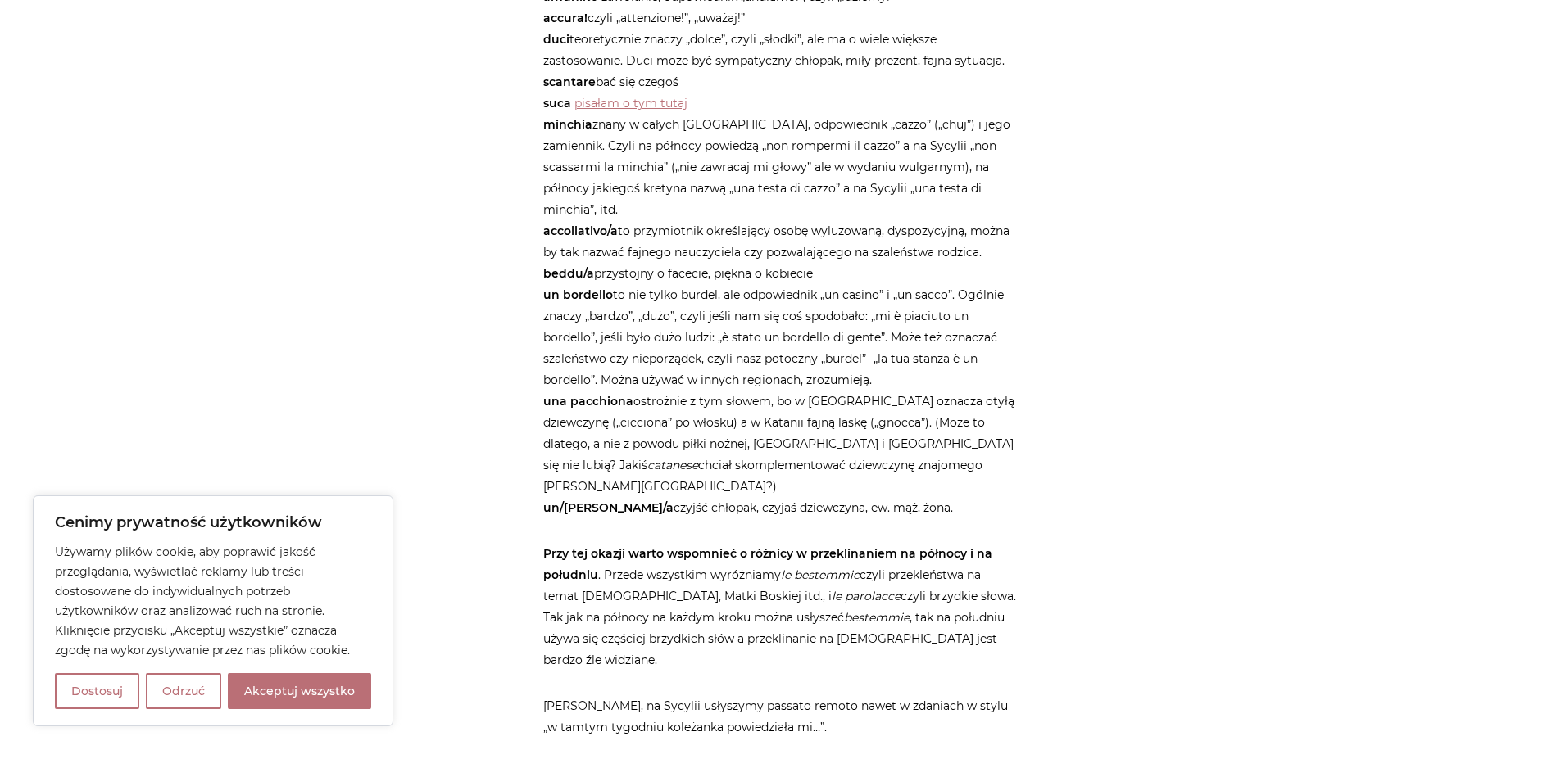
click at [818, 315] on p "amunì! to zawołanie, odpowiednik „andiamo!”, czyli „idziemy!” accura! czyli „at…" at bounding box center [780, 252] width 475 height 533
drag, startPoint x: 696, startPoint y: 316, endPoint x: 884, endPoint y: 316, distance: 188.4
click at [884, 316] on p "amunì! to zawołanie, odpowiednik „andiamo!”, czyli „idziemy!” accura! czyli „at…" at bounding box center [780, 252] width 475 height 533
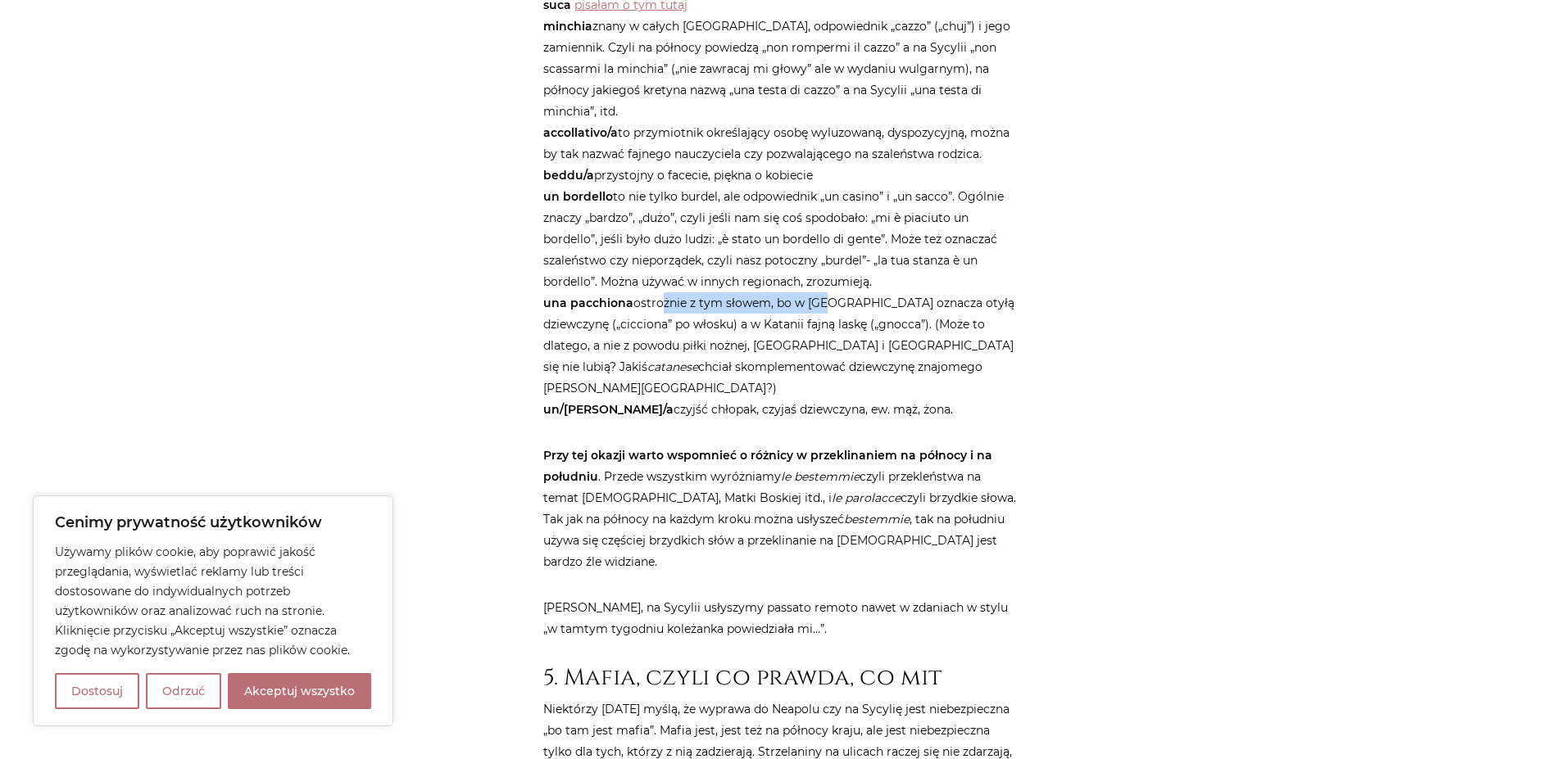
drag, startPoint x: 680, startPoint y: 287, endPoint x: 818, endPoint y: 287, distance: 137.6
click at [818, 287] on p "amunì! to zawołanie, odpowiednik „andiamo!”, czyli „idziemy!” accura! czyli „at…" at bounding box center [780, 154] width 475 height 533
drag, startPoint x: 559, startPoint y: 303, endPoint x: 633, endPoint y: 303, distance: 74.6
click at [633, 303] on p "amunì! to zawołanie, odpowiednik „andiamo!”, czyli „idziemy!” accura! czyli „at…" at bounding box center [780, 154] width 475 height 533
drag, startPoint x: 795, startPoint y: 284, endPoint x: 871, endPoint y: 285, distance: 76.2
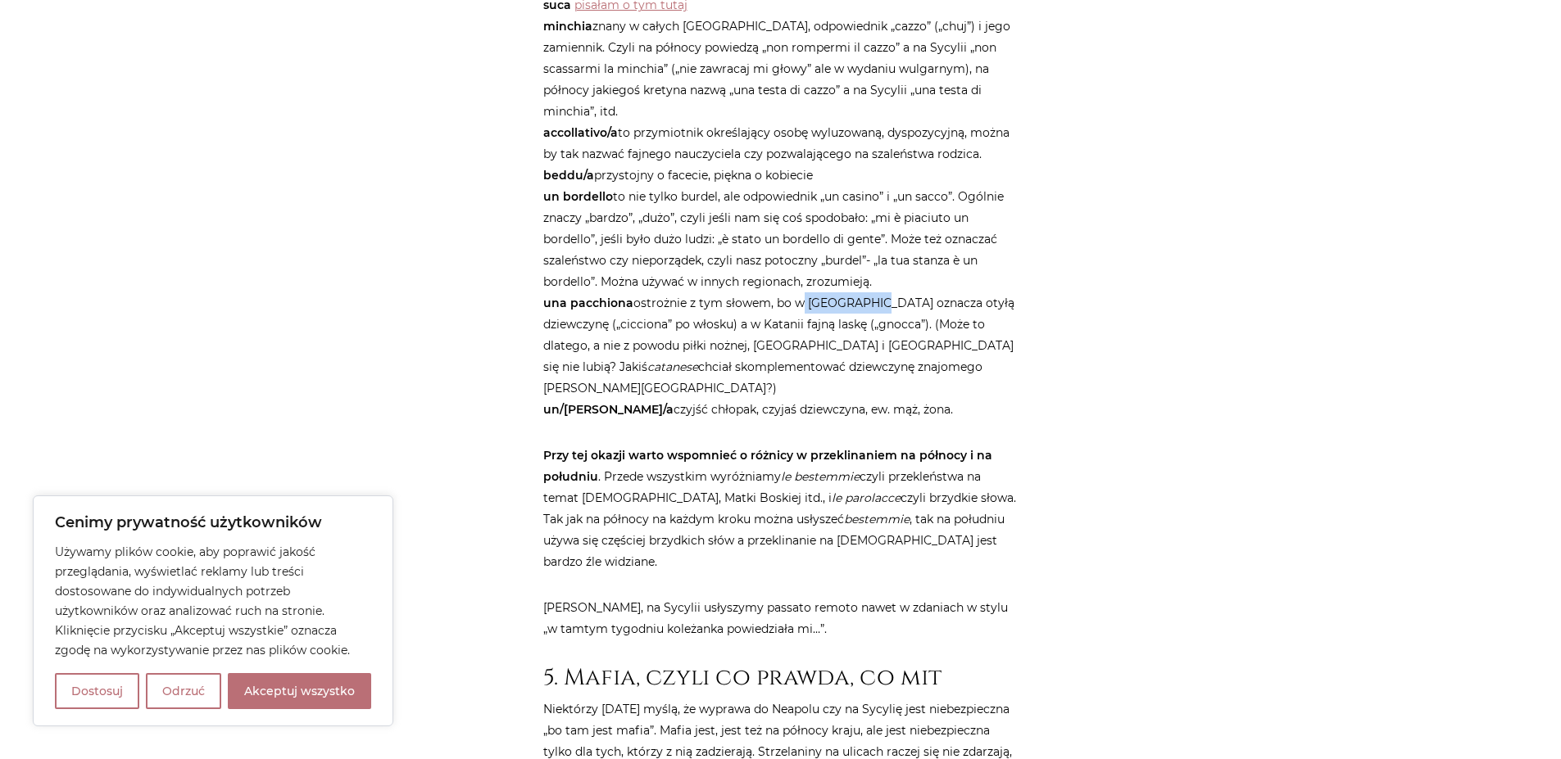
click at [871, 285] on p "amunì! to zawołanie, odpowiednik „andiamo!”, czyli „idziemy!” accura! czyli „at…" at bounding box center [780, 154] width 475 height 533
drag, startPoint x: 610, startPoint y: 305, endPoint x: 789, endPoint y: 310, distance: 178.7
click at [789, 310] on p "amunì! to zawołanie, odpowiednik „andiamo!”, czyli „idziemy!” accura! czyli „at…" at bounding box center [780, 154] width 475 height 533
drag, startPoint x: 573, startPoint y: 326, endPoint x: 826, endPoint y: 326, distance: 252.3
click at [826, 326] on p "amunì! to zawołanie, odpowiednik „andiamo!”, czyli „idziemy!” accura! czyli „at…" at bounding box center [780, 154] width 475 height 533
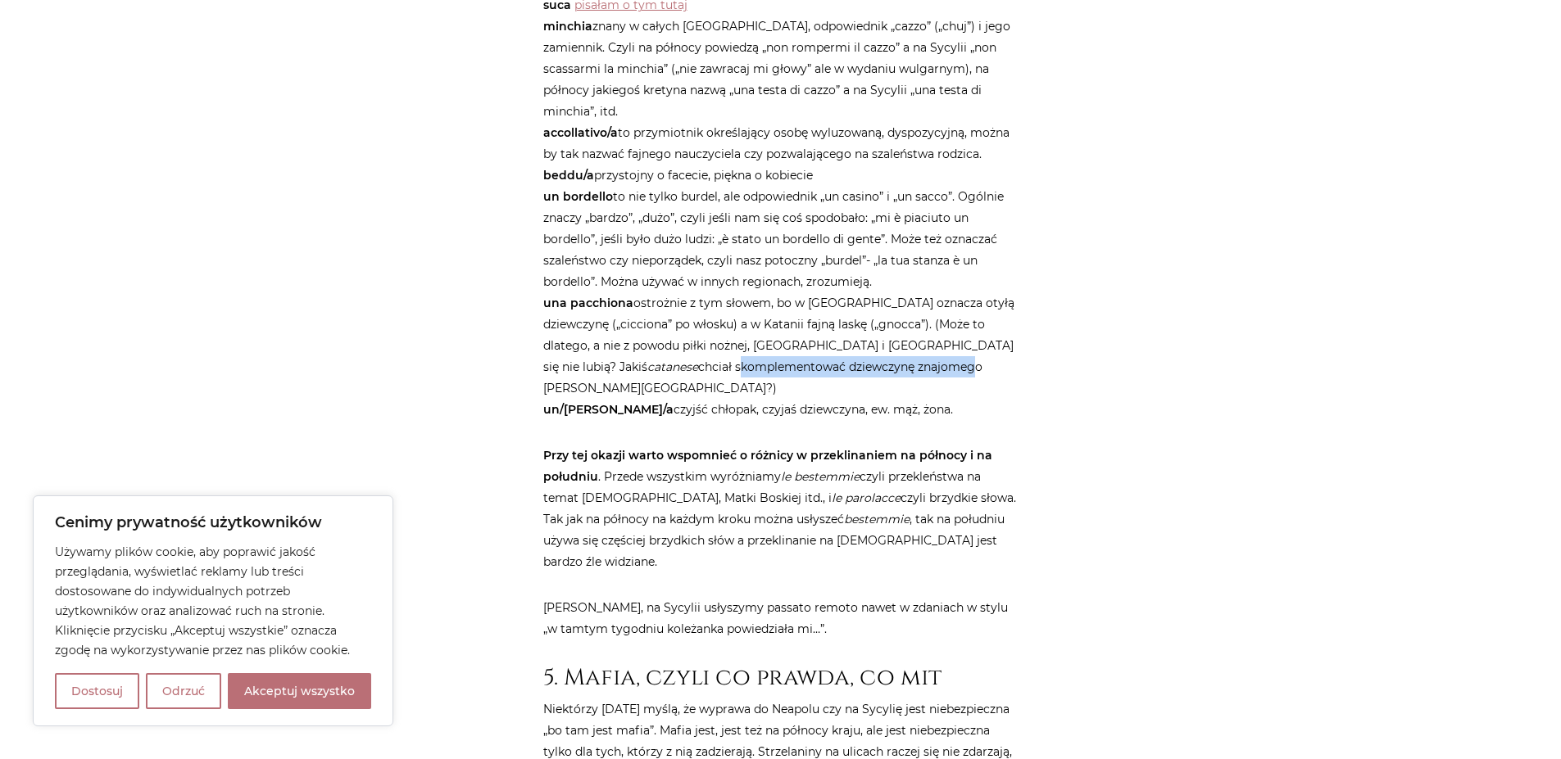
drag, startPoint x: 542, startPoint y: 347, endPoint x: 773, endPoint y: 350, distance: 231.9
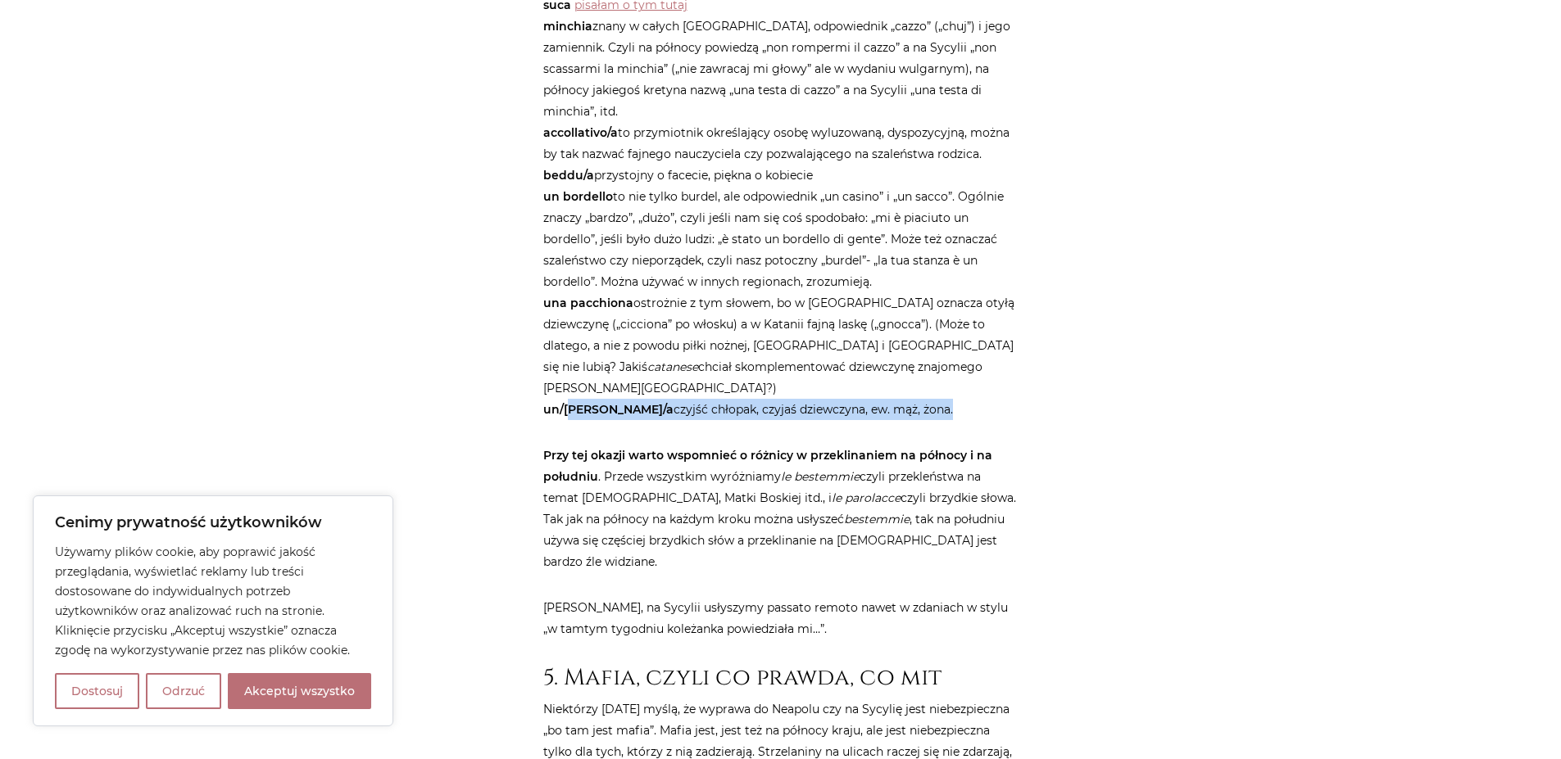
drag, startPoint x: 562, startPoint y: 369, endPoint x: 881, endPoint y: 362, distance: 318.8
click at [881, 362] on p "amunì! to zawołanie, odpowiednik „andiamo!”, czyli „idziemy!” accura! czyli „at…" at bounding box center [780, 154] width 475 height 533
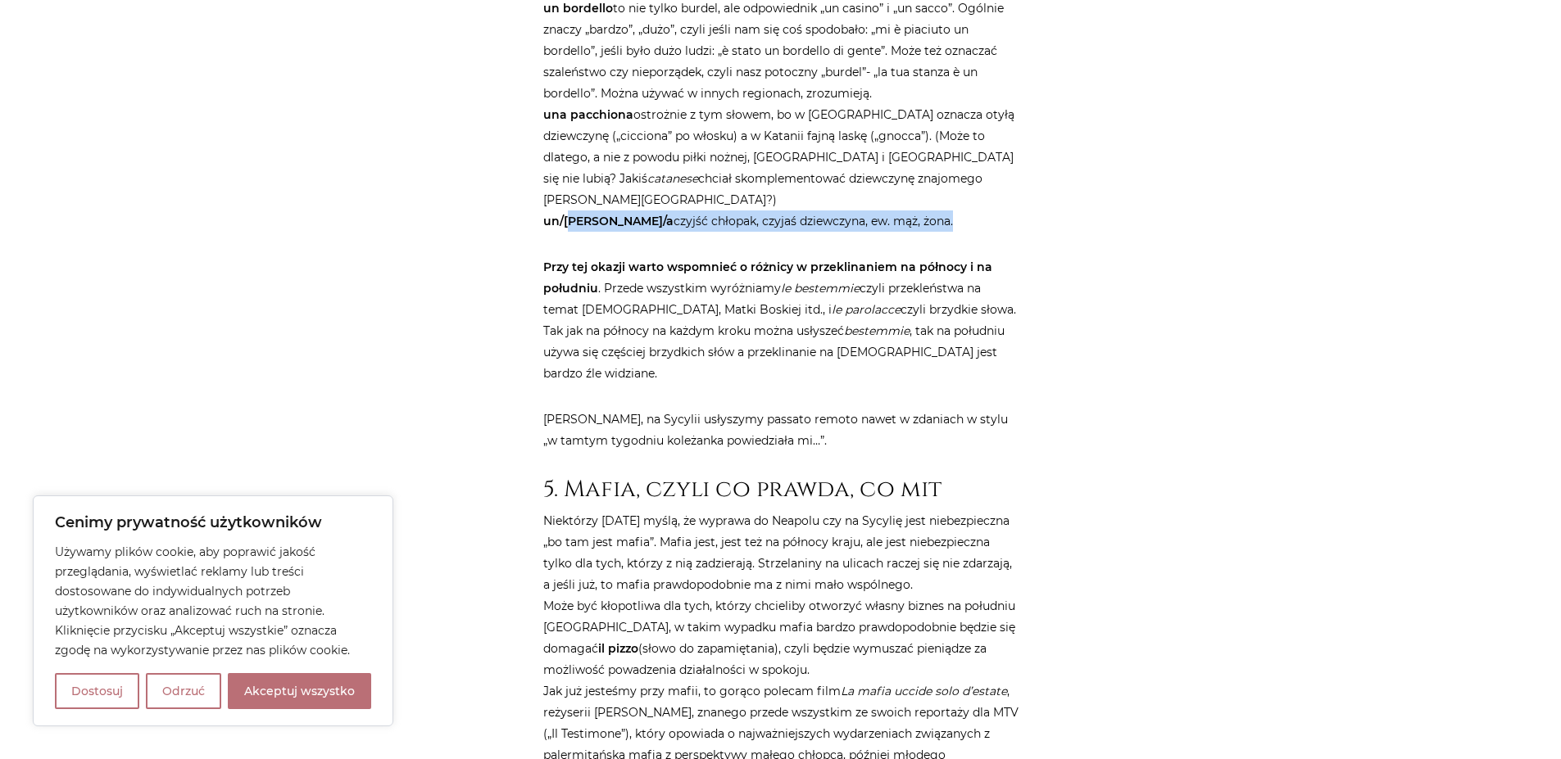
scroll to position [2654, 0]
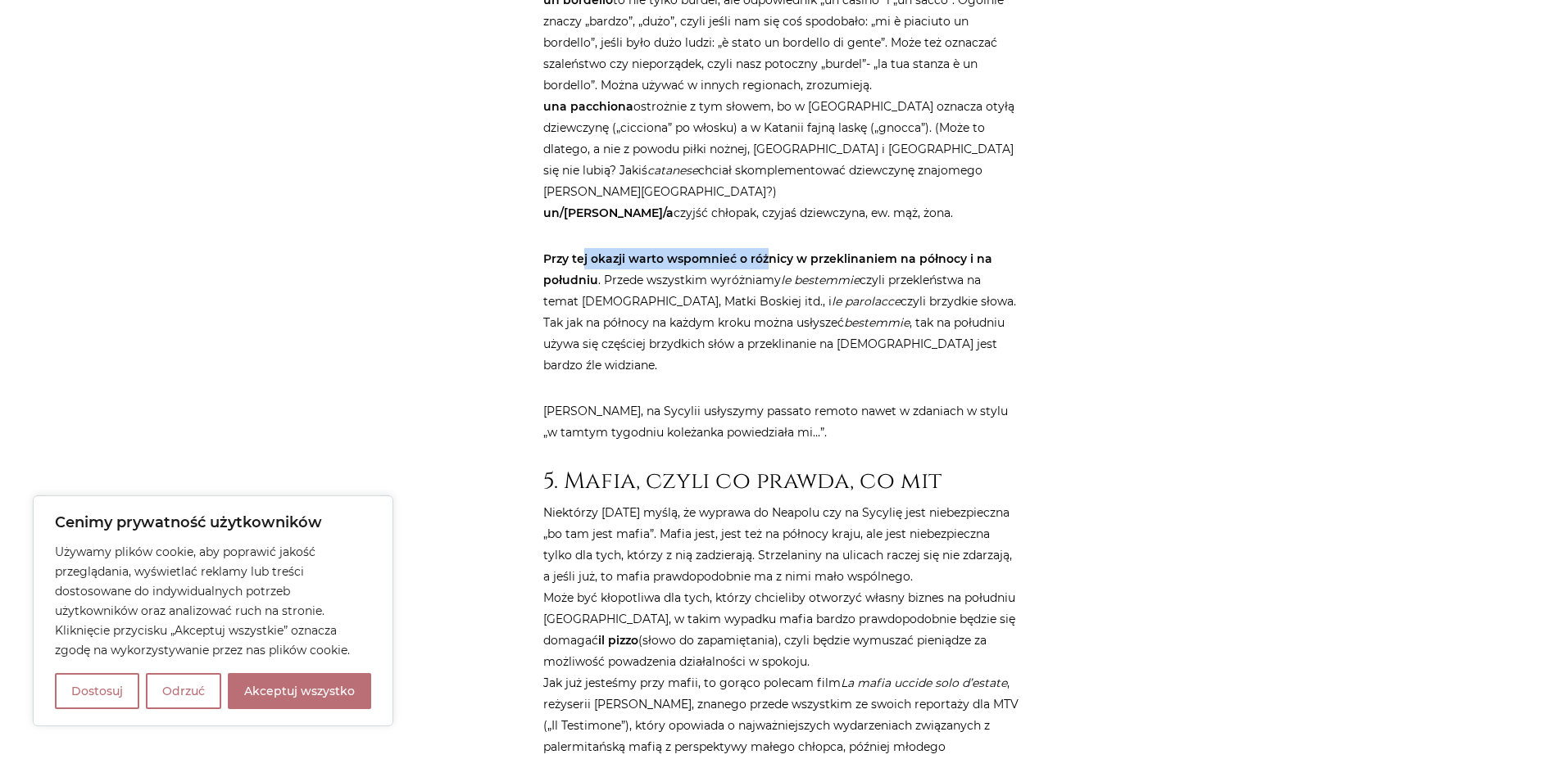
drag, startPoint x: 583, startPoint y: 219, endPoint x: 764, endPoint y: 221, distance: 181.9
click at [764, 252] on strong "Przy tej okazji warto wspomnieć o różnicy w przeklinaniem na północy i na połud…" at bounding box center [767, 270] width 449 height 36
drag, startPoint x: 725, startPoint y: 234, endPoint x: 904, endPoint y: 239, distance: 179.5
click at [904, 248] on p "Przy tej okazji warto wspomnieć o różnicy w przeklinaniem na północy i na połud…" at bounding box center [780, 312] width 475 height 128
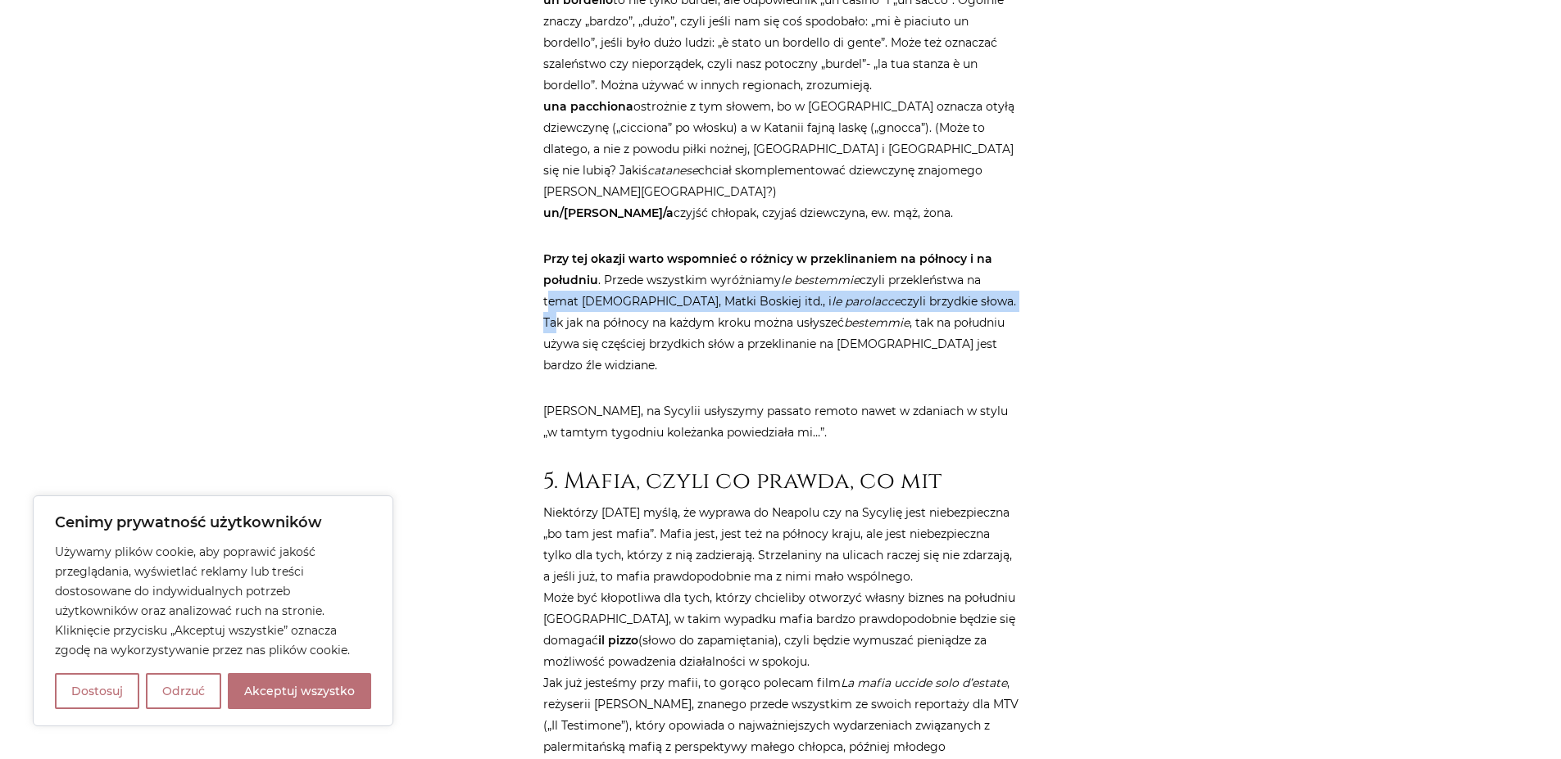
drag, startPoint x: 543, startPoint y: 258, endPoint x: 919, endPoint y: 253, distance: 376.1
click at [919, 253] on p "Przy tej okazji warto wspomnieć o różnicy w przeklinaniem na północy i na połud…" at bounding box center [780, 312] width 475 height 128
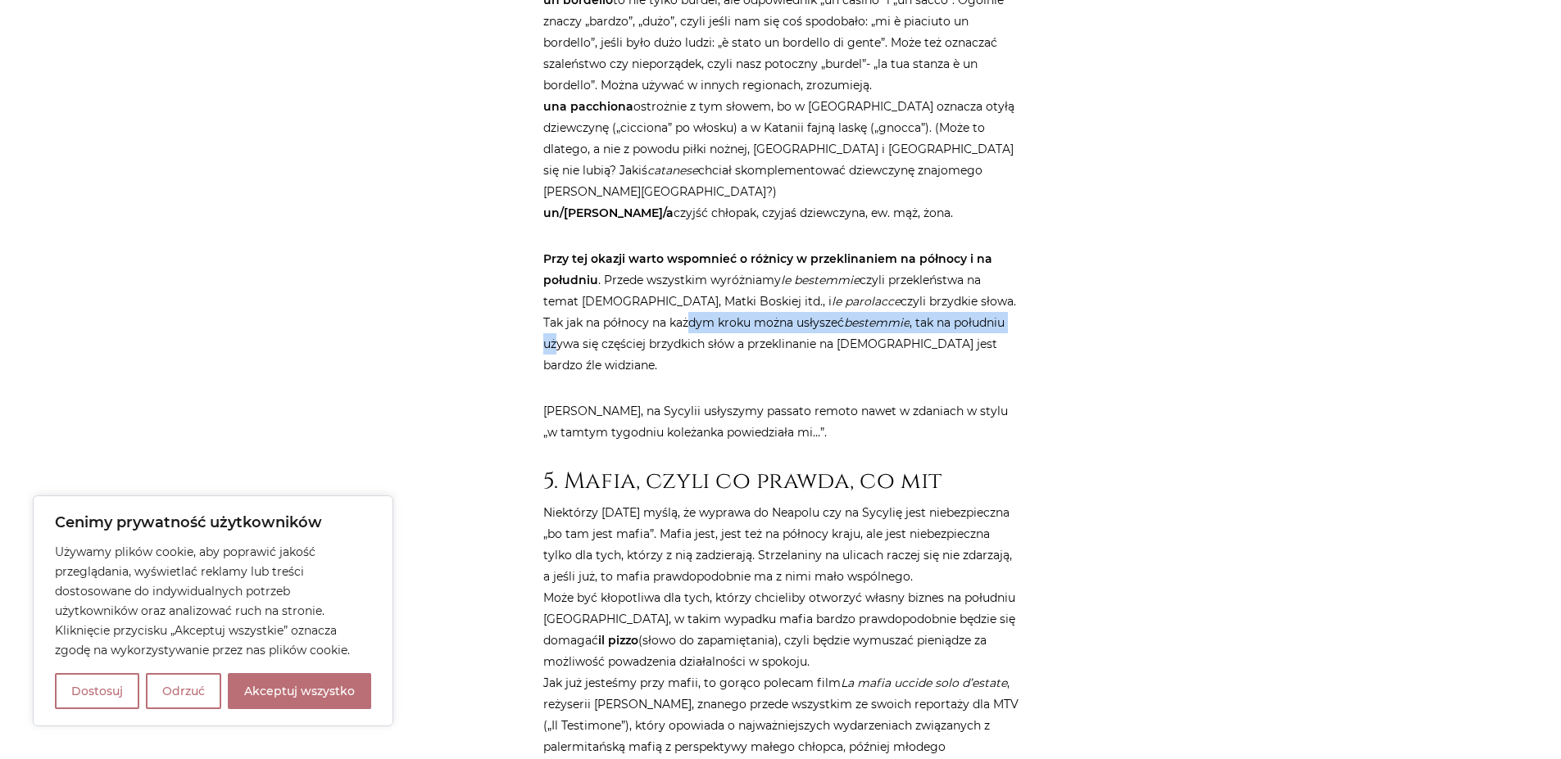
drag, startPoint x: 624, startPoint y: 279, endPoint x: 967, endPoint y: 279, distance: 342.5
click at [967, 279] on p "Przy tej okazji warto wspomnieć o różnicy w przeklinaniem na północy i na połud…" at bounding box center [780, 312] width 475 height 128
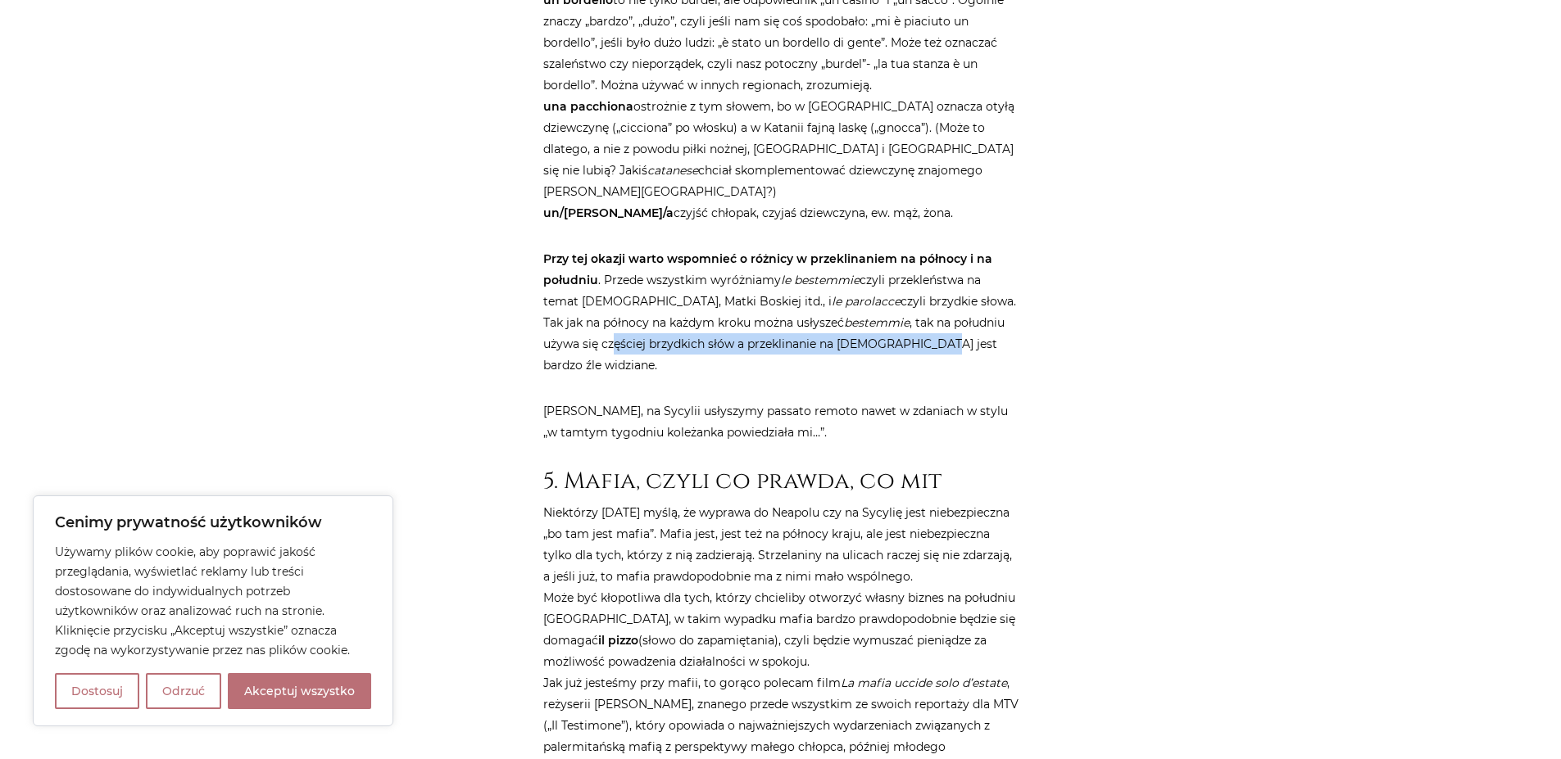
drag, startPoint x: 555, startPoint y: 301, endPoint x: 875, endPoint y: 308, distance: 319.6
click at [875, 308] on p "Przy tej okazji warto wspomnieć o różnicy w przeklinaniem na północy i na połud…" at bounding box center [780, 312] width 475 height 128
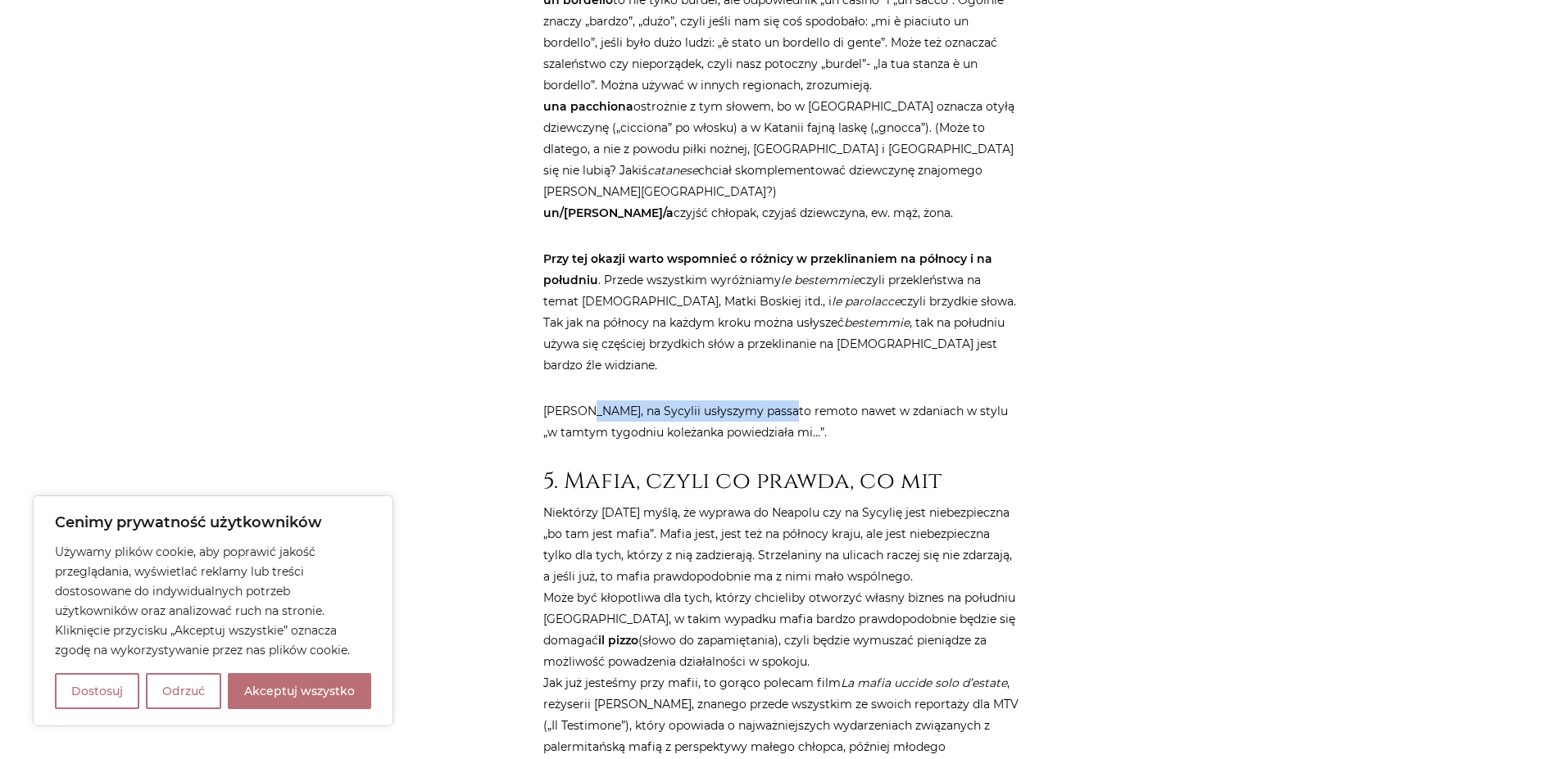
drag, startPoint x: 578, startPoint y: 344, endPoint x: 773, endPoint y: 343, distance: 195.0
click at [773, 401] on p "[PERSON_NAME], na Sycylii usłyszymy passato remoto nawet w zdaniach w stylu „w …" at bounding box center [780, 422] width 475 height 43
click at [799, 401] on p "[PERSON_NAME], na Sycylii usłyszymy passato remoto nawet w zdaniach w stylu „w …" at bounding box center [780, 422] width 475 height 43
drag, startPoint x: 634, startPoint y: 345, endPoint x: 932, endPoint y: 348, distance: 298.2
click at [932, 401] on p "[PERSON_NAME], na Sycylii usłyszymy passato remoto nawet w zdaniach w stylu „w …" at bounding box center [780, 422] width 475 height 43
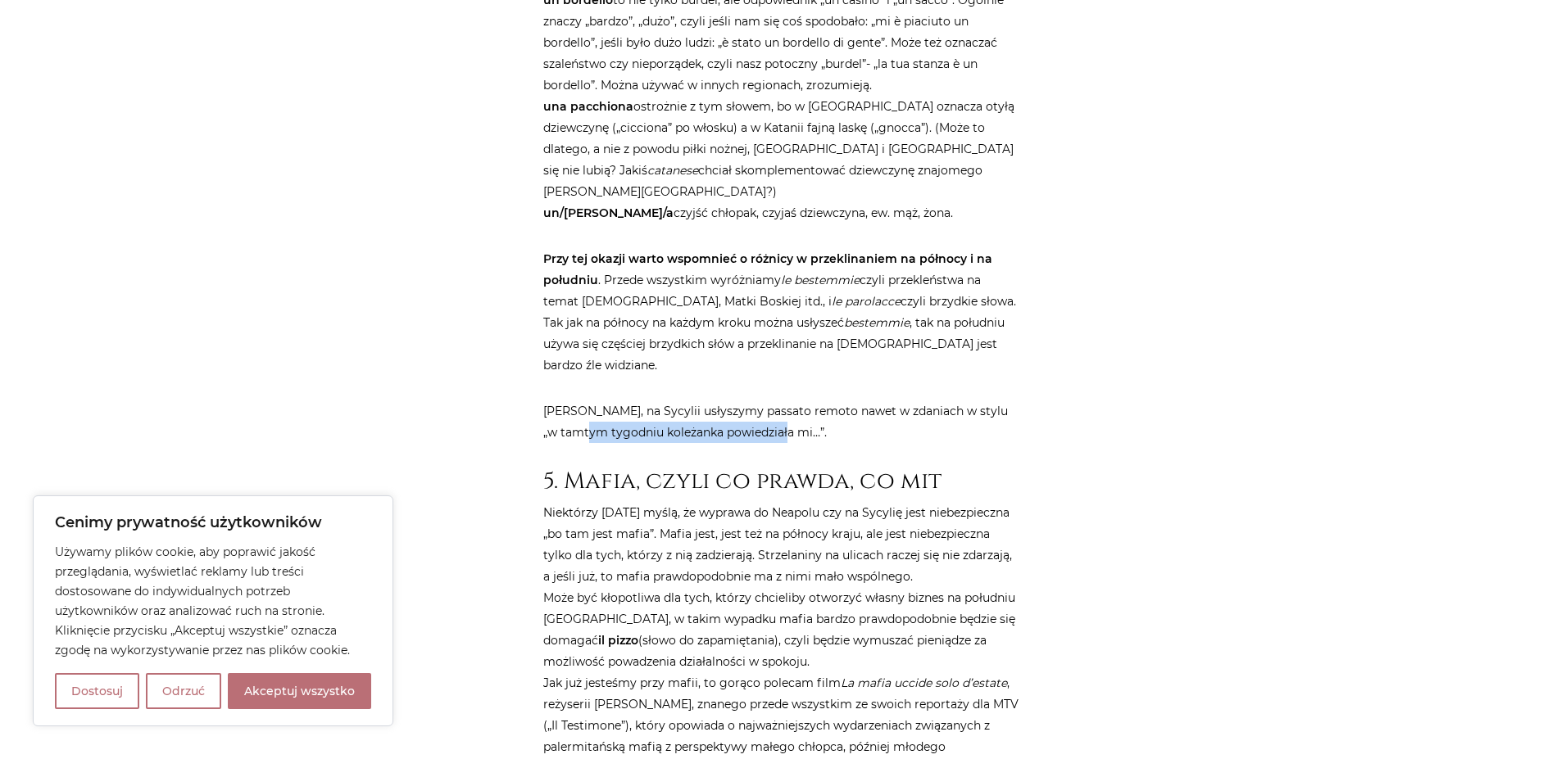
drag, startPoint x: 556, startPoint y: 370, endPoint x: 753, endPoint y: 371, distance: 196.6
click at [753, 401] on p "[PERSON_NAME], na Sycylii usłyszymy passato remoto nawet w zdaniach w stylu „w …" at bounding box center [780, 422] width 475 height 43
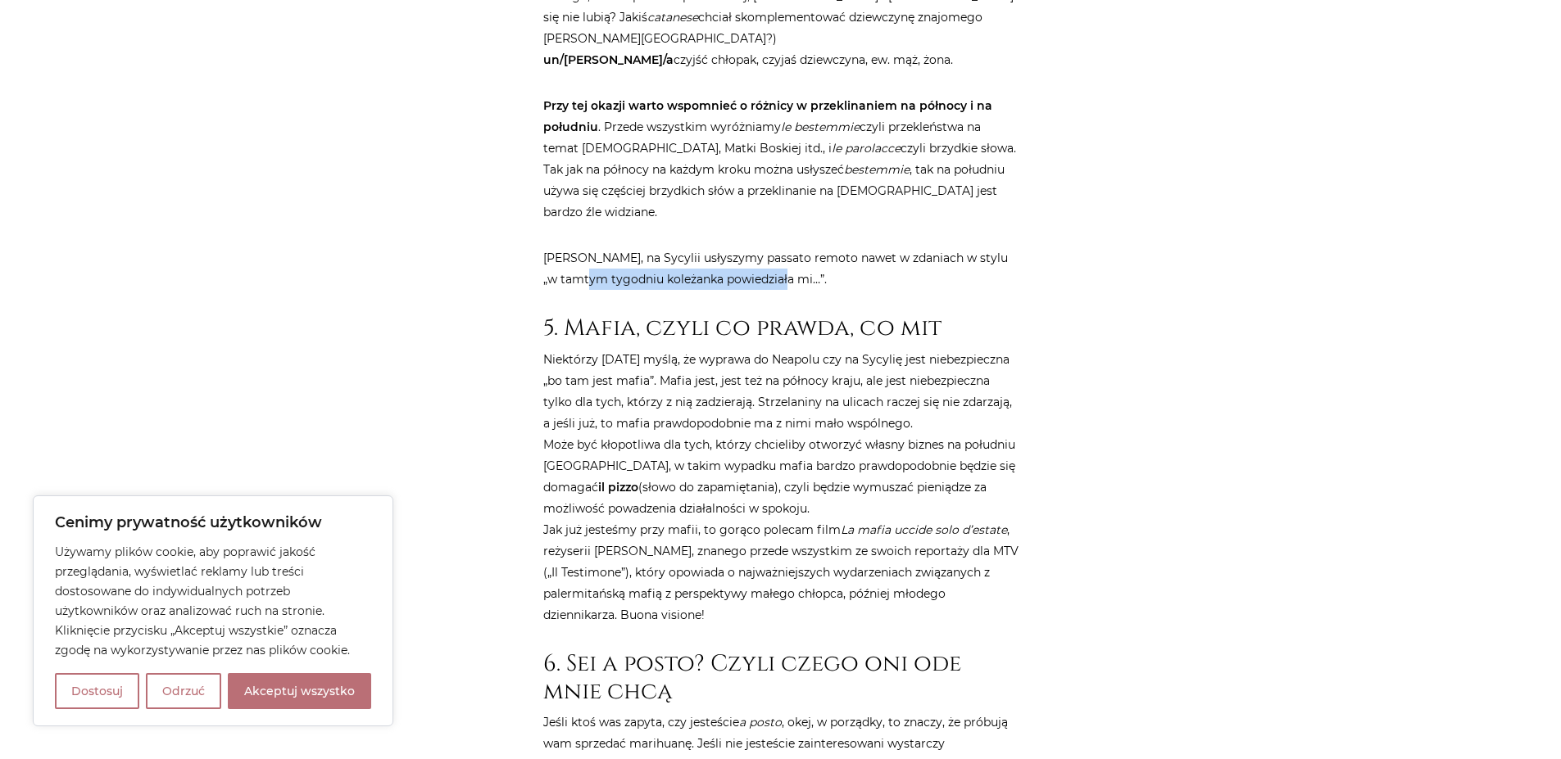
scroll to position [2851, 0]
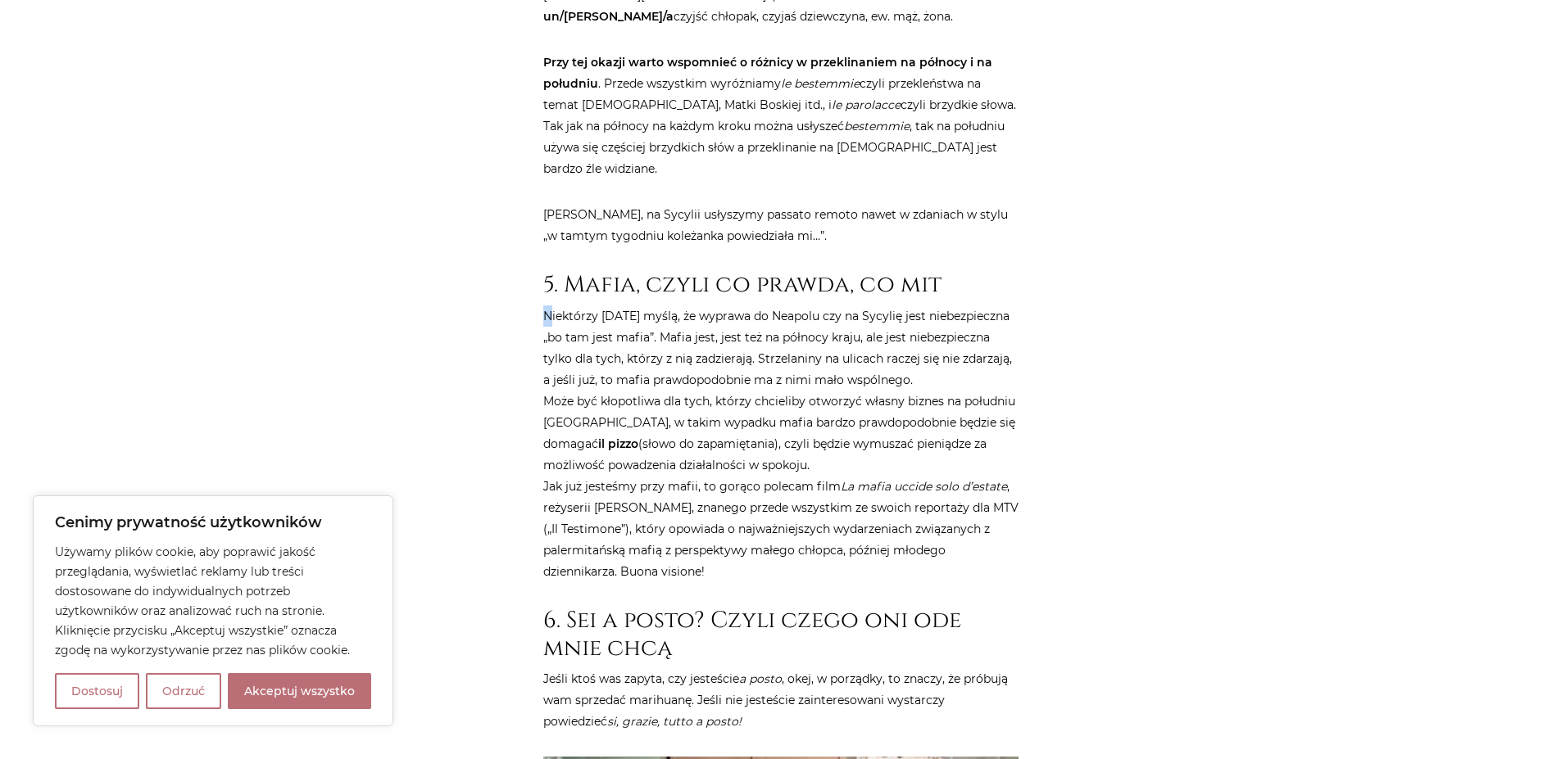
drag, startPoint x: 549, startPoint y: 253, endPoint x: 892, endPoint y: 238, distance: 343.6
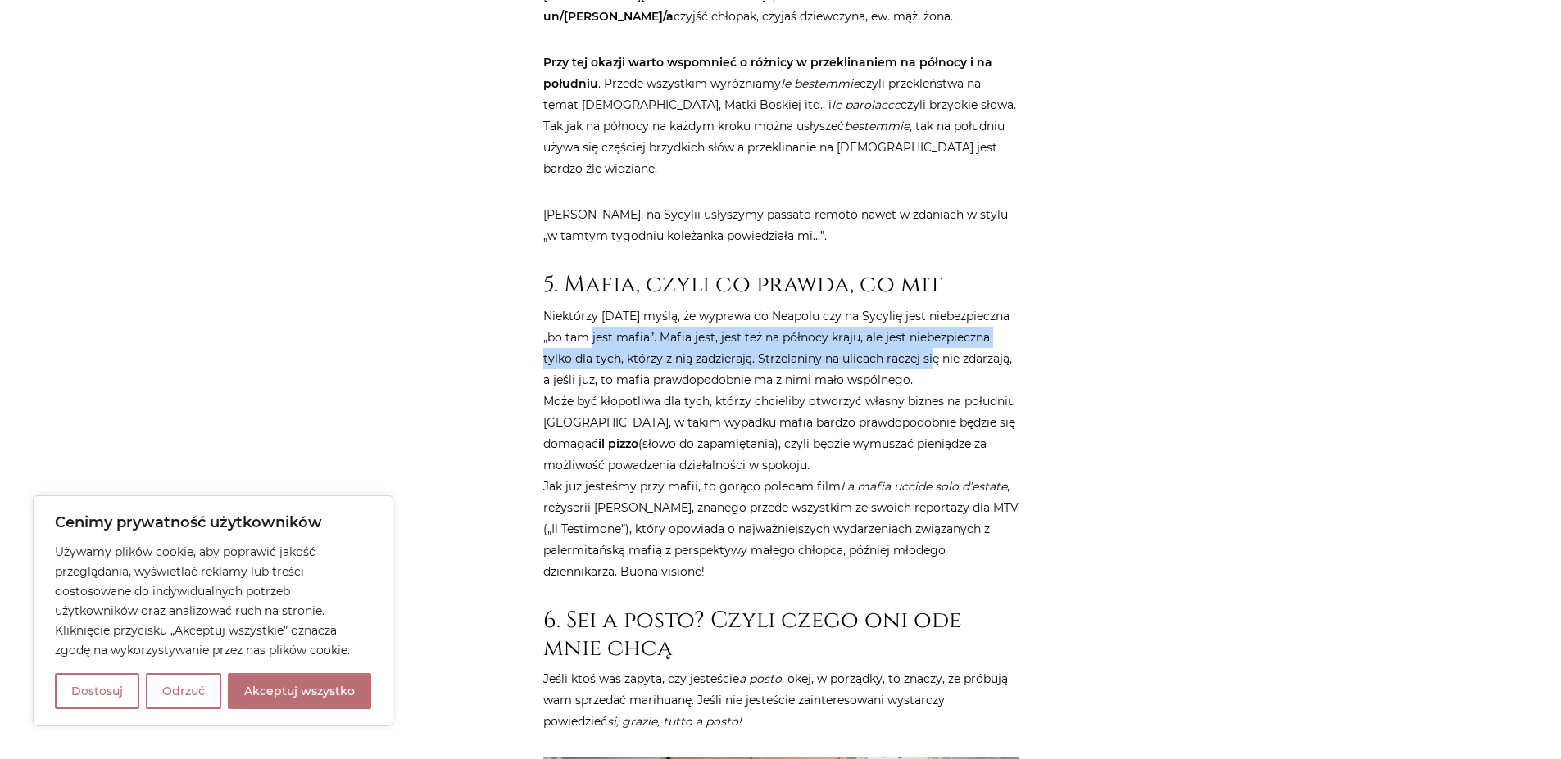
drag, startPoint x: 595, startPoint y: 274, endPoint x: 936, endPoint y: 282, distance: 340.9
click at [936, 306] on p "Niektórzy [DATE] myślą, że wyprawa do Neapolu czy na Sycylię jest niebezpieczna…" at bounding box center [780, 444] width 475 height 277
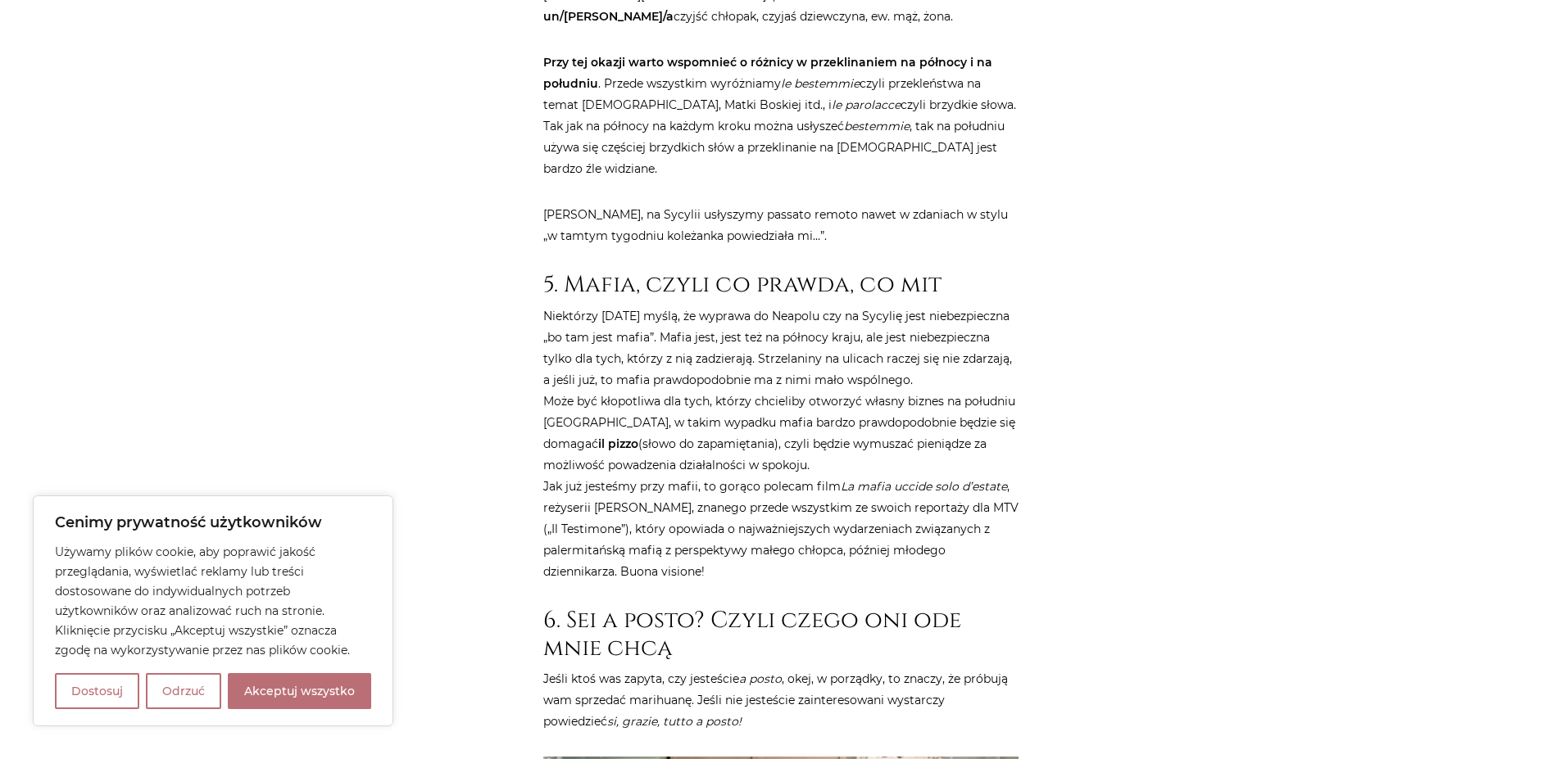
click at [635, 306] on p "Niektórzy [DATE] myślą, że wyprawa do Neapolu czy na Sycylię jest niebezpieczna…" at bounding box center [780, 444] width 475 height 277
drag, startPoint x: 610, startPoint y: 296, endPoint x: 903, endPoint y: 295, distance: 293.3
click at [903, 306] on p "Niektórzy [DATE] myślą, że wyprawa do Neapolu czy na Sycylię jest niebezpieczna…" at bounding box center [780, 444] width 475 height 277
drag, startPoint x: 560, startPoint y: 318, endPoint x: 867, endPoint y: 311, distance: 306.5
click at [867, 311] on p "Niektórzy [DATE] myślą, że wyprawa do Neapolu czy na Sycylię jest niebezpieczna…" at bounding box center [780, 444] width 475 height 277
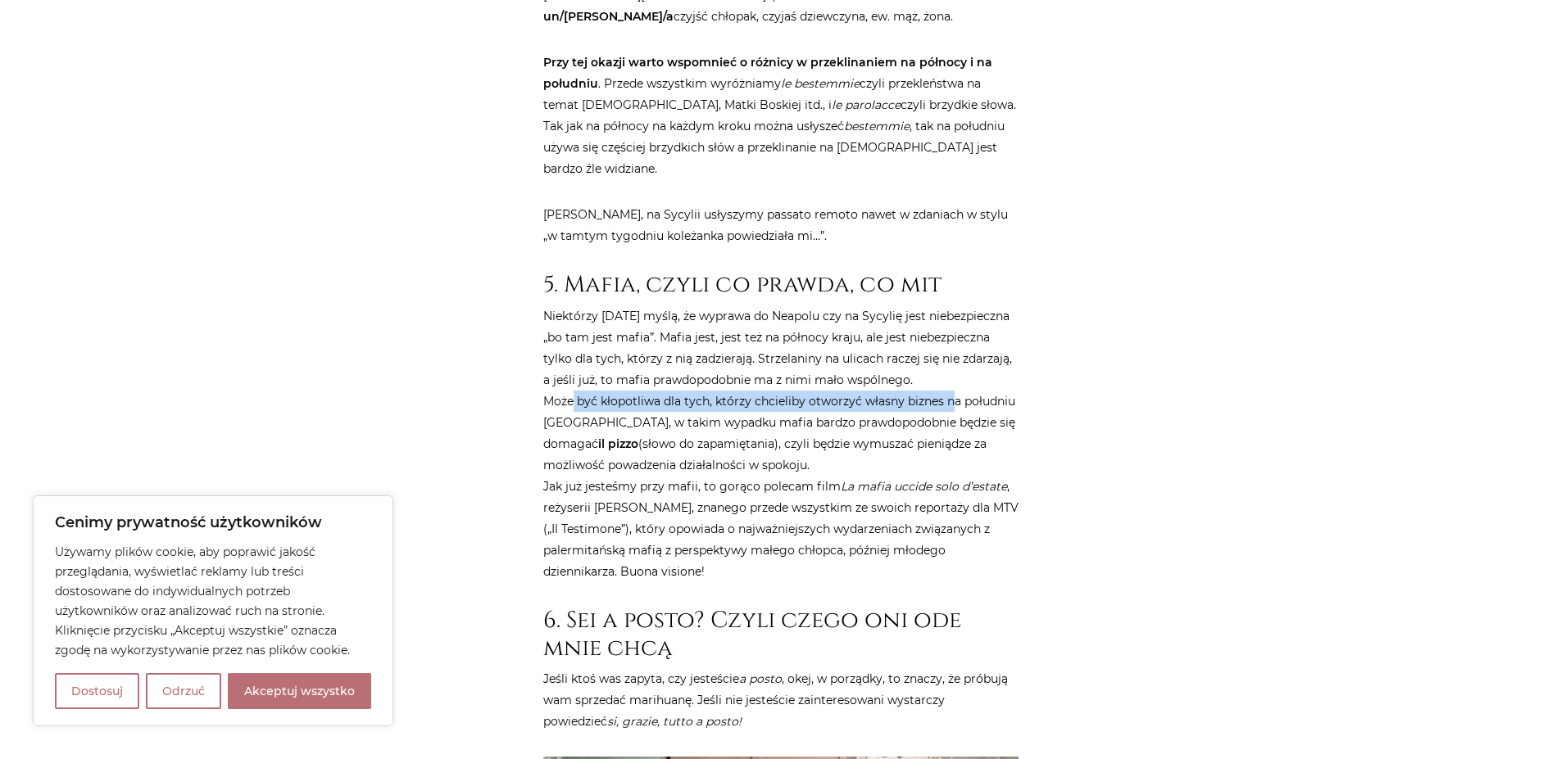
drag, startPoint x: 569, startPoint y: 333, endPoint x: 942, endPoint y: 333, distance: 373.6
click at [942, 333] on p "Niektórzy [DATE] myślą, że wyprawa do Neapolu czy na Sycylię jest niebezpieczna…" at bounding box center [780, 444] width 475 height 277
drag, startPoint x: 555, startPoint y: 352, endPoint x: 932, endPoint y: 355, distance: 376.9
click at [932, 355] on p "Niektórzy [DATE] myślą, że wyprawa do Neapolu czy na Sycylię jest niebezpieczna…" at bounding box center [780, 444] width 475 height 277
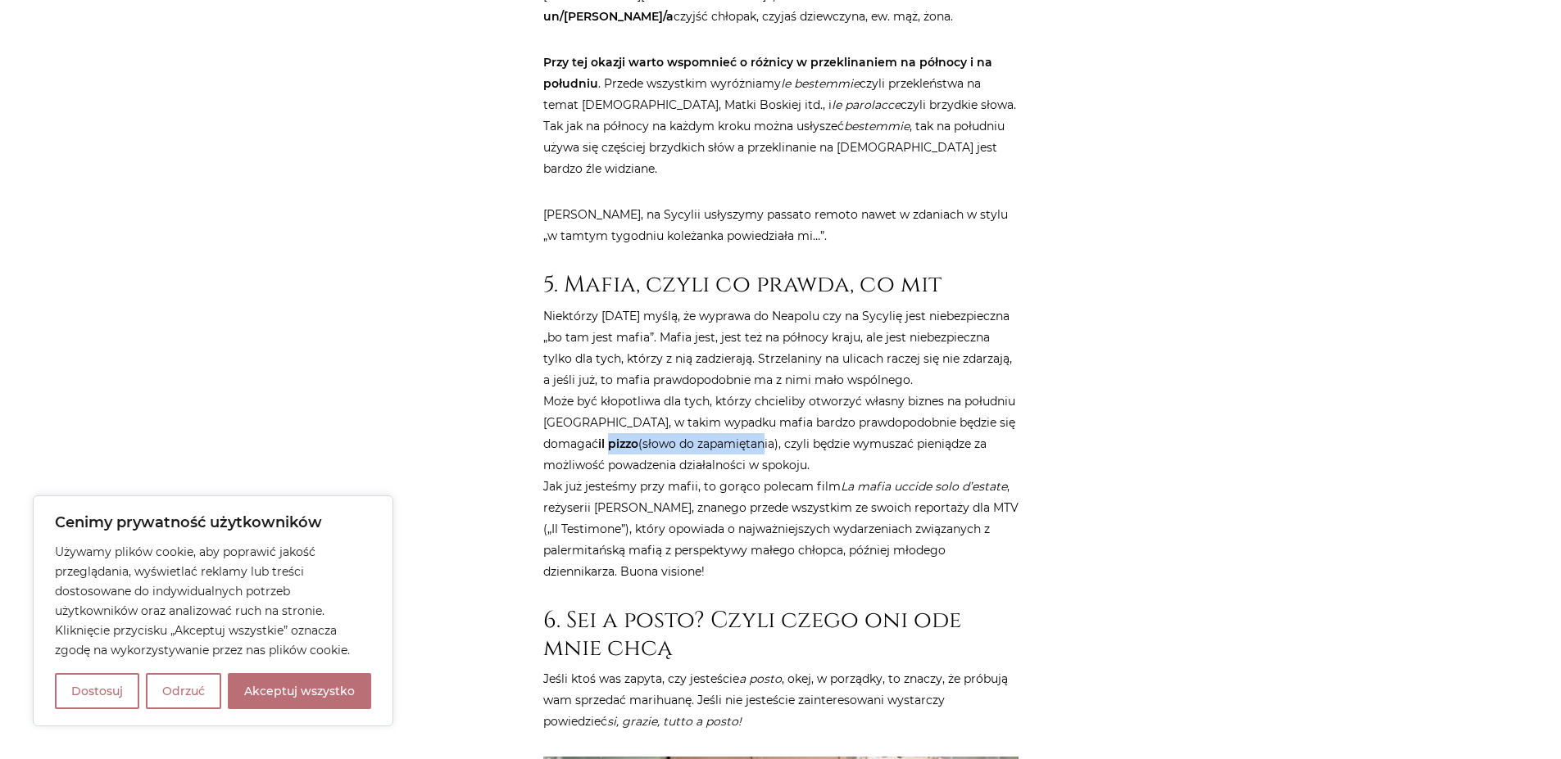
drag, startPoint x: 543, startPoint y: 379, endPoint x: 696, endPoint y: 379, distance: 152.4
click at [696, 379] on p "Niektórzy [DATE] myślą, że wyprawa do Neapolu czy na Sycylię jest niebezpieczna…" at bounding box center [780, 444] width 475 height 277
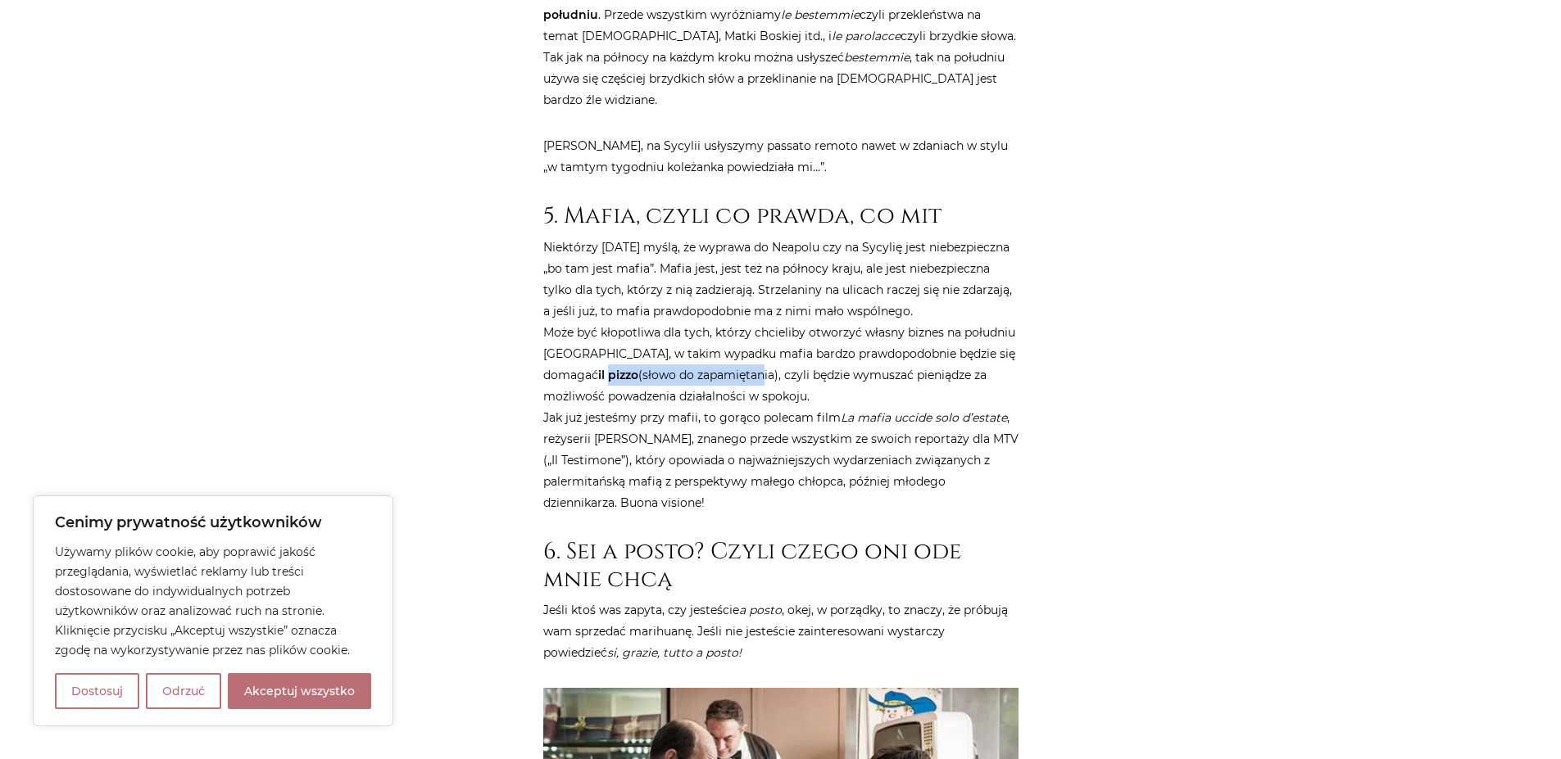
scroll to position [3048, 0]
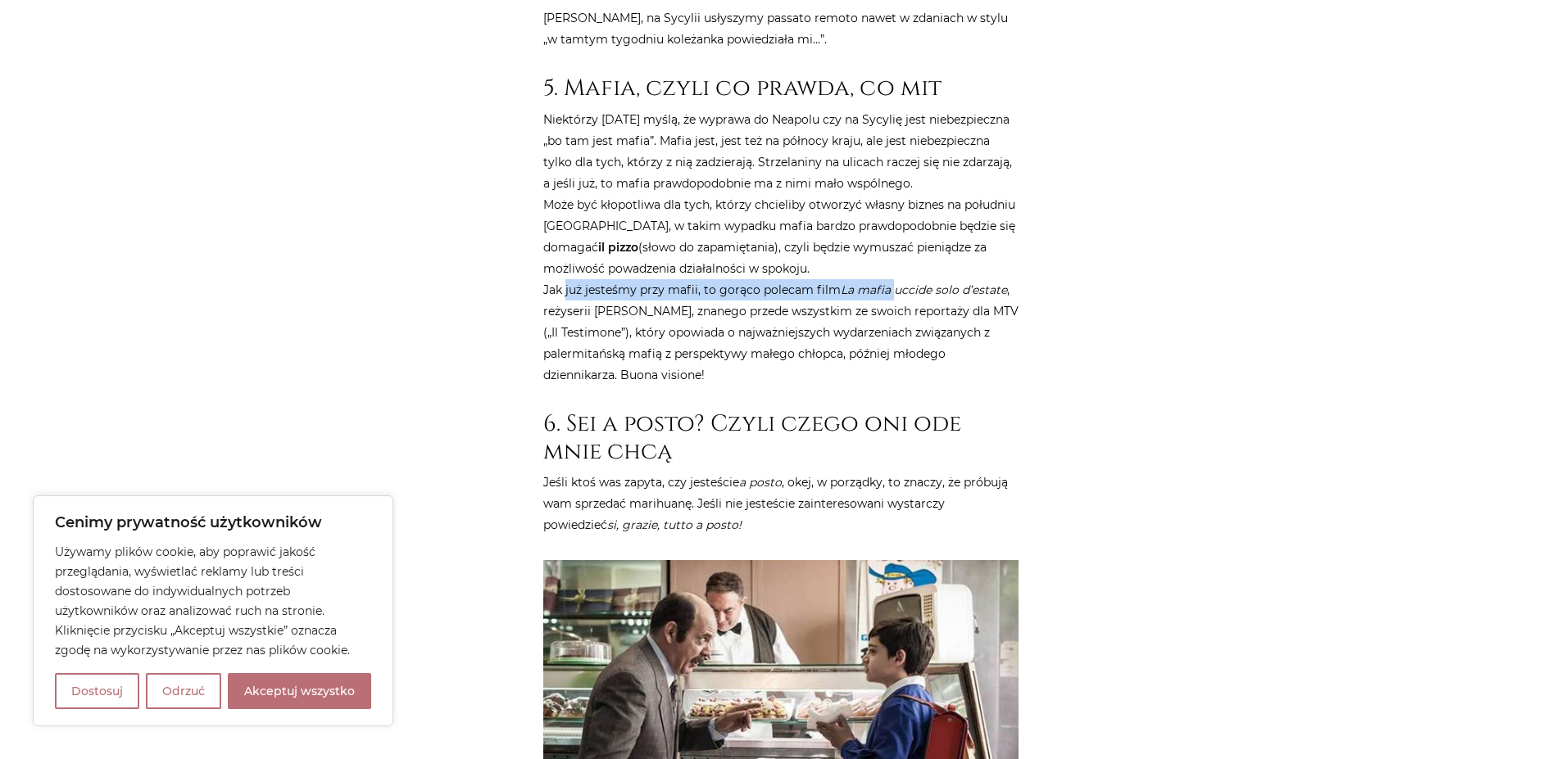
drag, startPoint x: 560, startPoint y: 219, endPoint x: 895, endPoint y: 221, distance: 335.9
click at [895, 223] on p "Niektórzy [DATE] myślą, że wyprawa do Neapolu czy na Sycylię jest niebezpieczna…" at bounding box center [780, 247] width 475 height 277
drag, startPoint x: 923, startPoint y: 224, endPoint x: 981, endPoint y: 220, distance: 57.5
click at [981, 283] on em "La mafia uccide solo d’estate" at bounding box center [924, 290] width 166 height 15
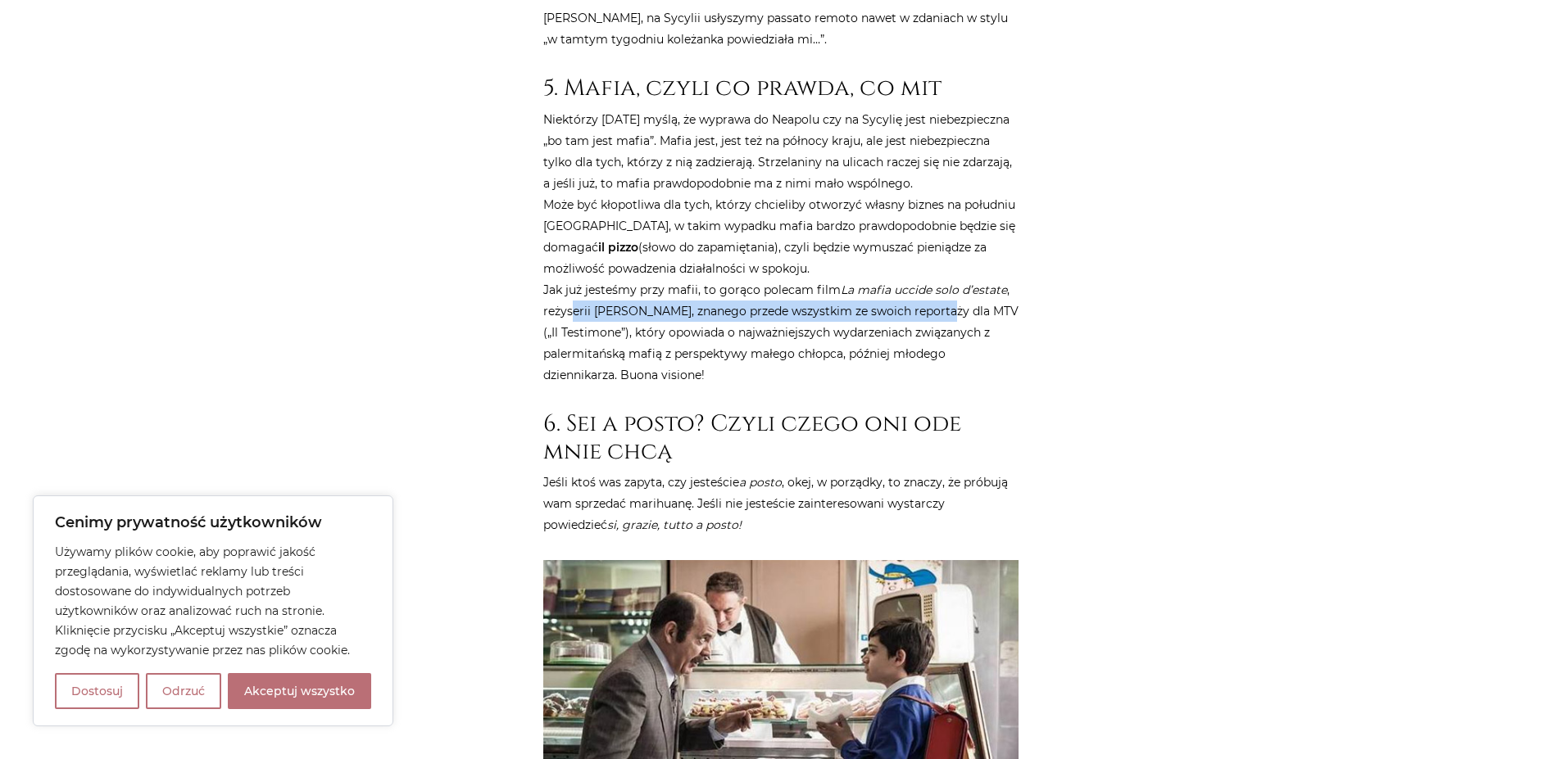
drag, startPoint x: 571, startPoint y: 242, endPoint x: 931, endPoint y: 252, distance: 359.8
click at [931, 252] on p "Niektórzy [DATE] myślą, że wyprawa do Neapolu czy na Sycylię jest niebezpieczna…" at bounding box center [780, 247] width 475 height 277
drag, startPoint x: 562, startPoint y: 273, endPoint x: 644, endPoint y: 273, distance: 81.9
click at [644, 273] on p "Niektórzy [DATE] myślą, że wyprawa do Neapolu czy na Sycylię jest niebezpieczna…" at bounding box center [780, 247] width 475 height 277
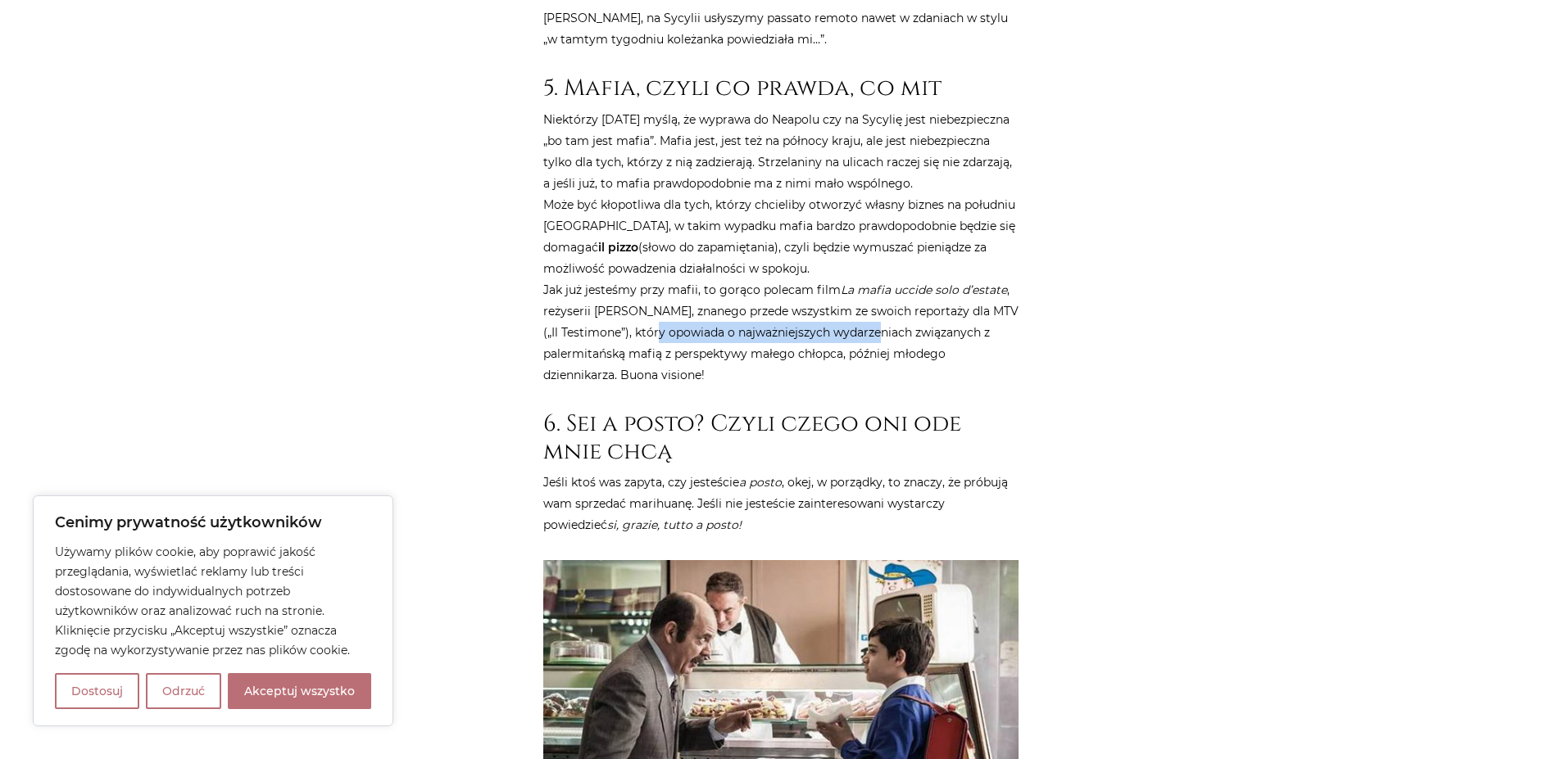
drag, startPoint x: 694, startPoint y: 274, endPoint x: 903, endPoint y: 274, distance: 208.9
click at [912, 274] on p "Niektórzy [DATE] myślą, że wyprawa do Neapolu czy na Sycylię jest niebezpieczna…" at bounding box center [780, 247] width 475 height 277
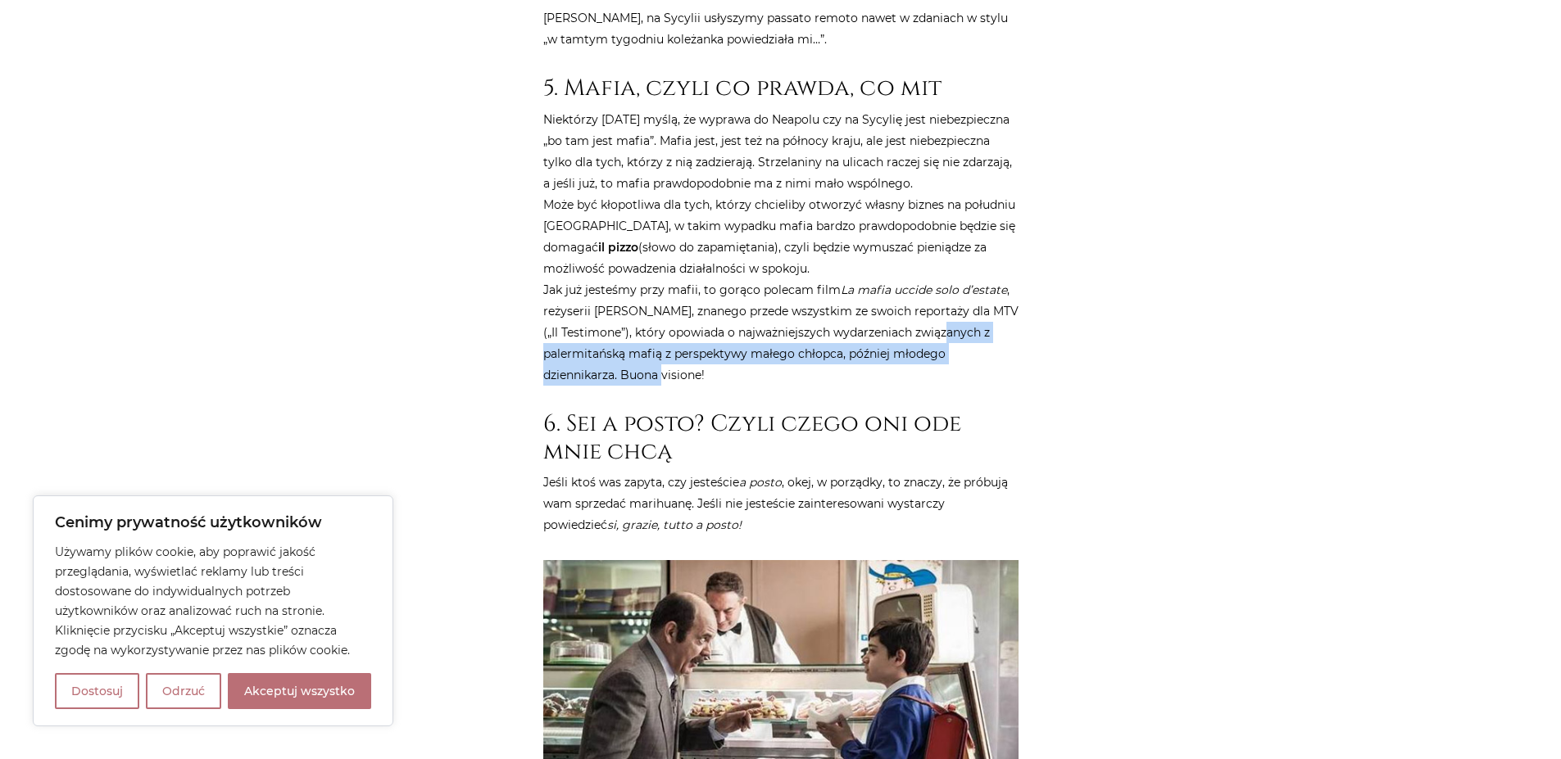
drag, startPoint x: 536, startPoint y: 295, endPoint x: 819, endPoint y: 300, distance: 283.5
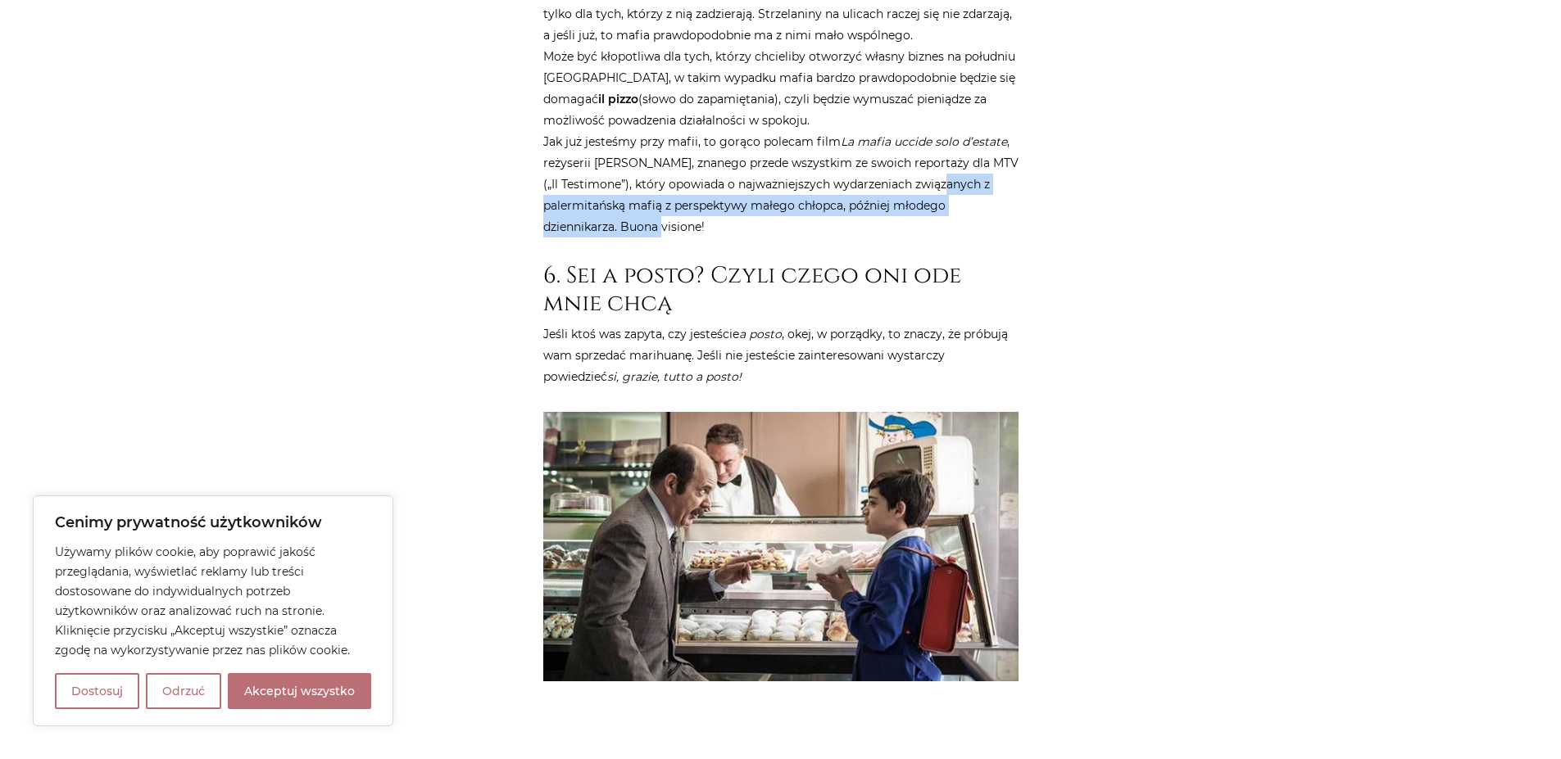
scroll to position [3244, 0]
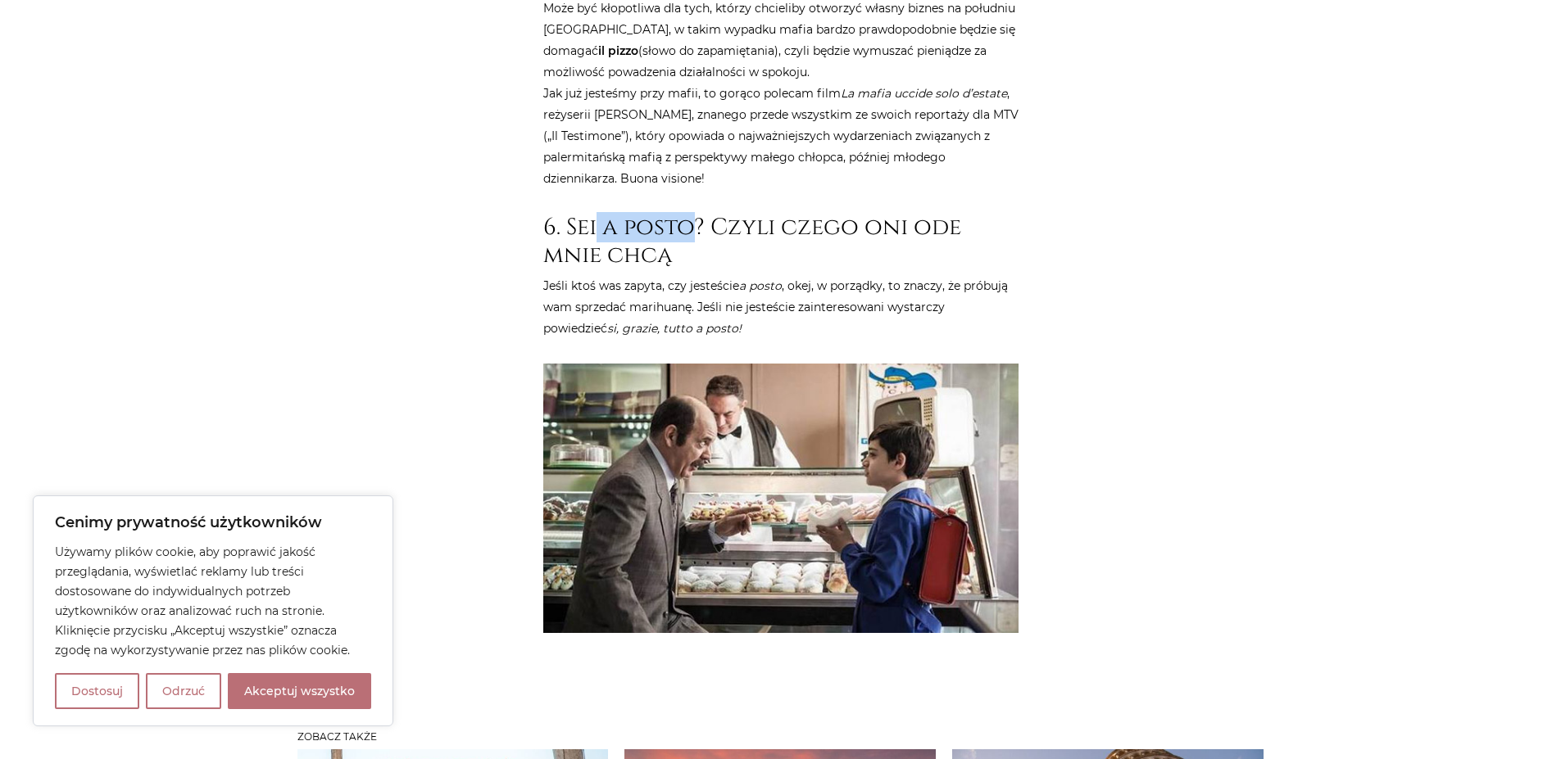
drag, startPoint x: 596, startPoint y: 160, endPoint x: 687, endPoint y: 163, distance: 91.0
click at [687, 214] on h2 "6. Sei a posto? Czyli czego oni ode mnie chcą" at bounding box center [780, 241] width 475 height 55
drag, startPoint x: 748, startPoint y: 160, endPoint x: 968, endPoint y: 159, distance: 219.6
click at [968, 214] on h2 "6. Sei a posto? Czyli czego oni ode mnie chcą" at bounding box center [780, 241] width 475 height 55
drag, startPoint x: 568, startPoint y: 218, endPoint x: 932, endPoint y: 219, distance: 363.8
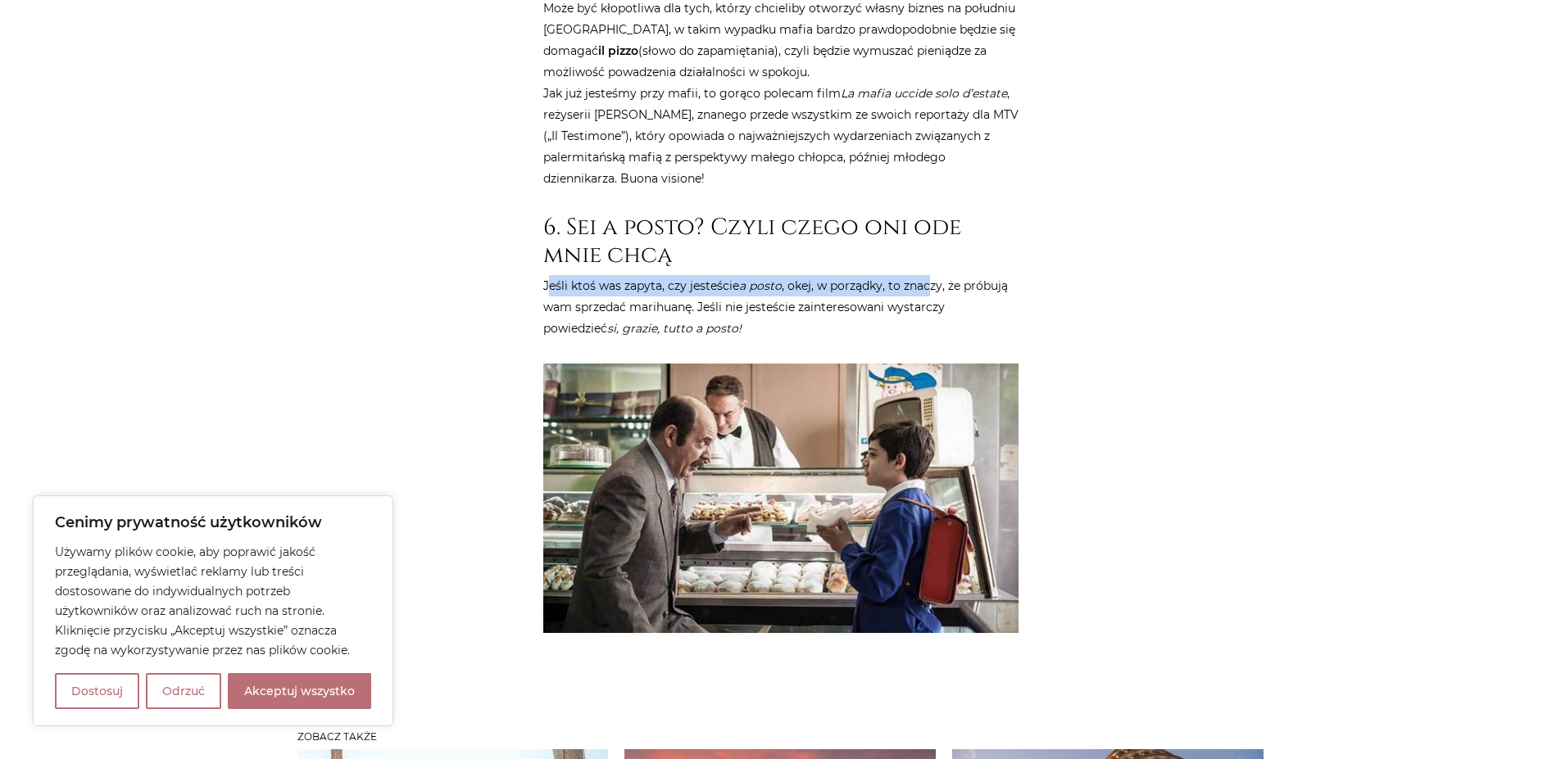
click at [932, 275] on p "Jeśli ktoś was zapyta, czy jesteście a posto , okej, w porządky, to znaczy, że …" at bounding box center [780, 307] width 475 height 64
drag, startPoint x: 581, startPoint y: 242, endPoint x: 679, endPoint y: 243, distance: 98.3
click at [679, 275] on p "Jeśli ktoś was zapyta, czy jesteście a posto , okej, w porządky, to znaczy, że …" at bounding box center [780, 307] width 475 height 64
drag, startPoint x: 720, startPoint y: 246, endPoint x: 924, endPoint y: 246, distance: 204.0
click at [924, 275] on p "Jeśli ktoś was zapyta, czy jesteście a posto , okej, w porządky, to znaczy, że …" at bounding box center [780, 307] width 475 height 64
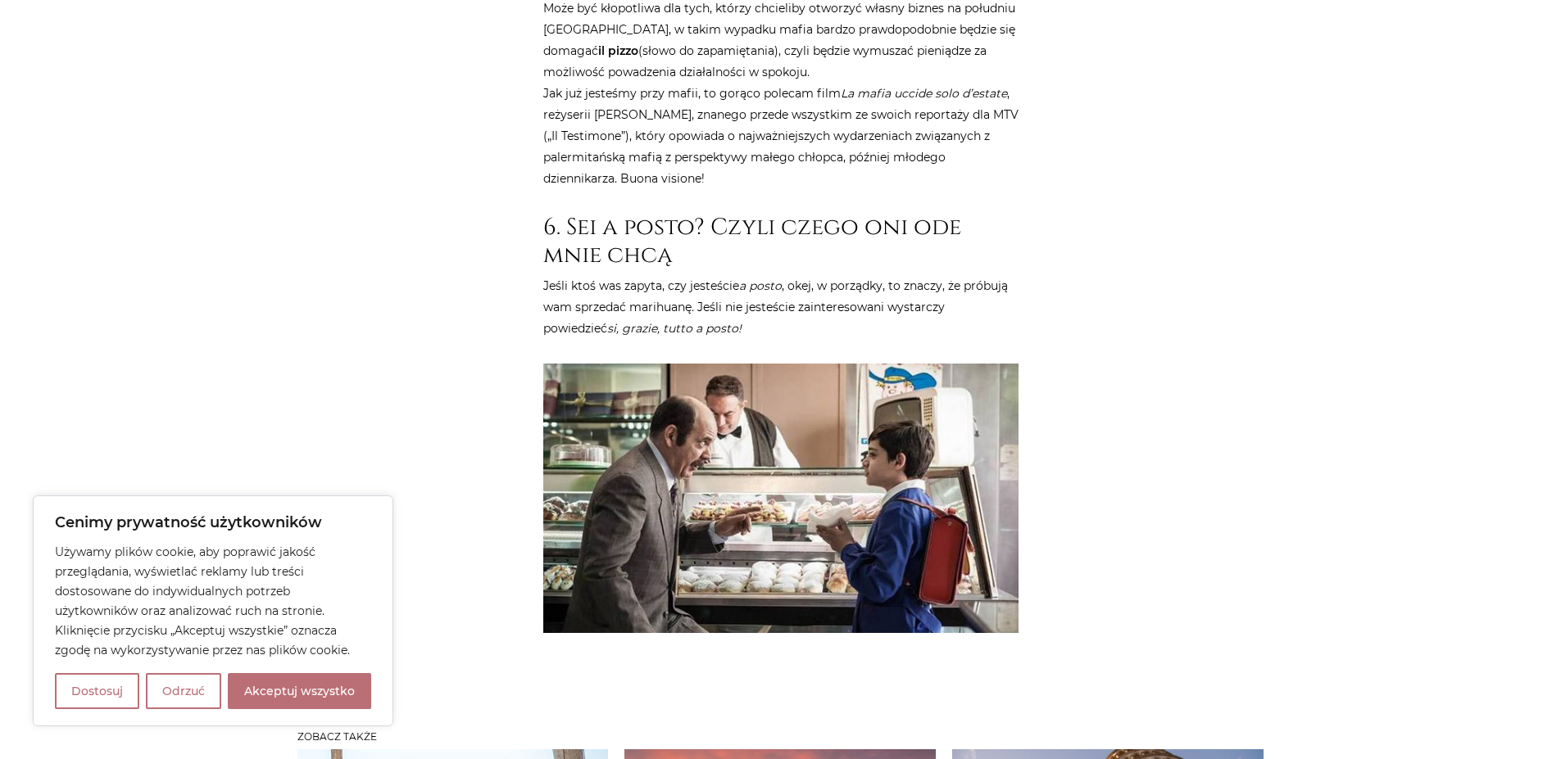
click at [946, 275] on p "Jeśli ktoś was zapyta, czy jesteście a posto , okej, w porządky, to znaczy, że …" at bounding box center [780, 307] width 475 height 64
drag, startPoint x: 558, startPoint y: 265, endPoint x: 680, endPoint y: 265, distance: 122.1
click at [680, 275] on p "Jeśli ktoś was zapyta, czy jesteście a posto , okej, w porządky, to znaczy, że …" at bounding box center [780, 307] width 475 height 64
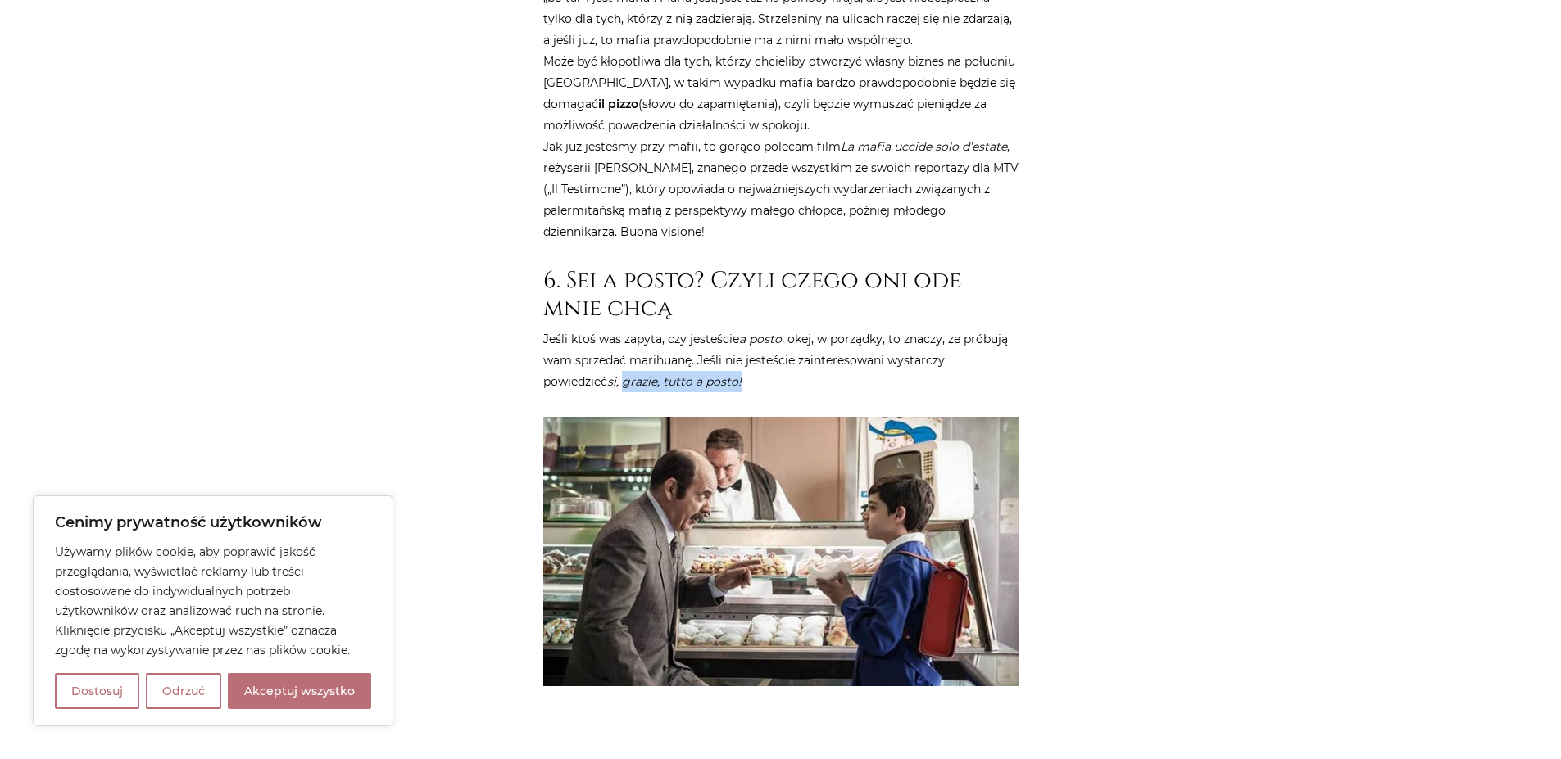
scroll to position [3189, 0]
